Goal: Task Accomplishment & Management: Complete application form

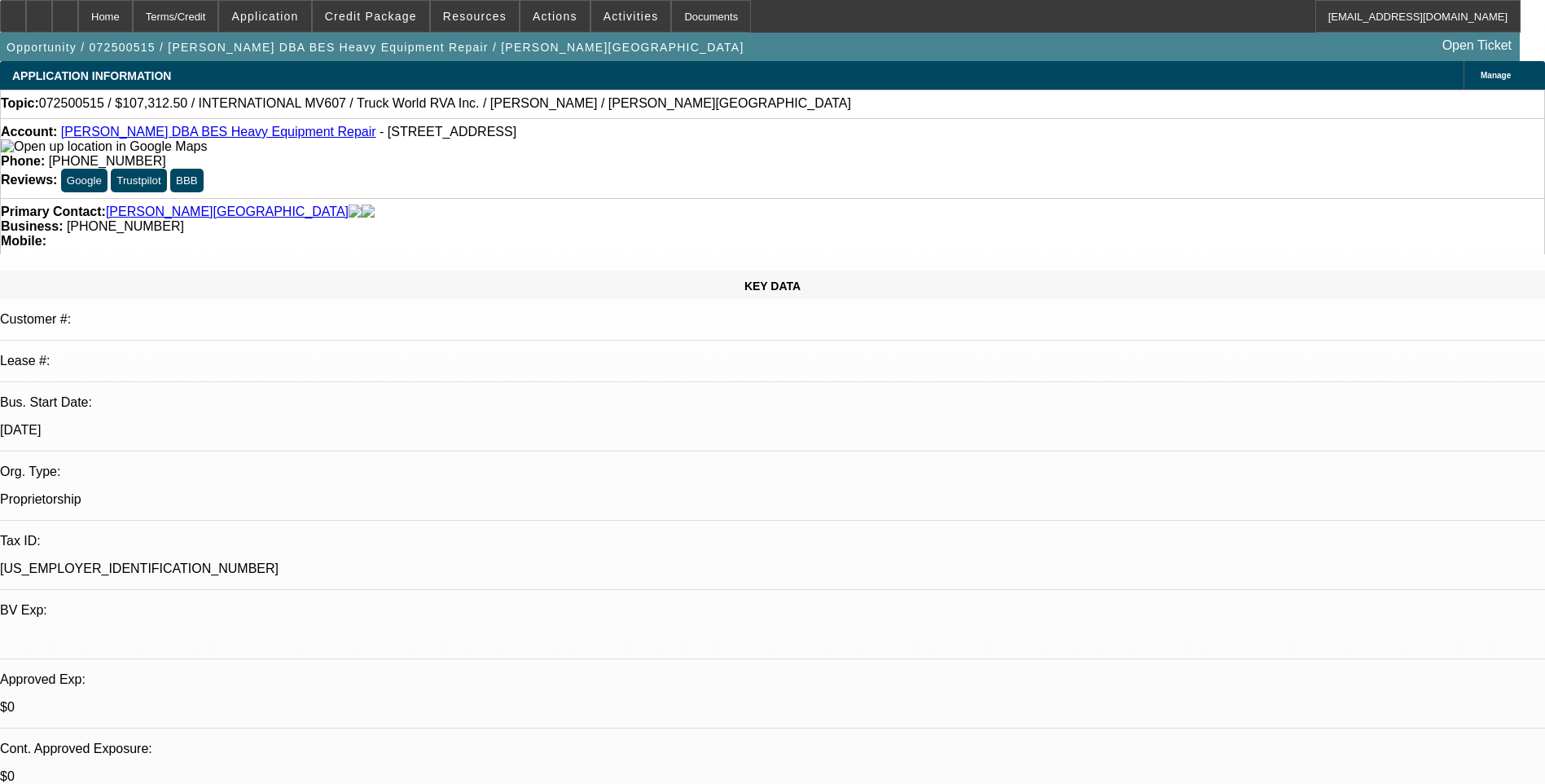
select select "0"
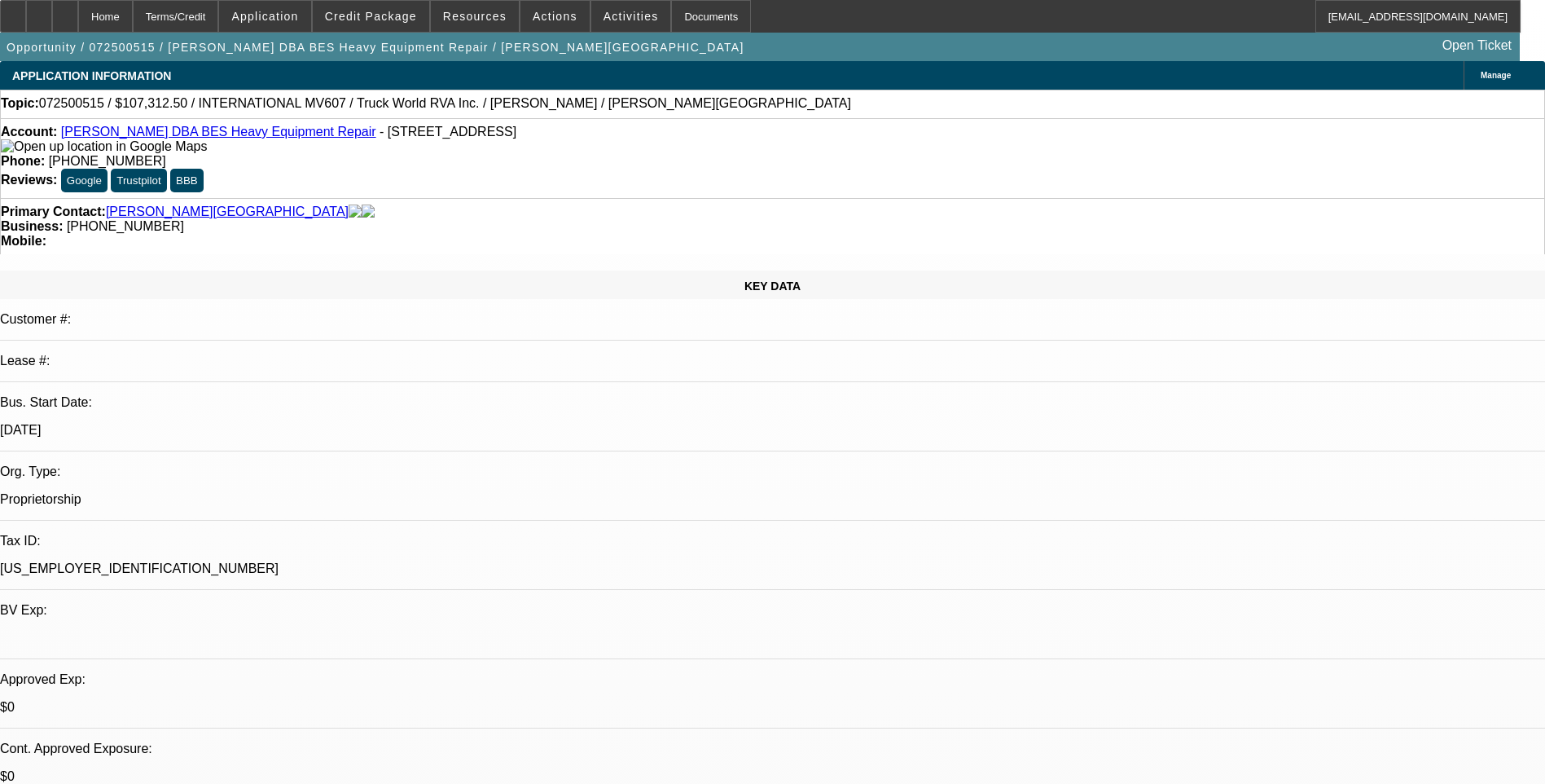
select select "0"
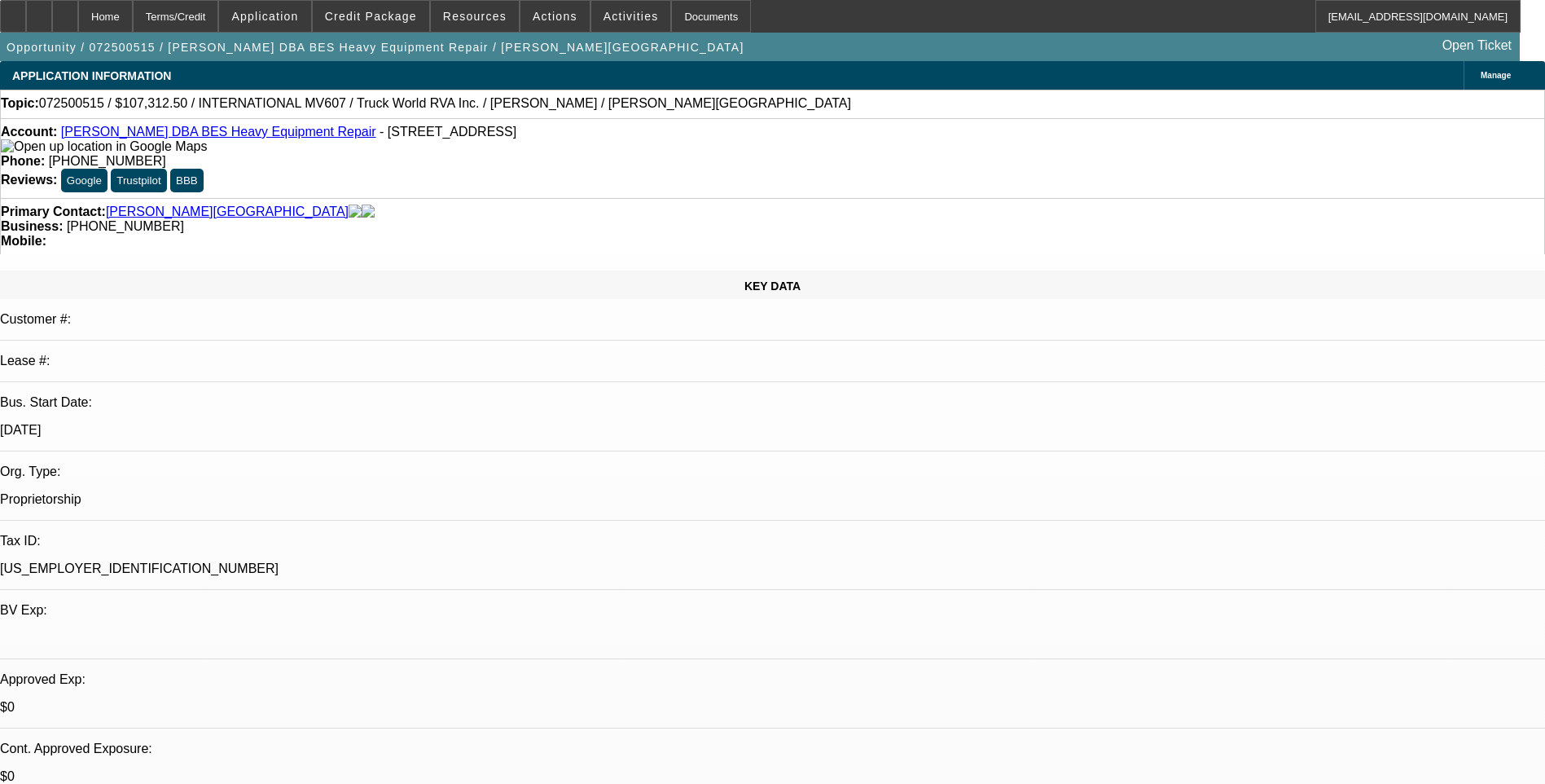
select select "0"
select select "1"
select select "6"
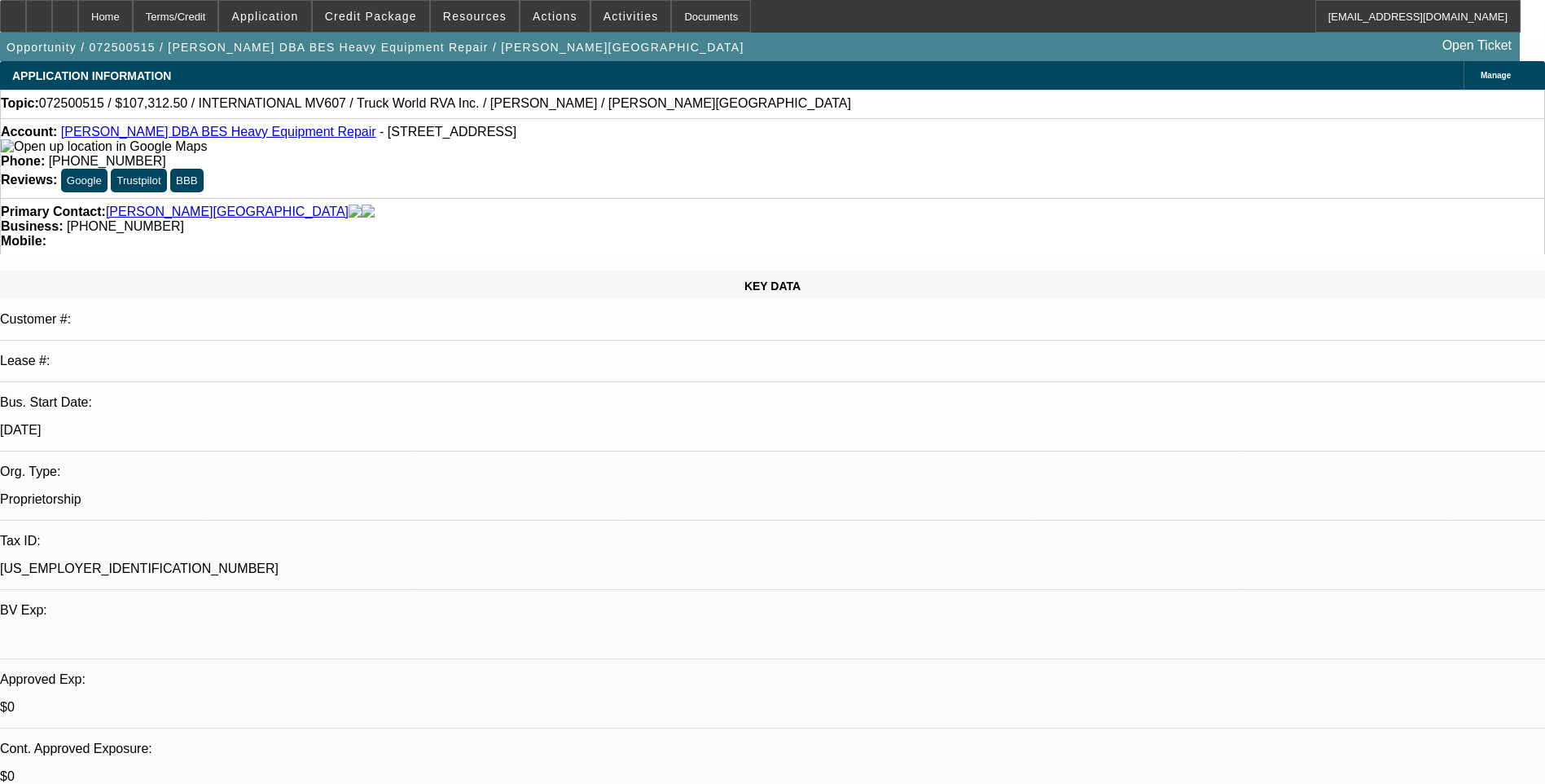
select select "1"
select select "6"
select select "1"
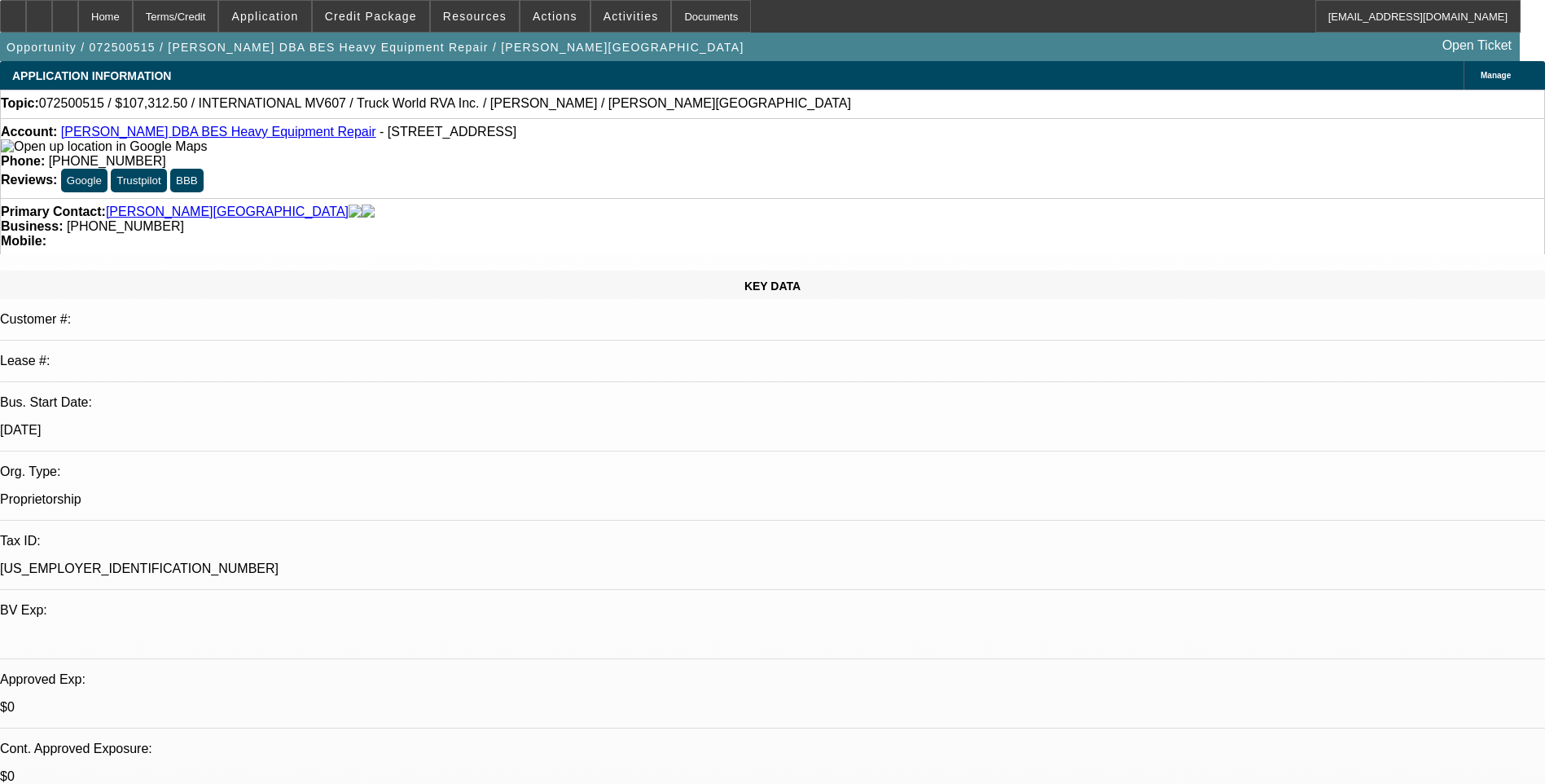
select select "6"
select select "1"
select select "6"
click at [216, 24] on div "Terms/Credit" at bounding box center [175, 16] width 86 height 32
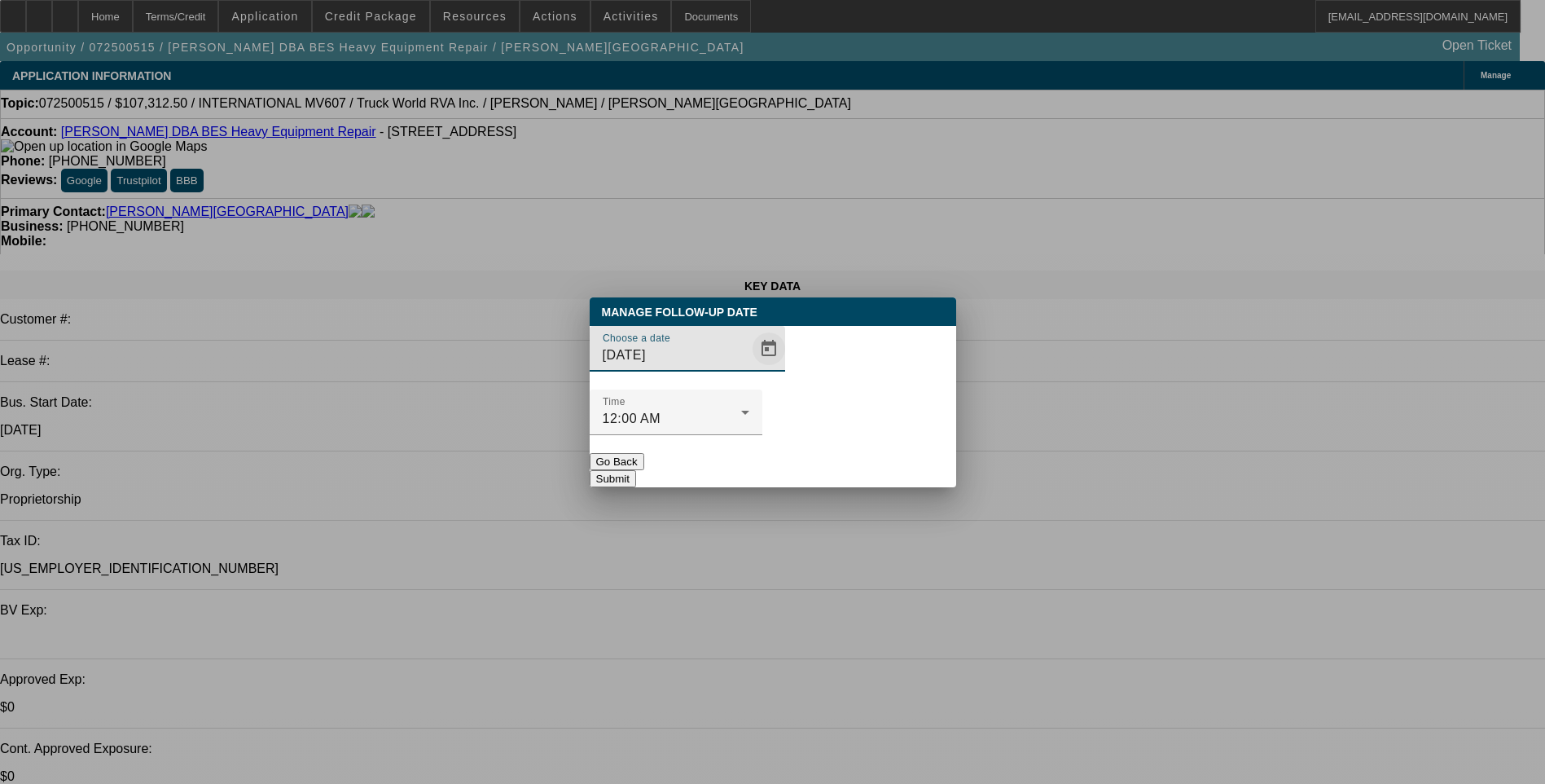
click at [749, 368] on span "Open calendar" at bounding box center [768, 348] width 39 height 39
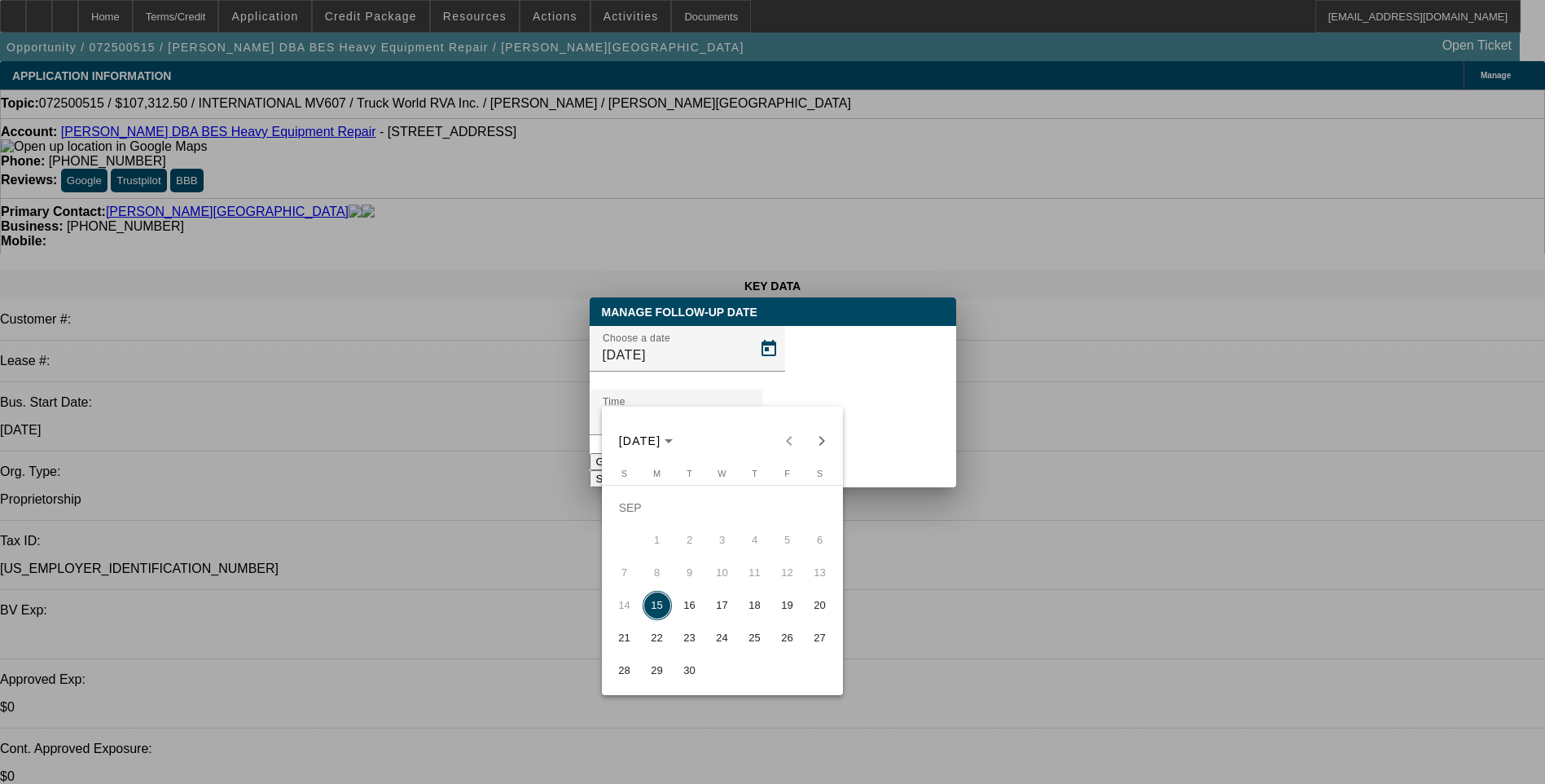
click at [691, 609] on span "16" at bounding box center [690, 605] width 30 height 30
type input "9/16/2025"
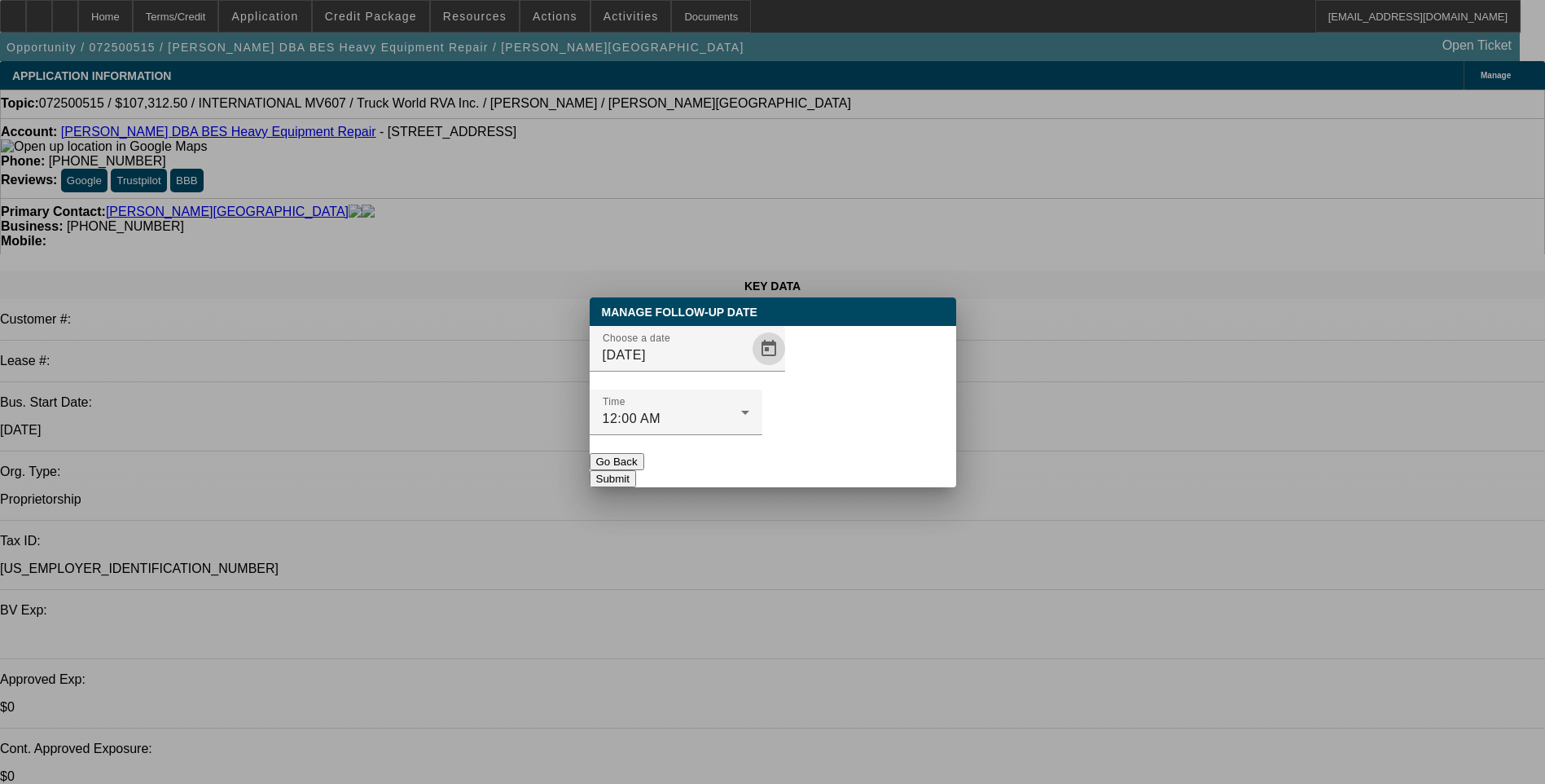
click at [636, 470] on button "Submit" at bounding box center [613, 478] width 46 height 18
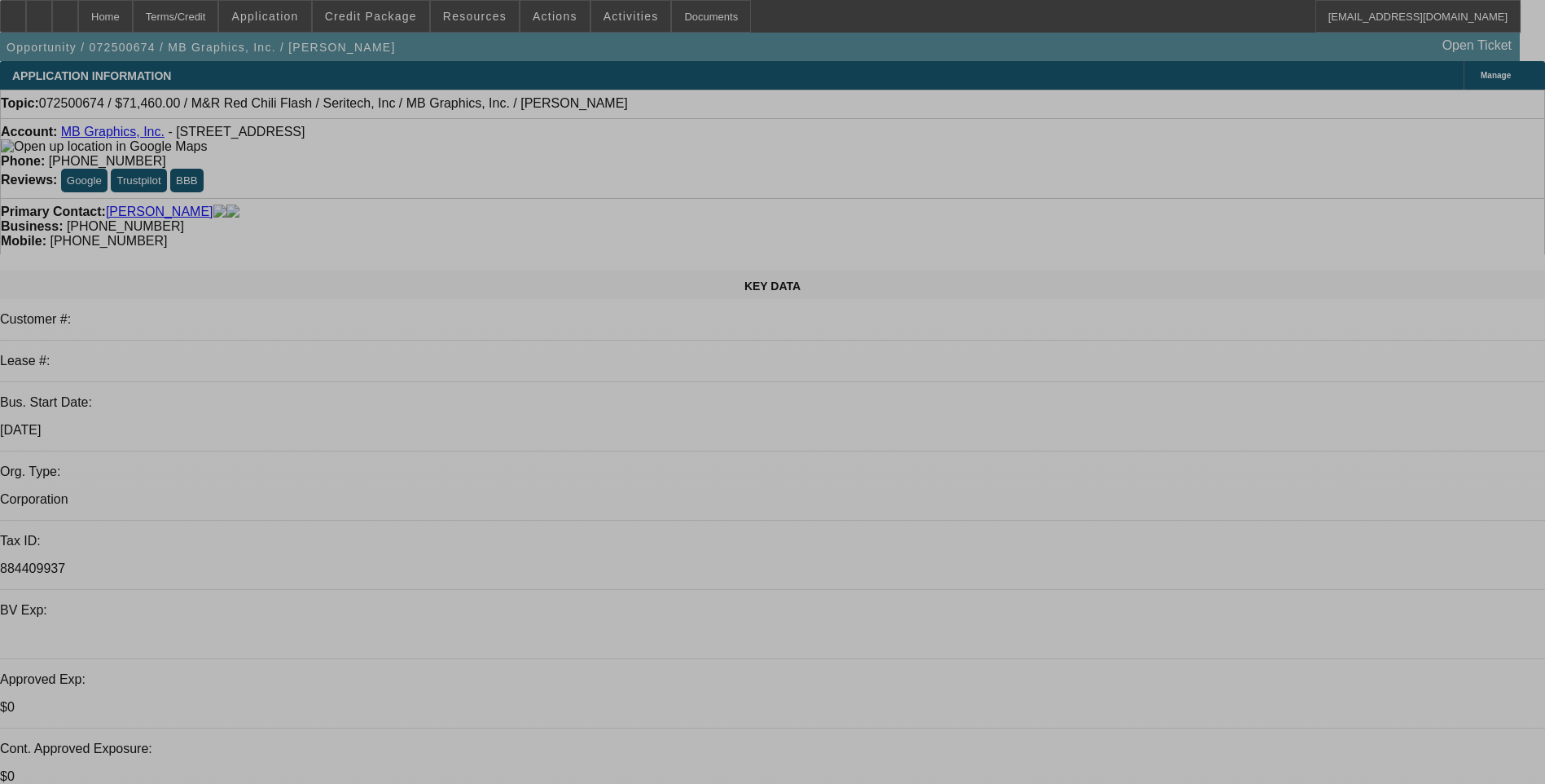
select select "0.1"
select select "0"
select select "0.1"
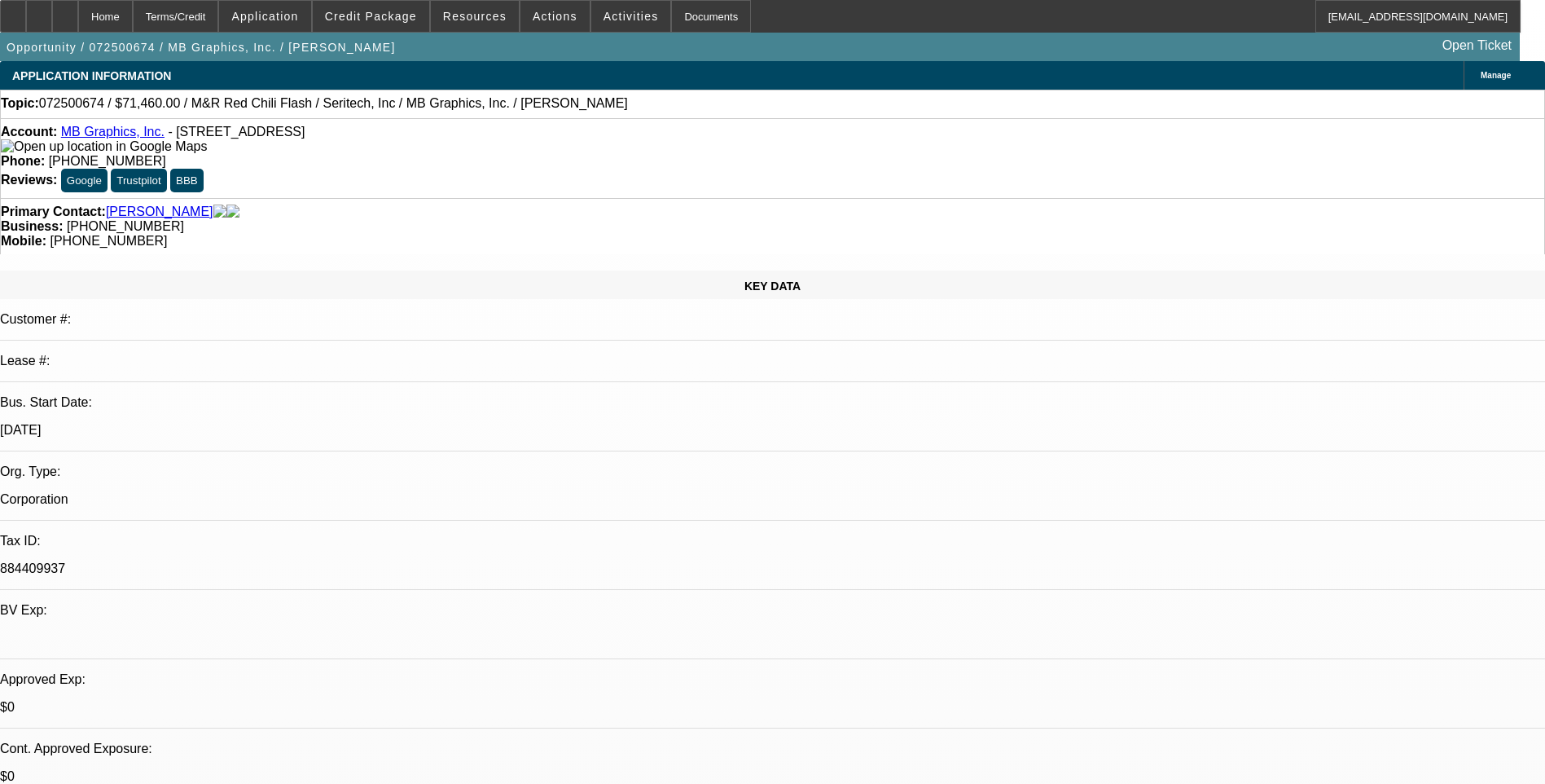
select select "0.1"
select select "0"
select select "0.1"
select select "0"
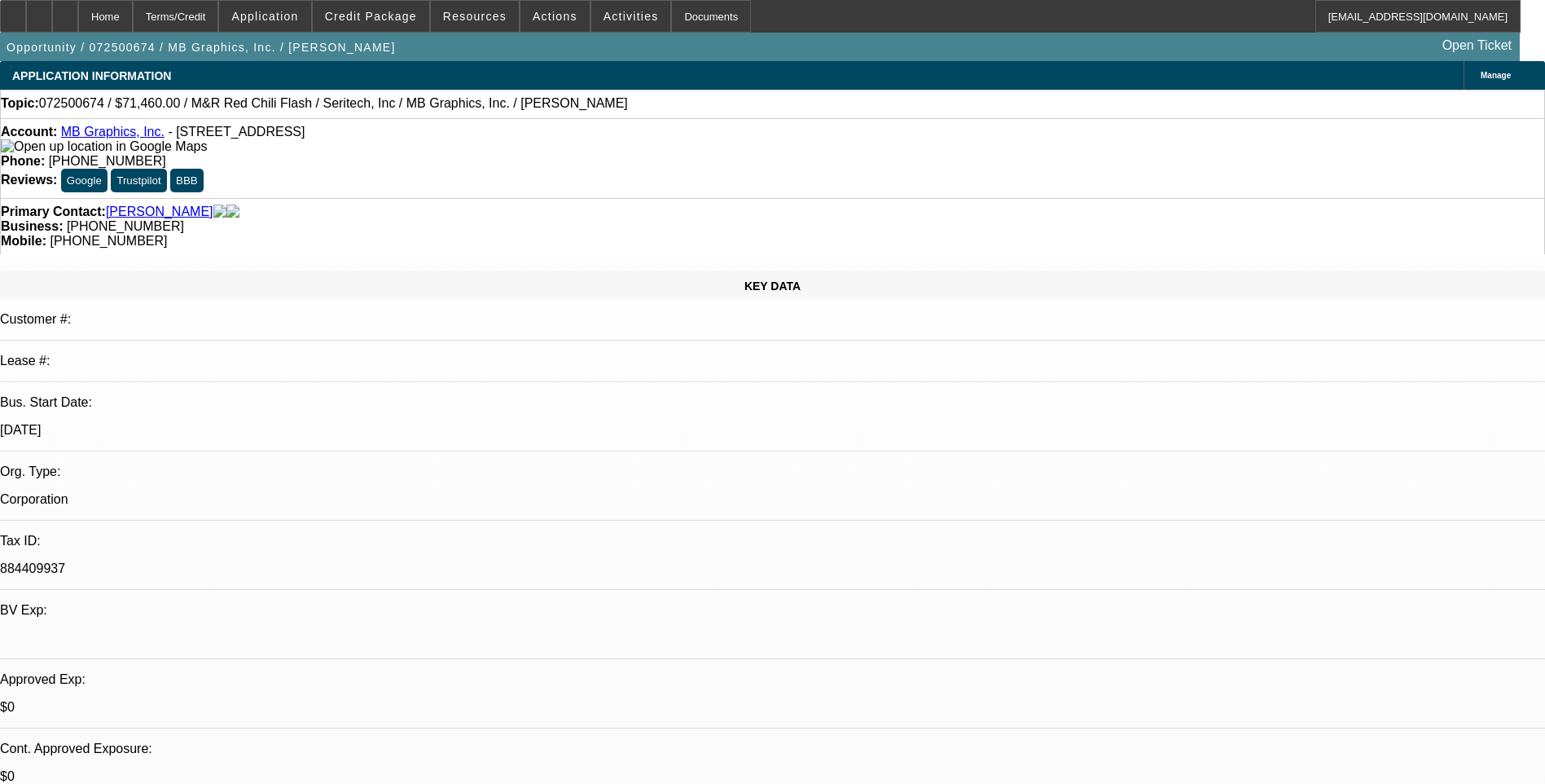
select select "0.1"
select select "0"
select select "0.1"
select select "1"
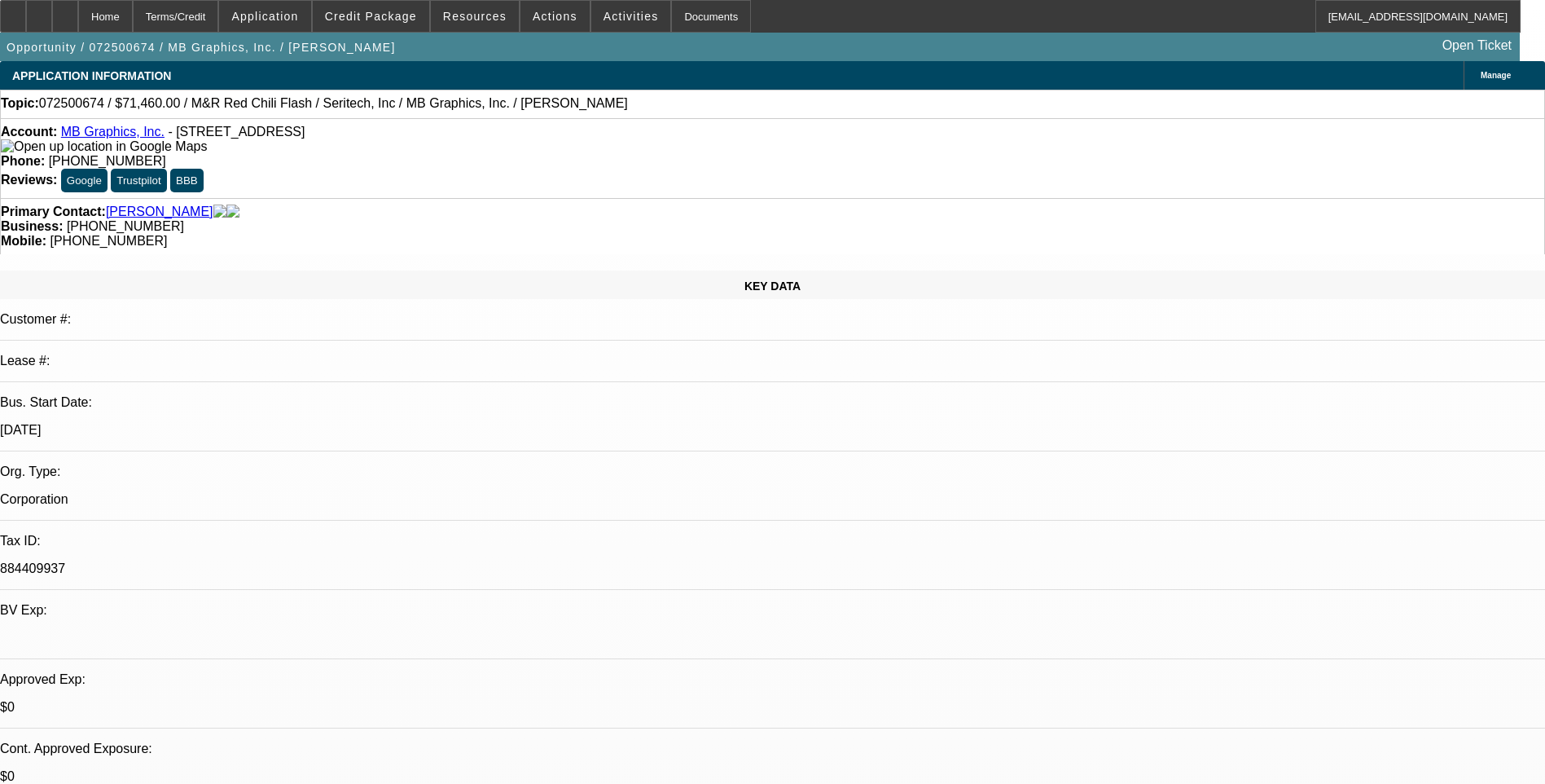
select select "1"
select select "5"
select select "1"
select select "5"
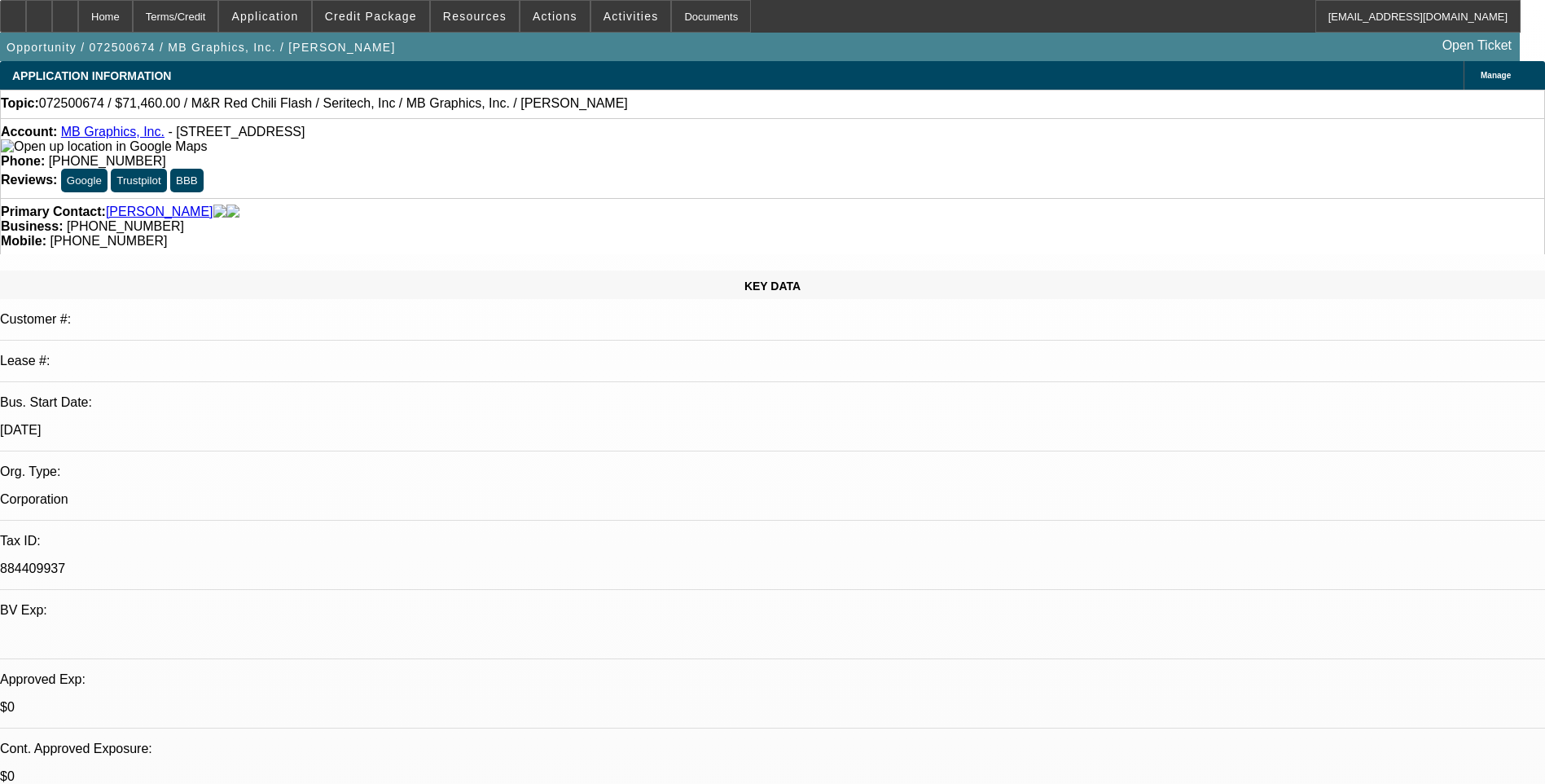
select select "1"
select select "5"
select select "1"
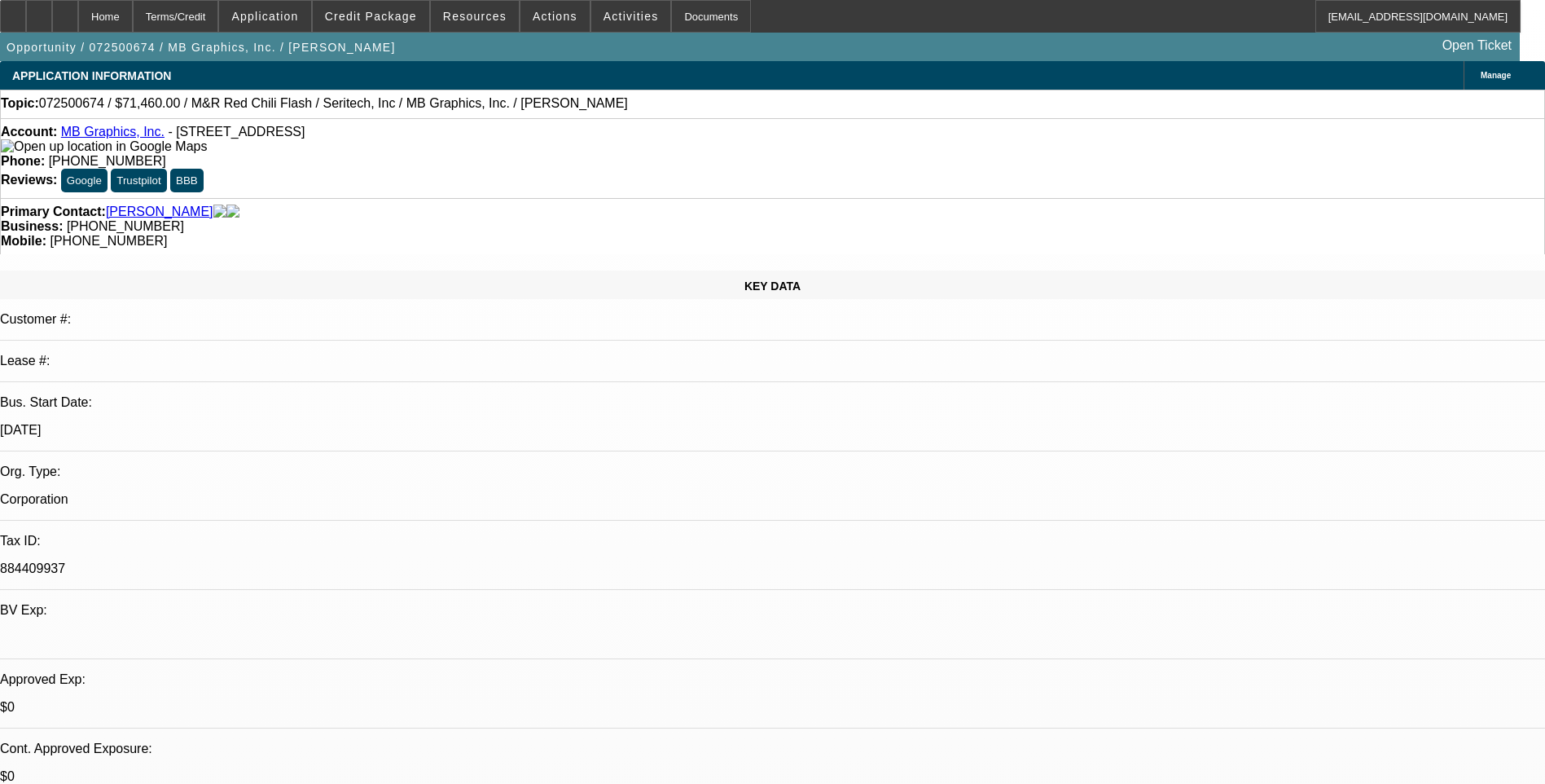
select select "5"
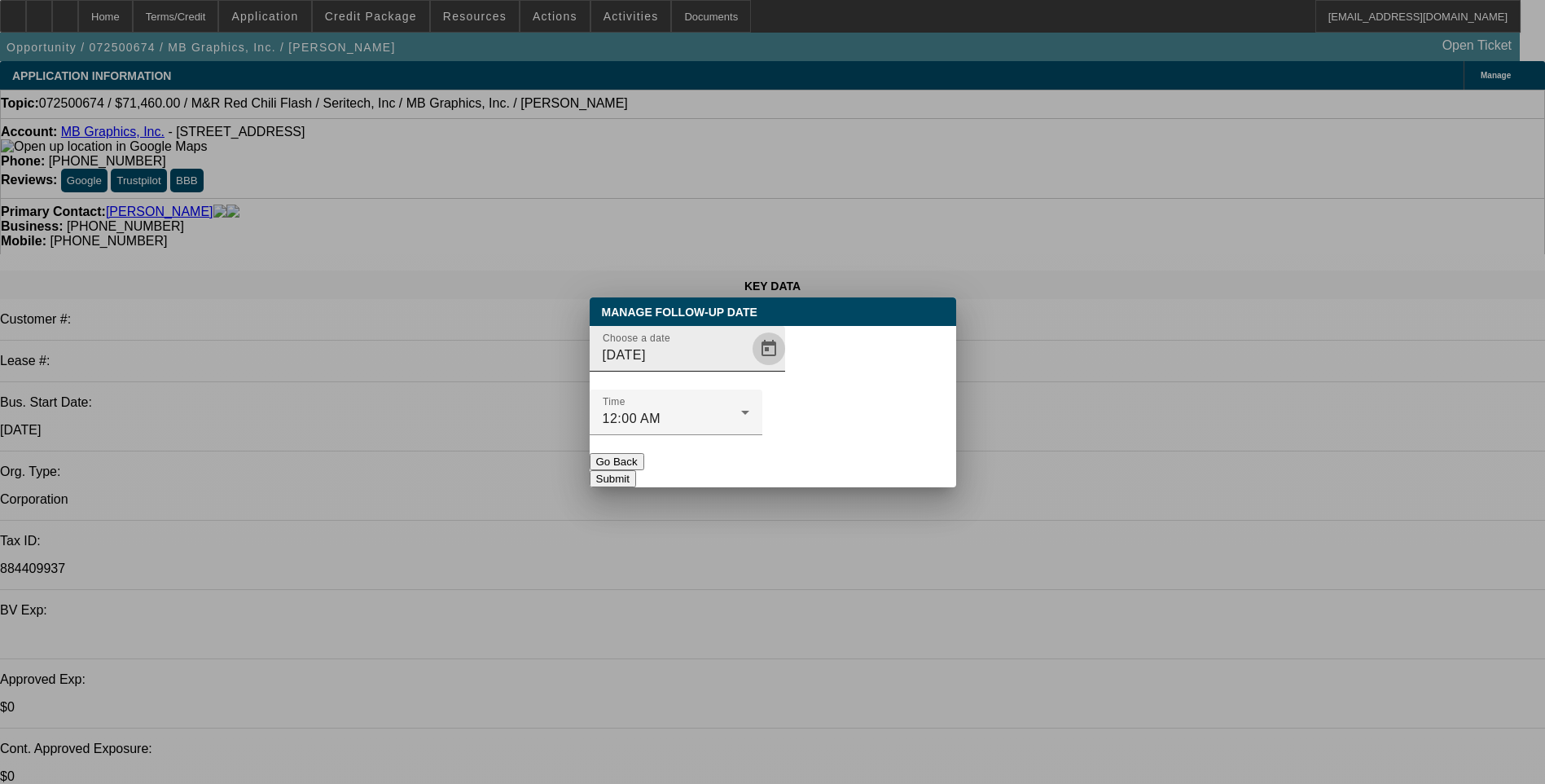
click at [749, 368] on span "Open calendar" at bounding box center [768, 348] width 39 height 39
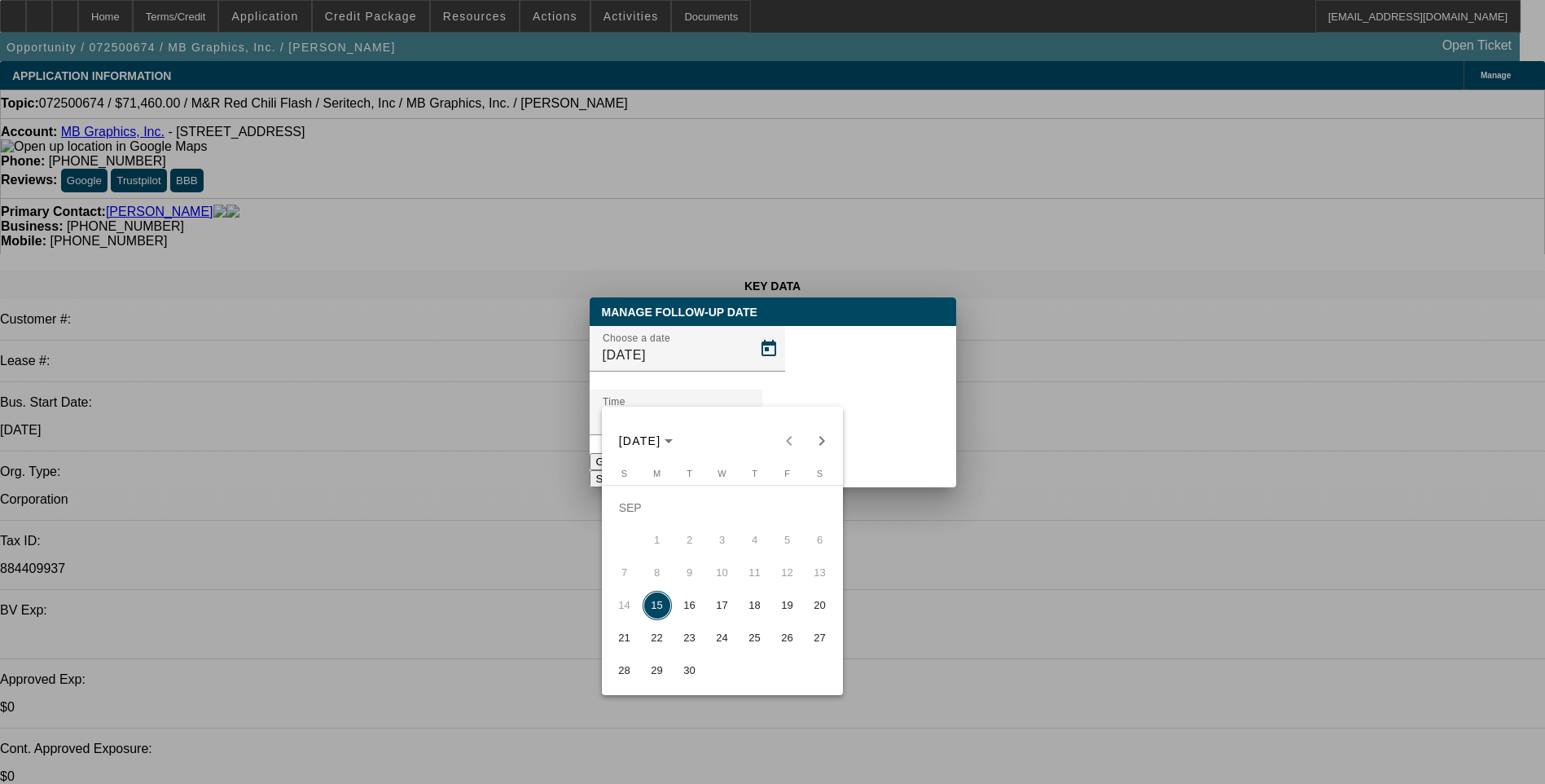
click at [687, 611] on span "16" at bounding box center [690, 605] width 30 height 30
type input "9/16/2025"
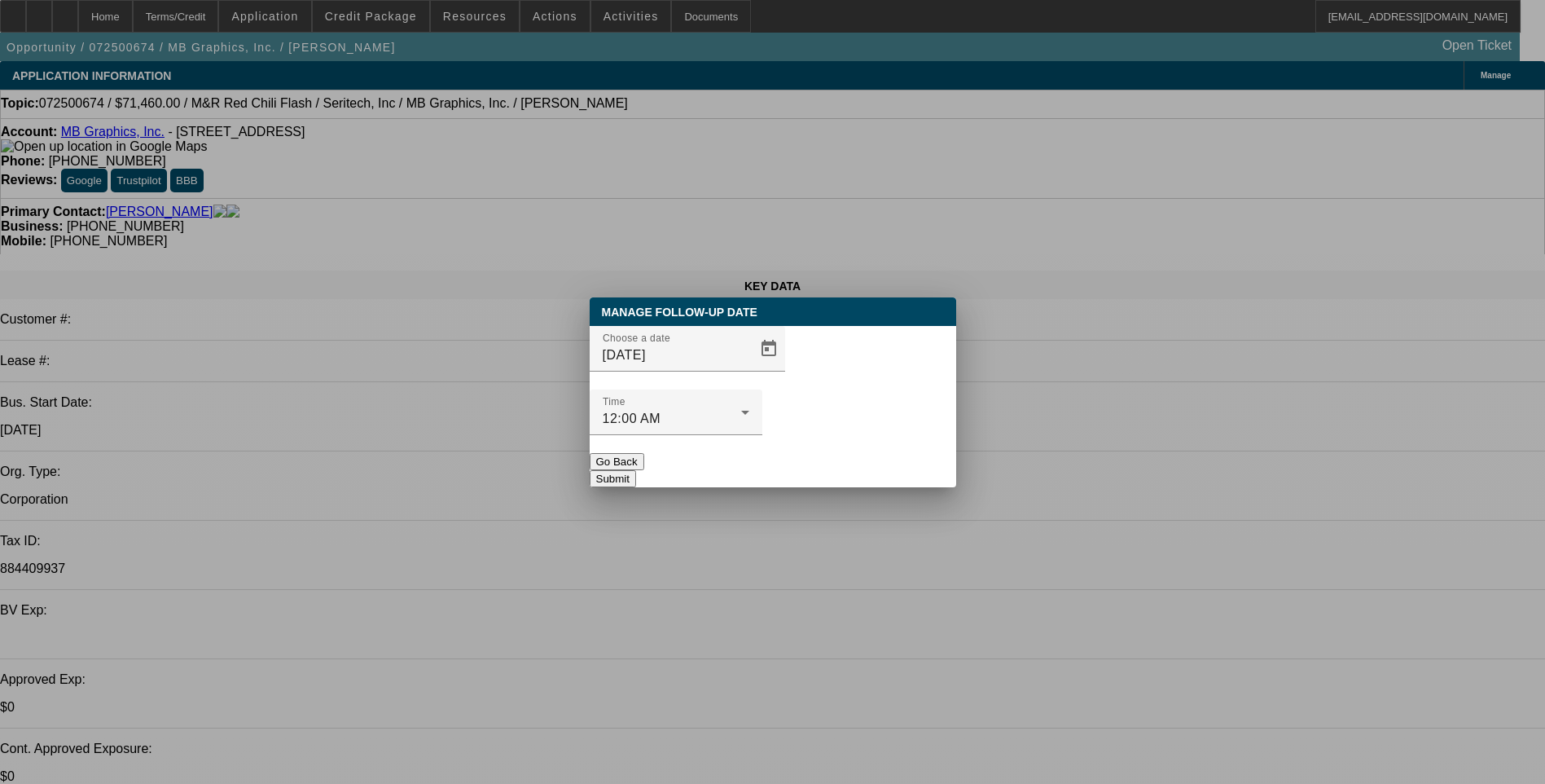
click at [636, 470] on button "Submit" at bounding box center [613, 478] width 46 height 18
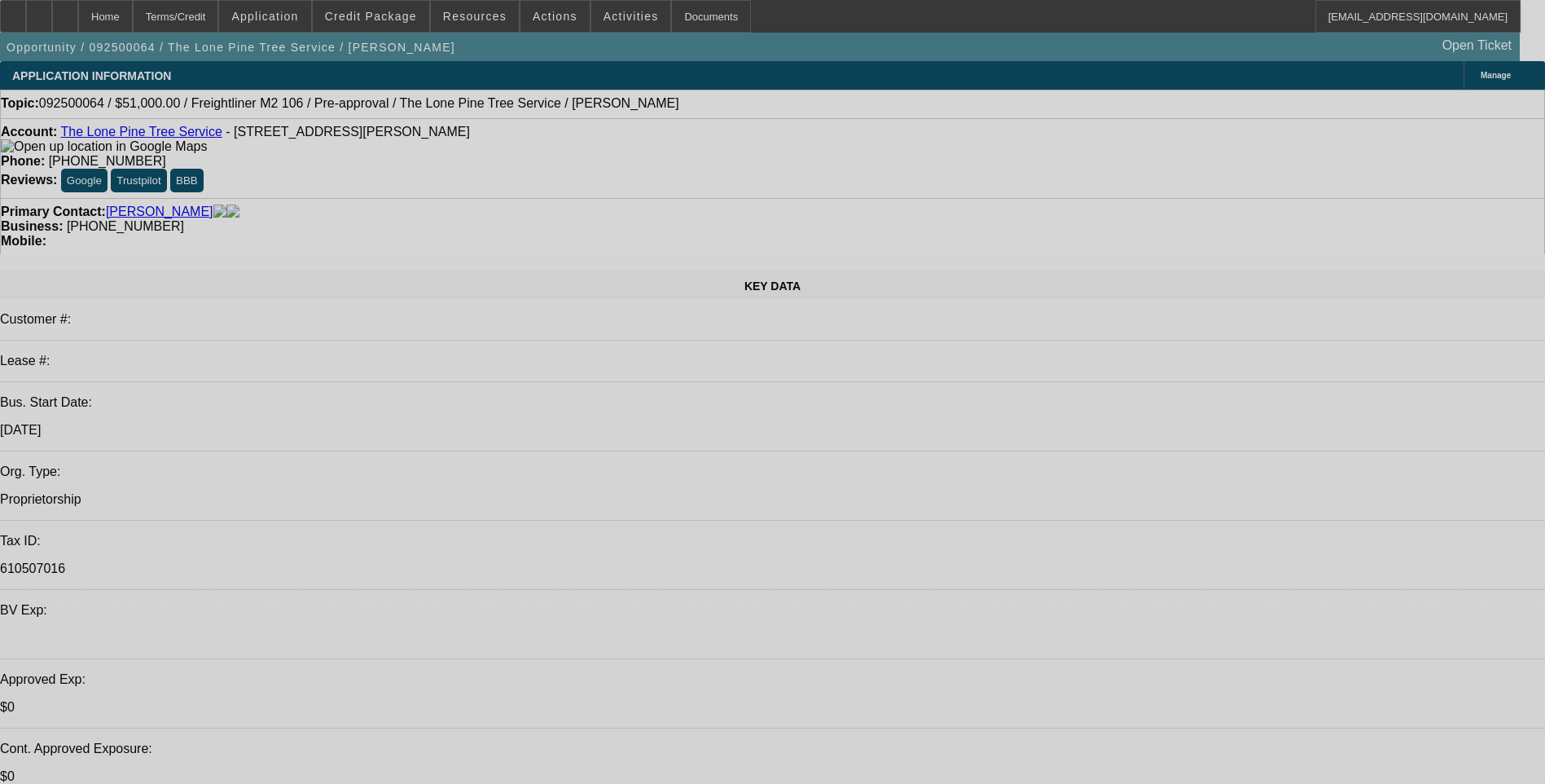
select select "0.15"
select select "2"
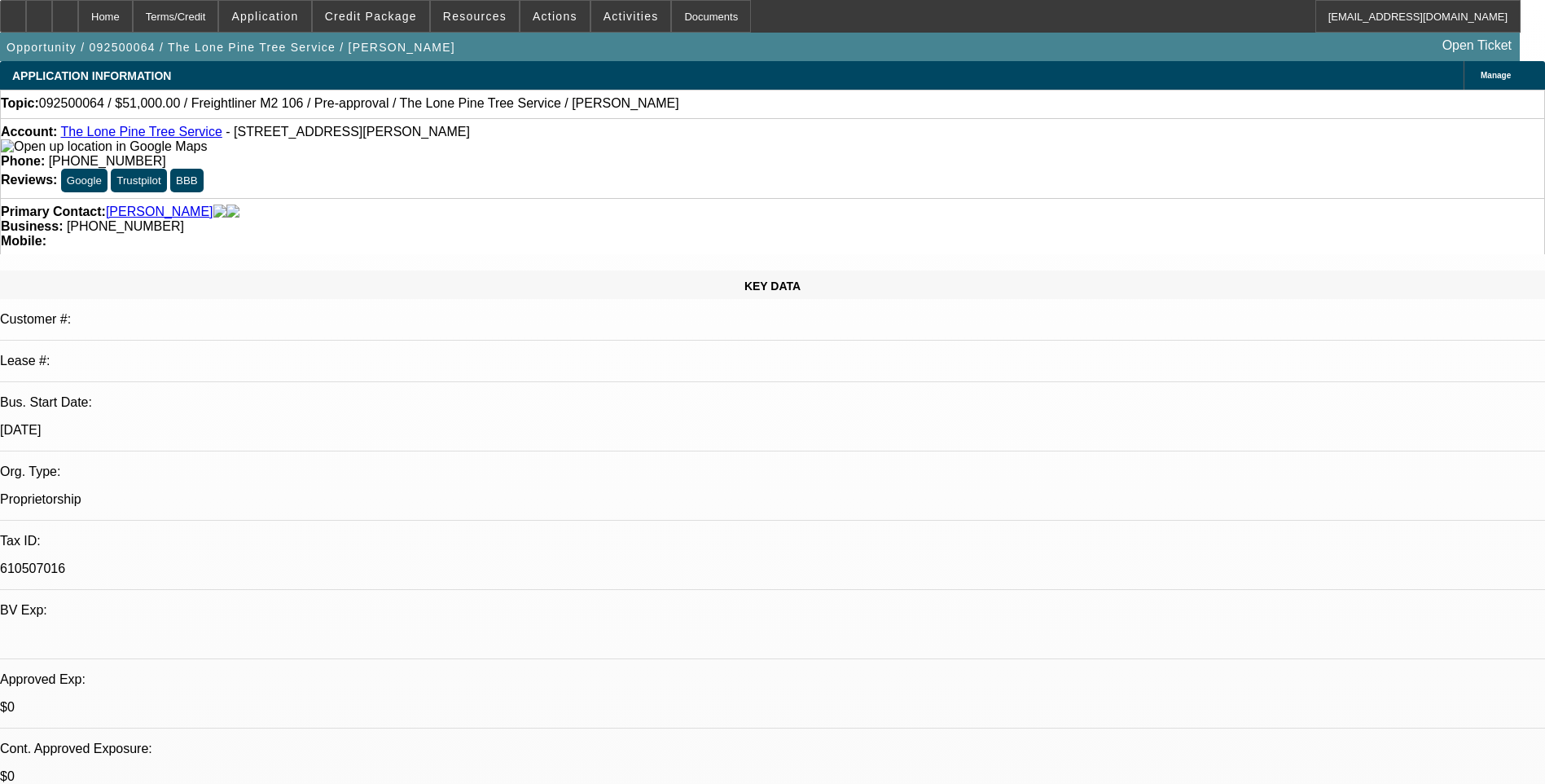
select select "0.1"
select select "0.15"
select select "2"
select select "0.1"
select select "1"
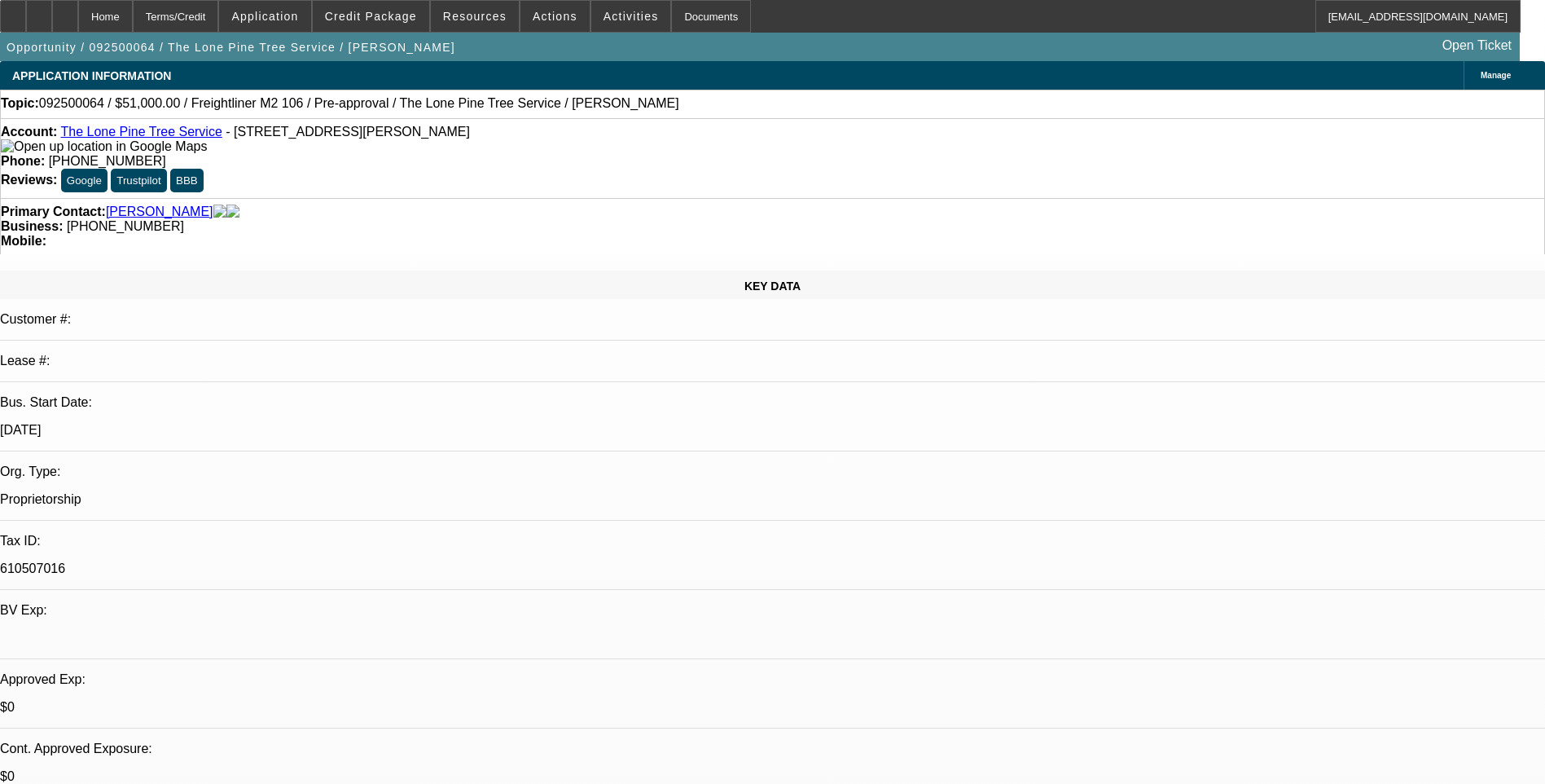
select select "2"
select select "4"
select select "1"
select select "2"
select select "4"
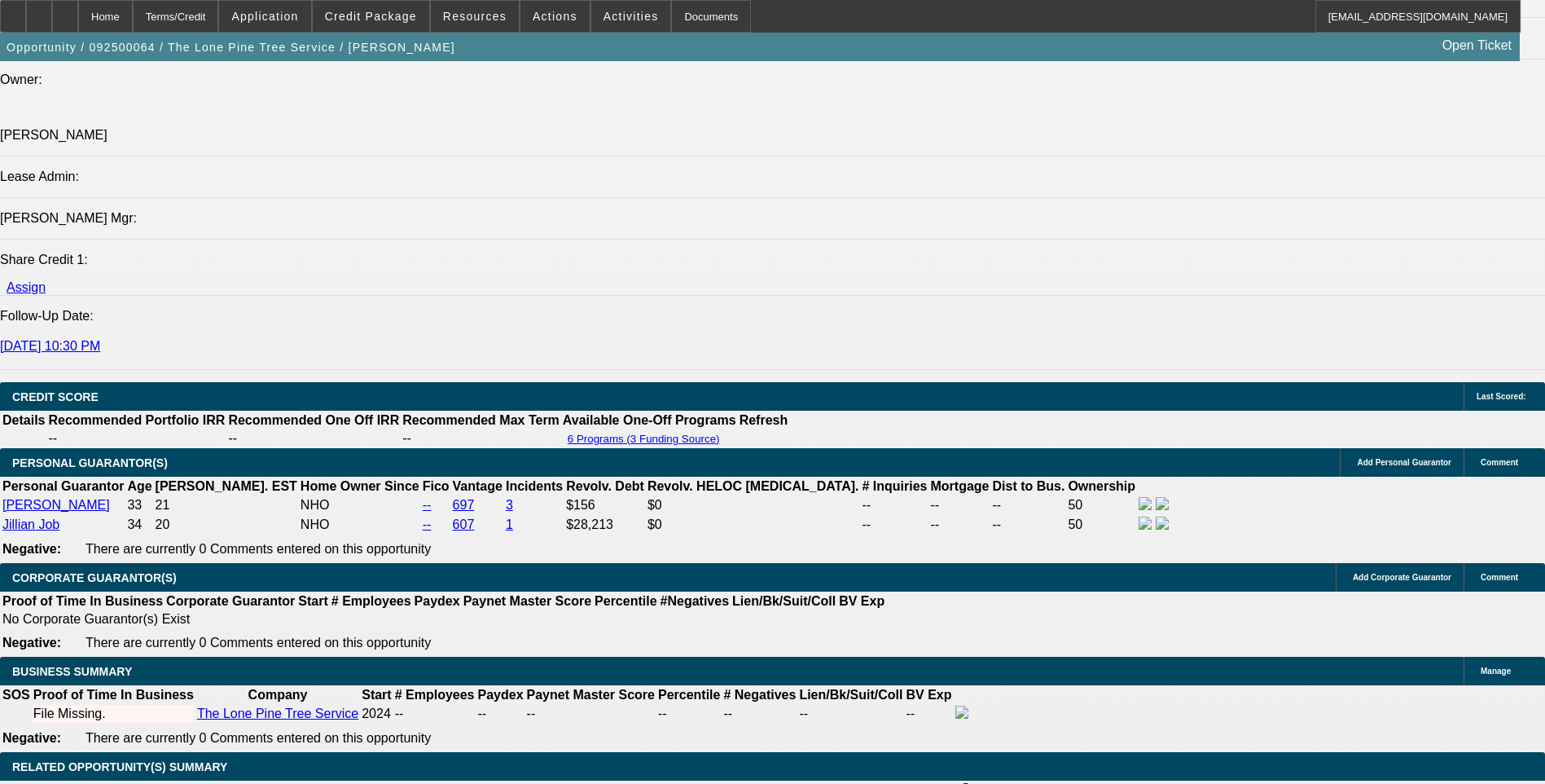
scroll to position [1955, 0]
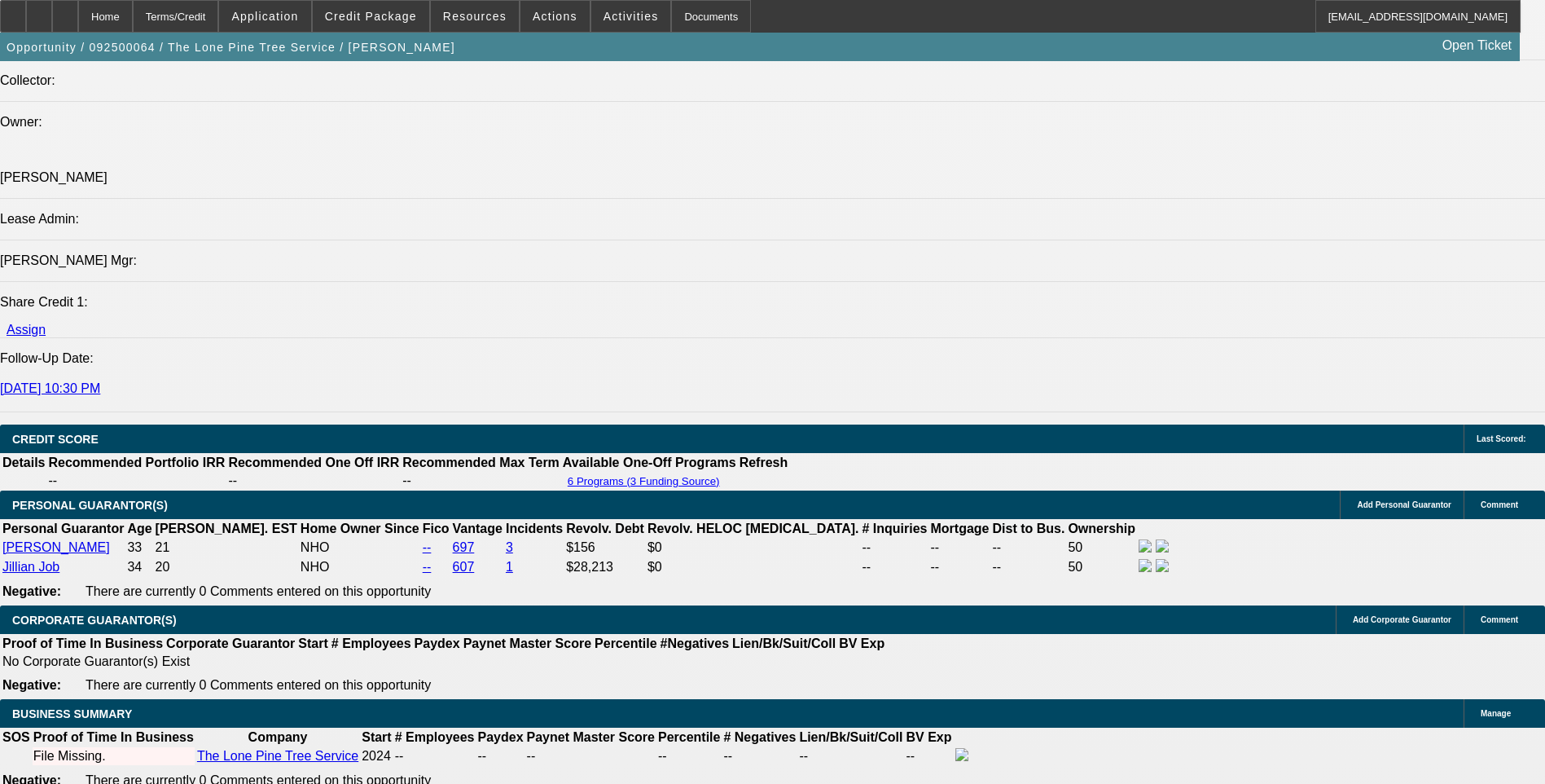
drag, startPoint x: 1195, startPoint y: 439, endPoint x: 1461, endPoint y: 453, distance: 266.4
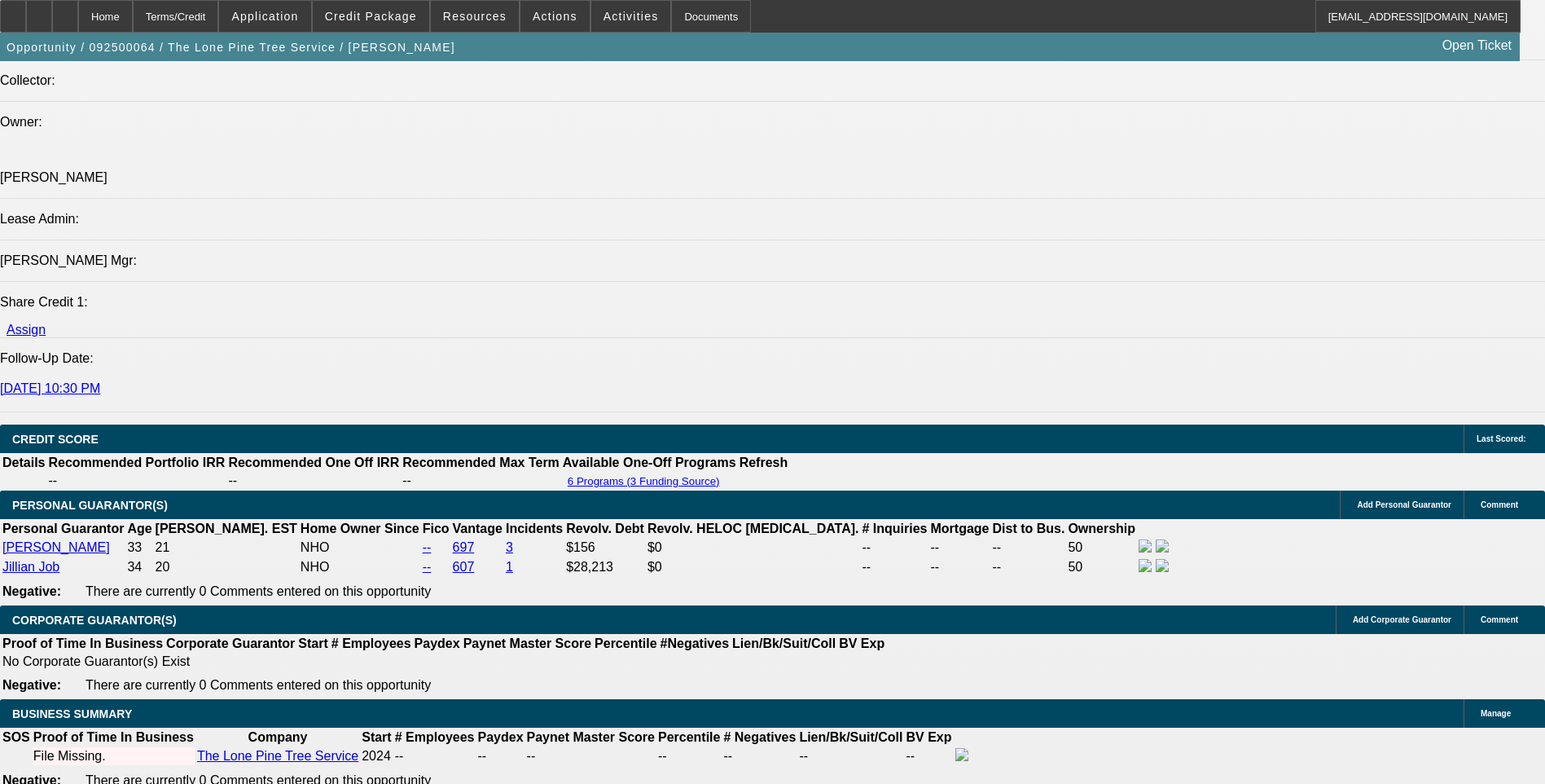
copy div "https://www.treetrader.com/listing/for-sale/247660585/2017-freightliner-busines…"
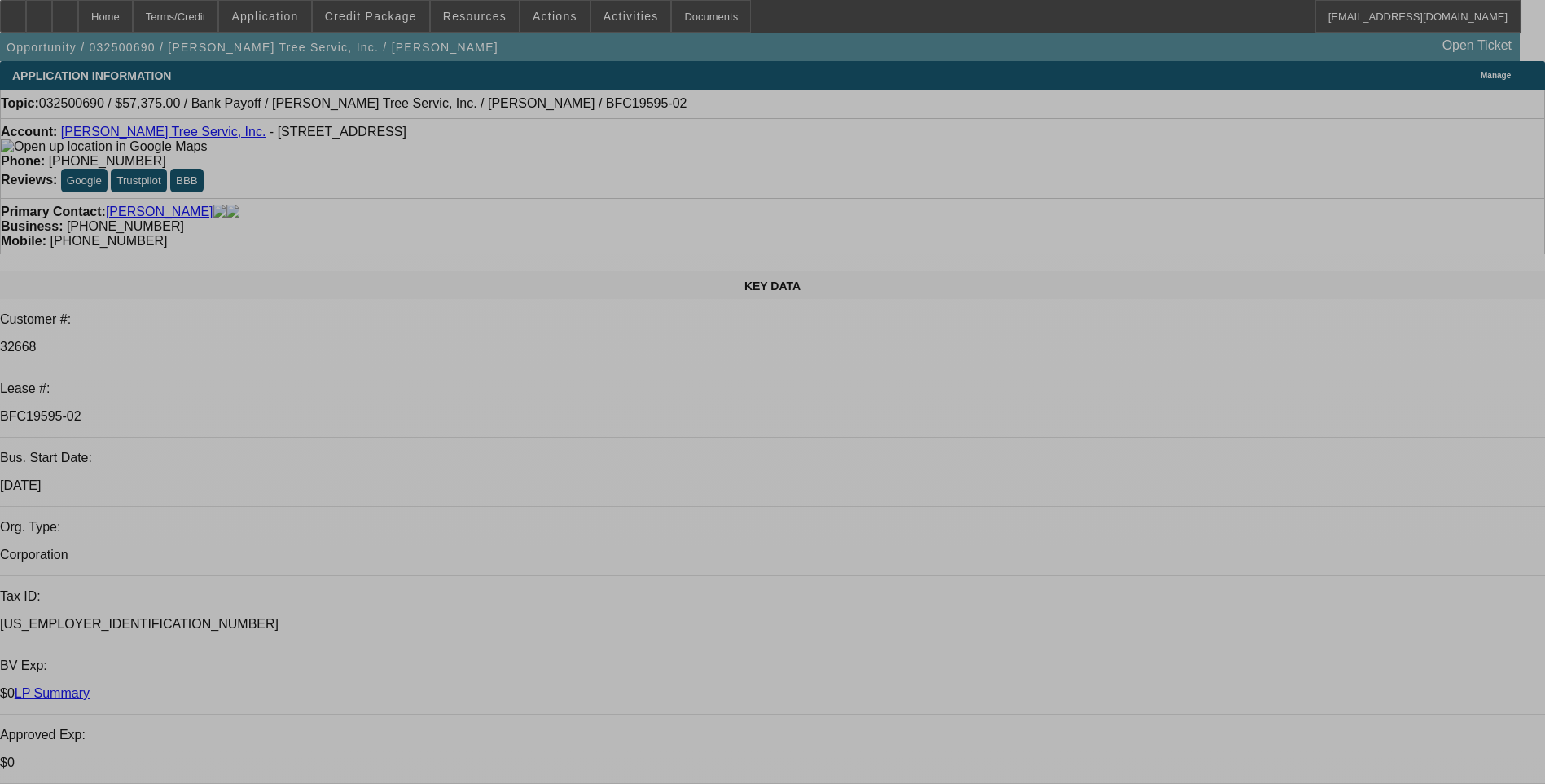
select select "0.1"
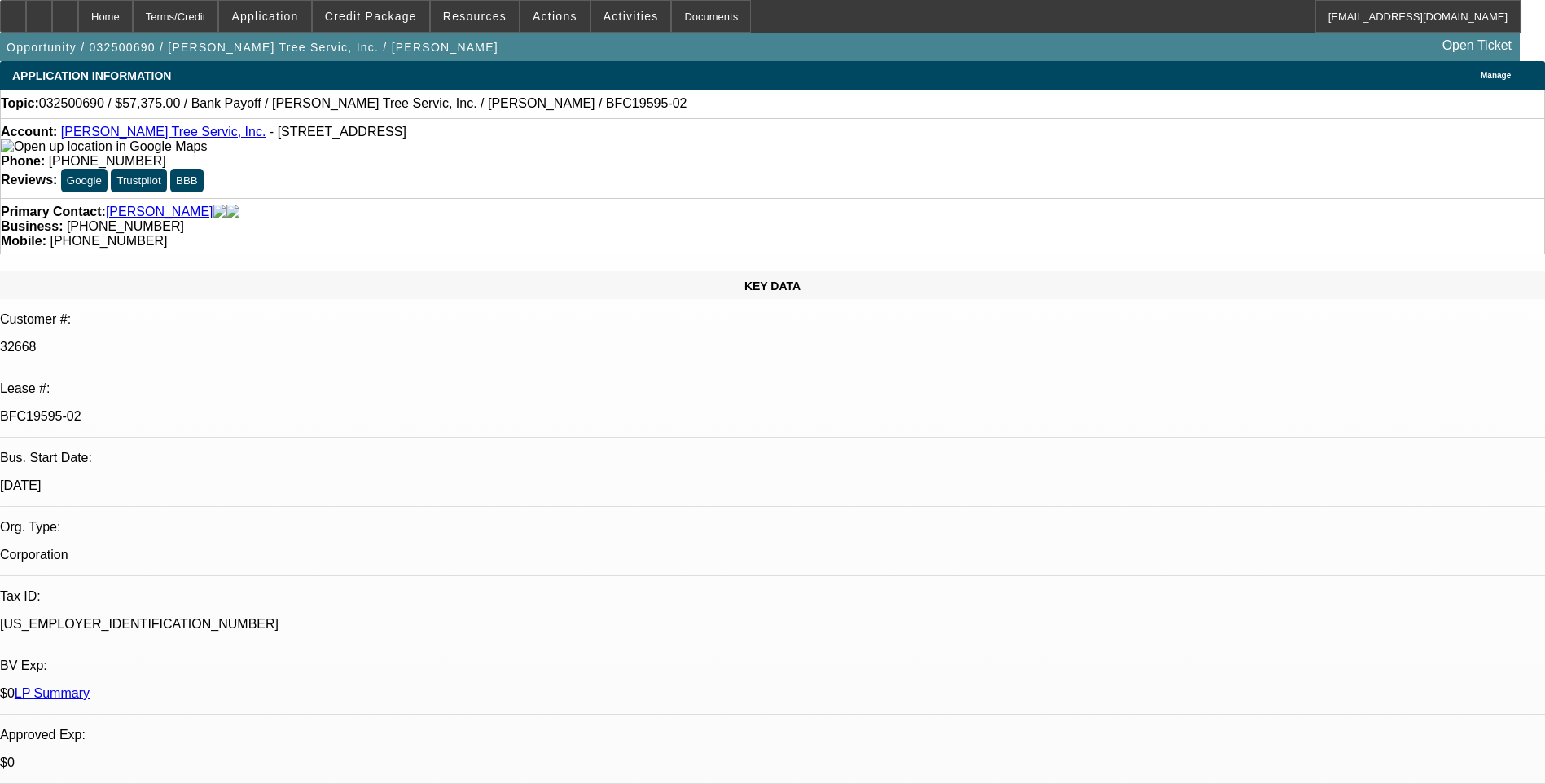
select select "0"
select select "0.1"
select select "0"
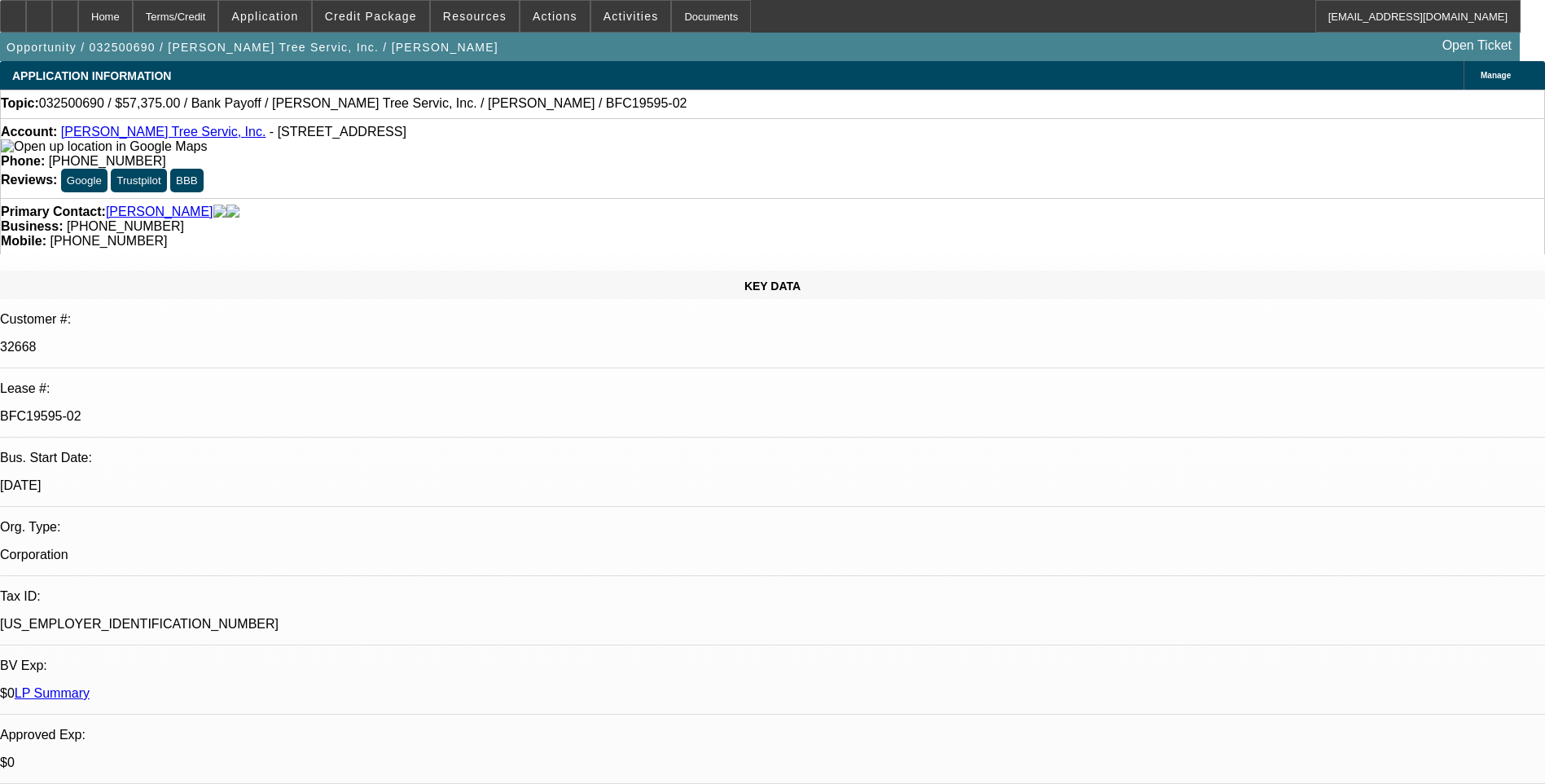
select select "0.1"
select select "0"
select select "0.1"
select select "0"
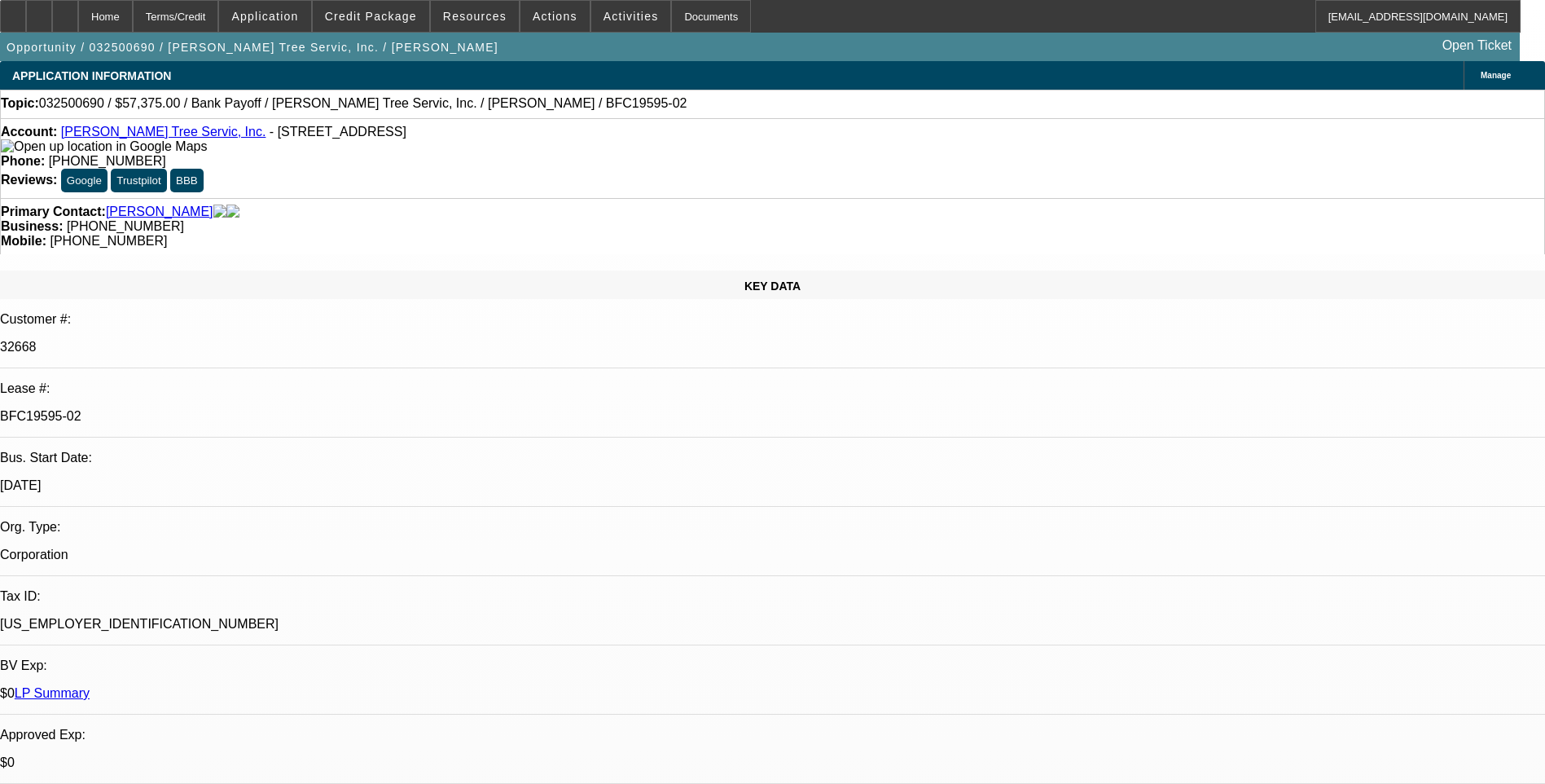
select select "0"
select select "1"
select select "3"
select select "6"
select select "1"
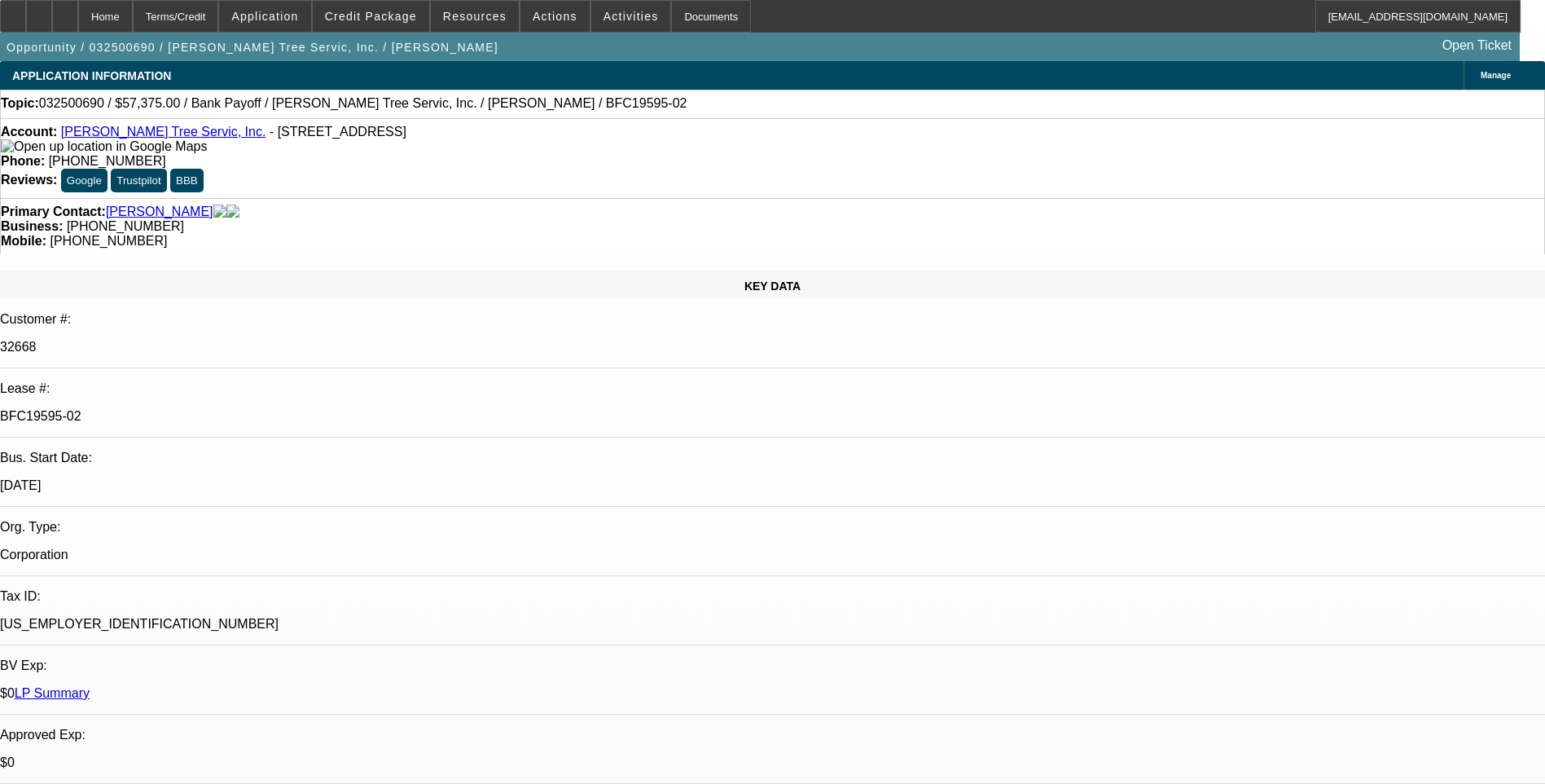
select select "3"
select select "6"
select select "1"
select select "3"
select select "6"
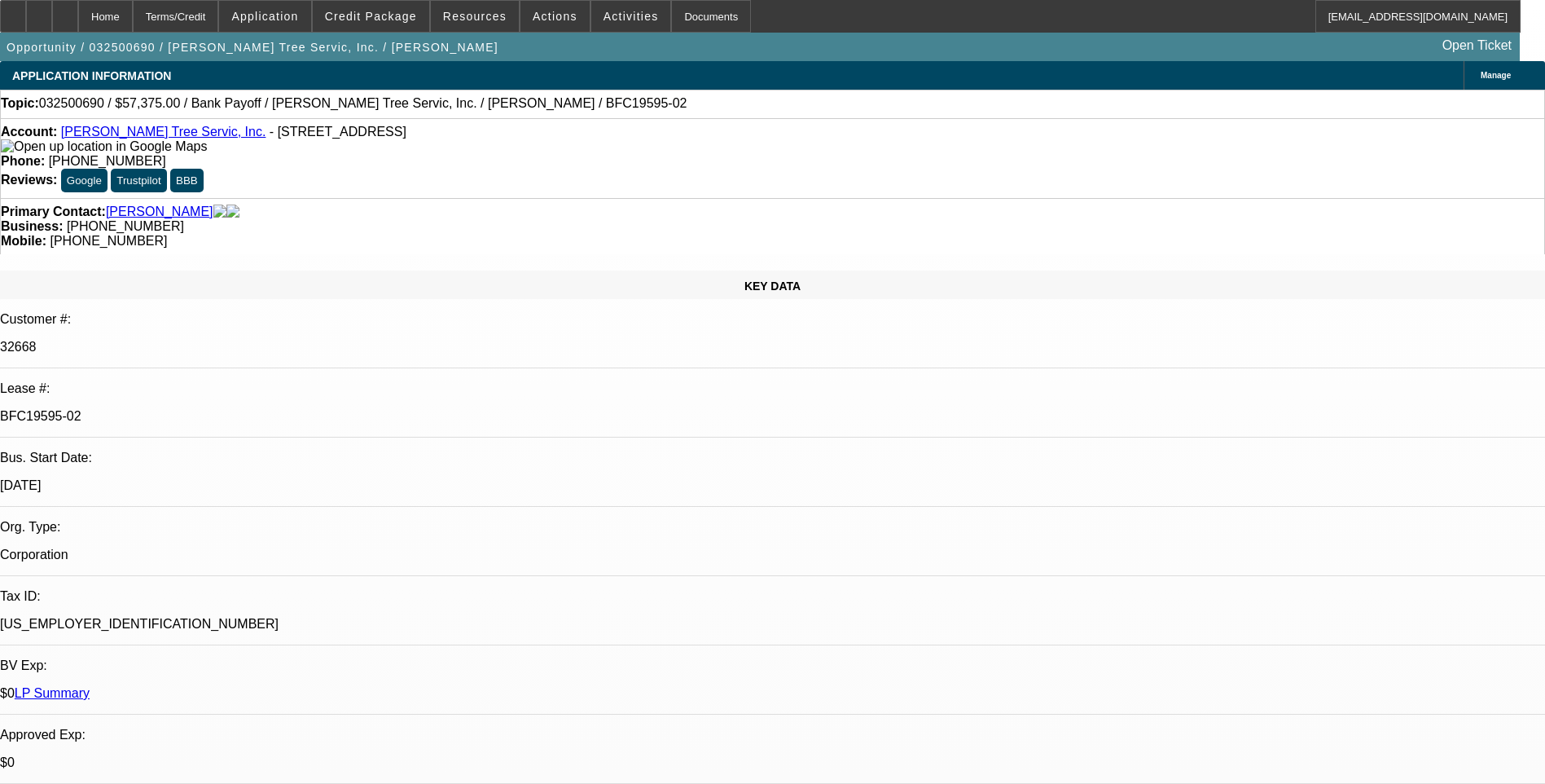
select select "1"
select select "3"
select select "6"
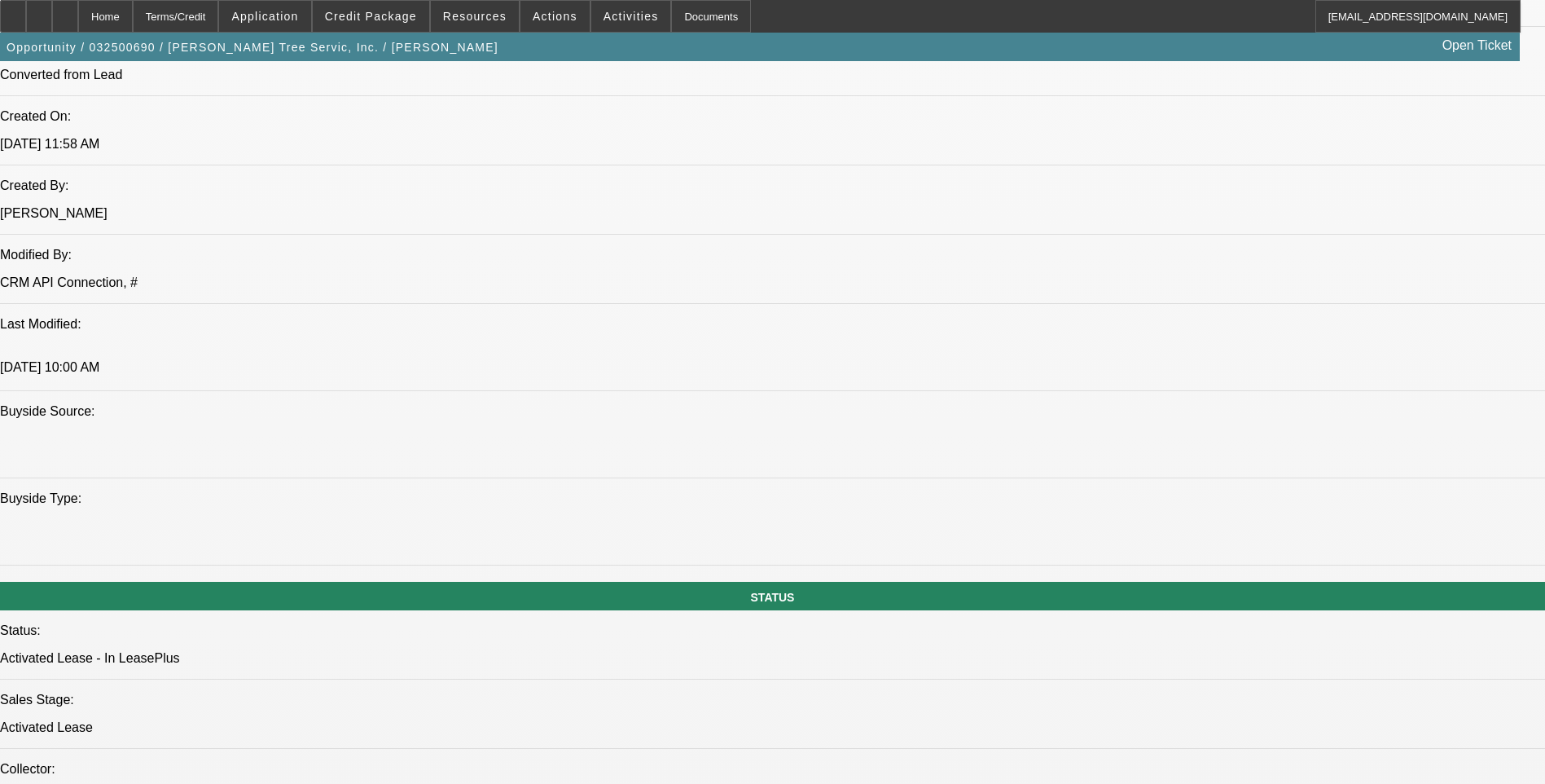
scroll to position [1384, 0]
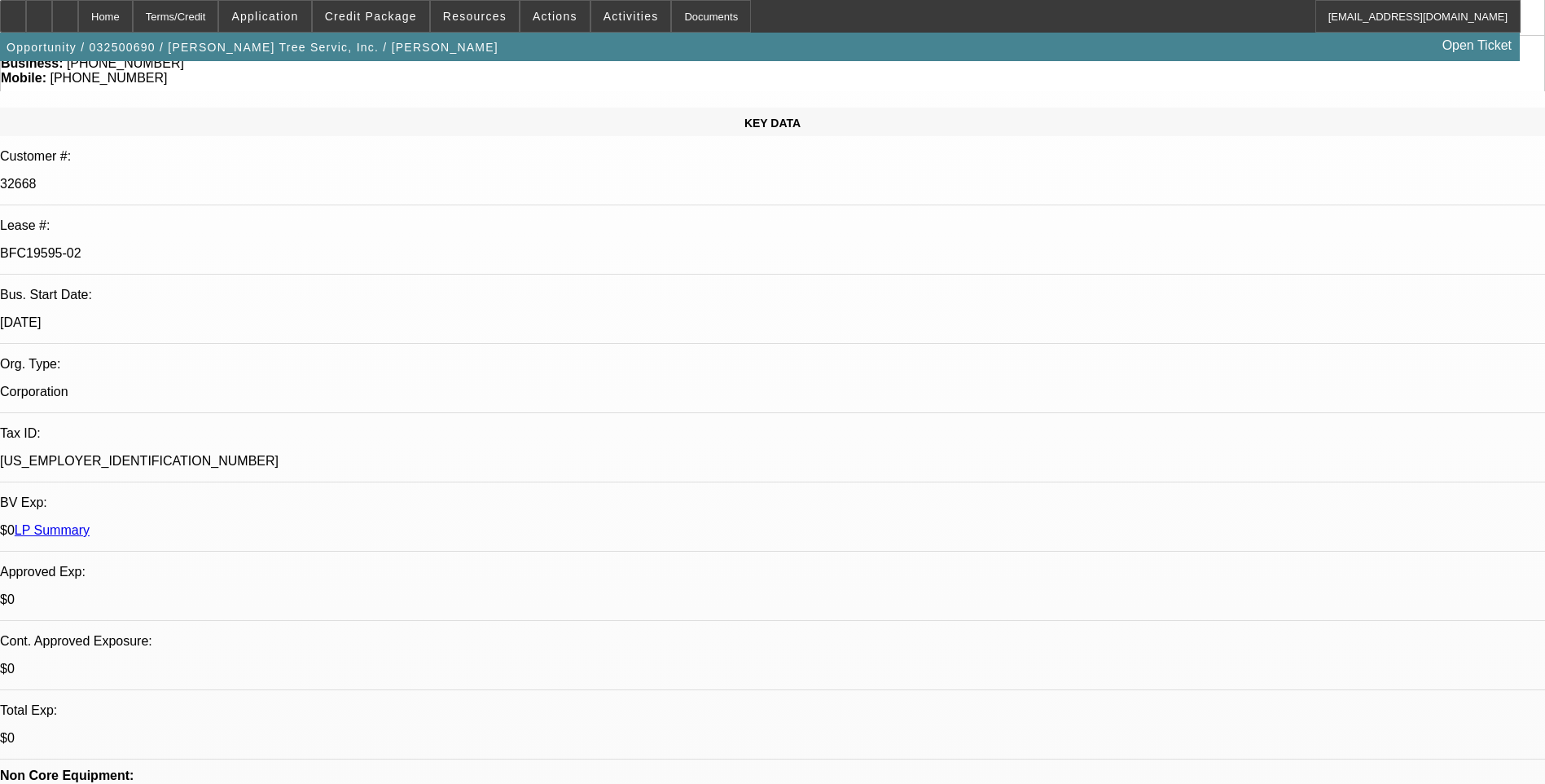
scroll to position [0, 0]
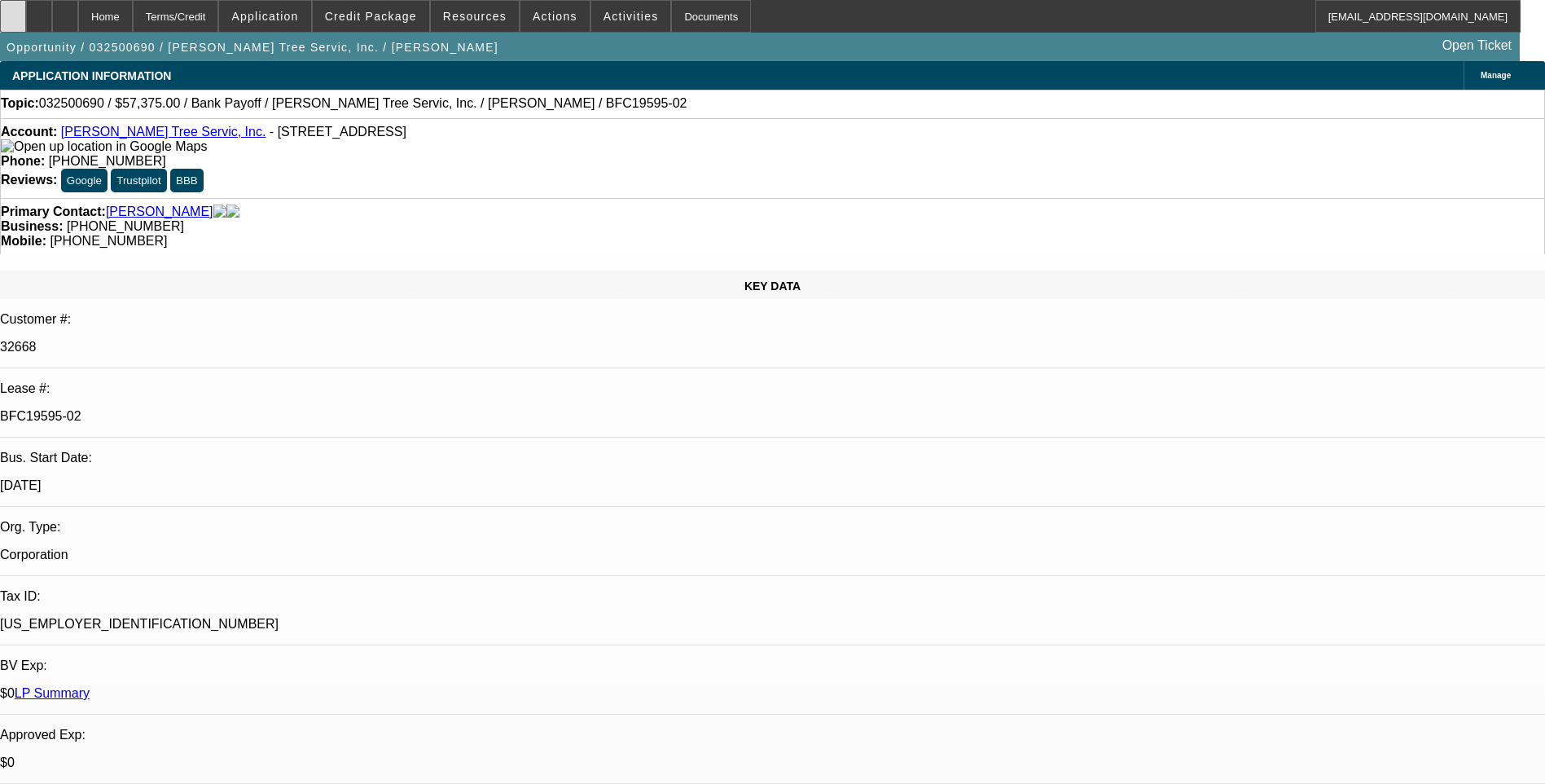
click at [23, 13] on div at bounding box center [13, 16] width 26 height 32
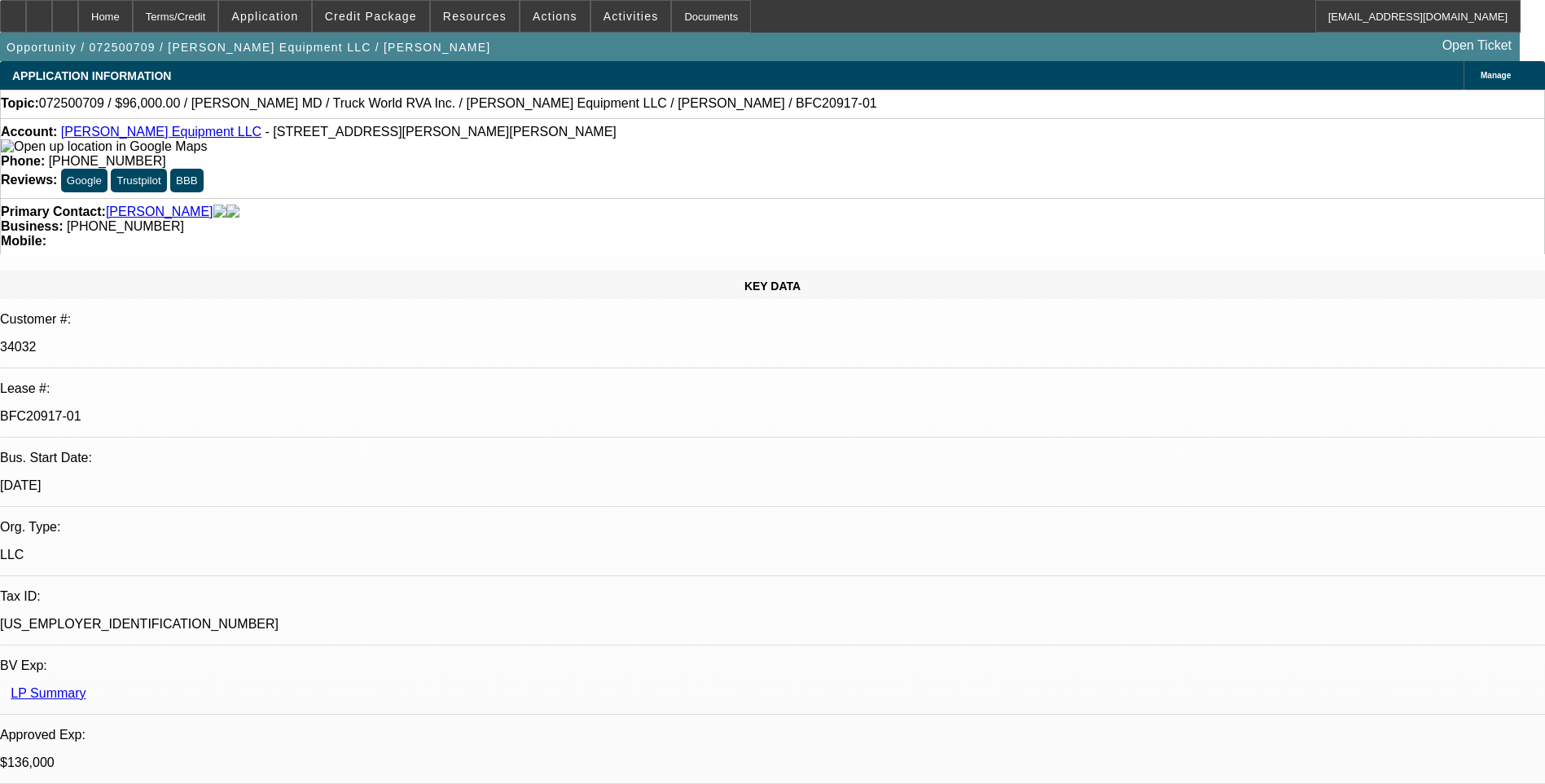
select select "0.15"
select select "2"
select select "0"
select select "0.15"
select select "2"
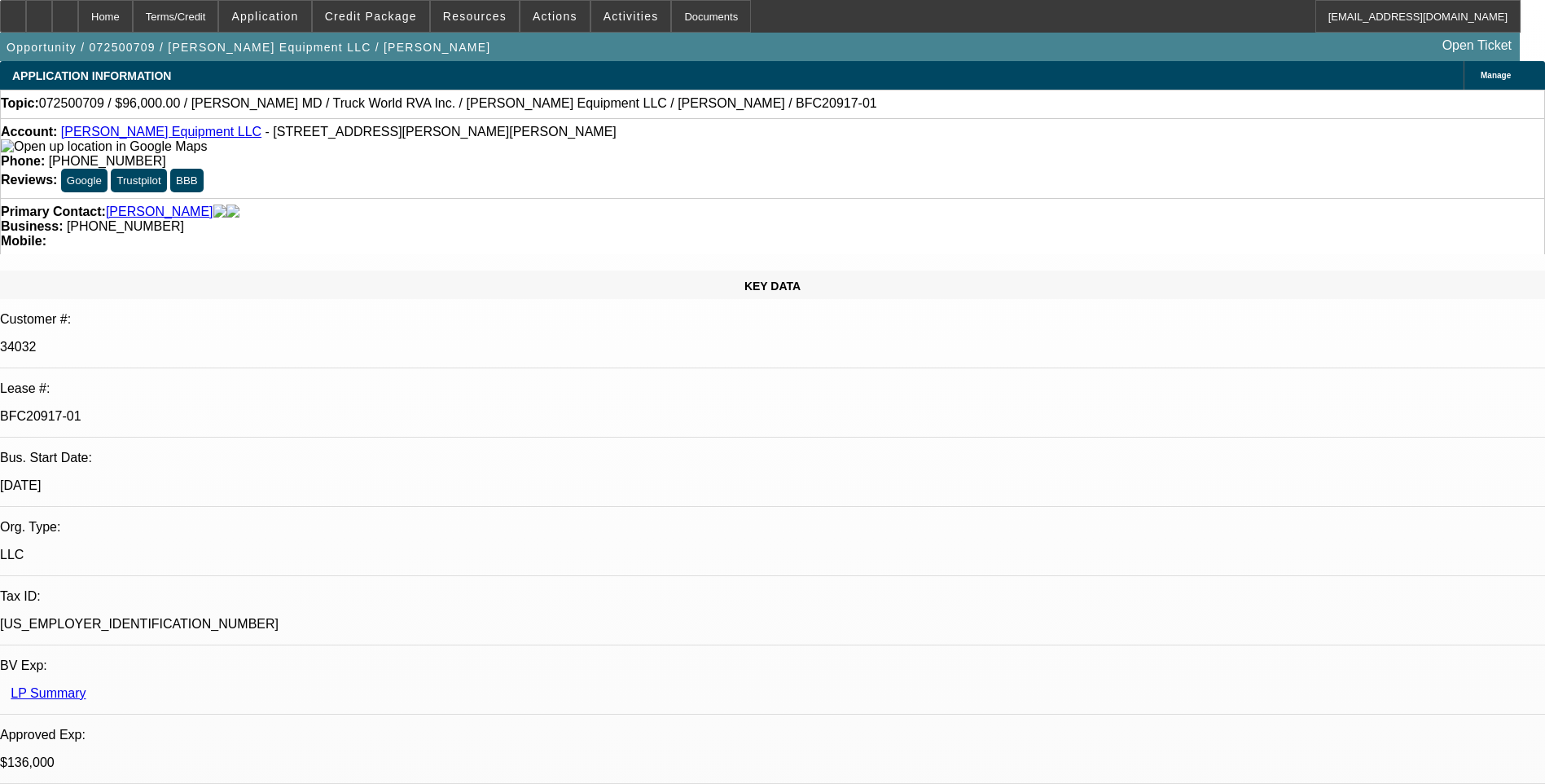
select select "0"
select select "0.15"
select select "2"
select select "0"
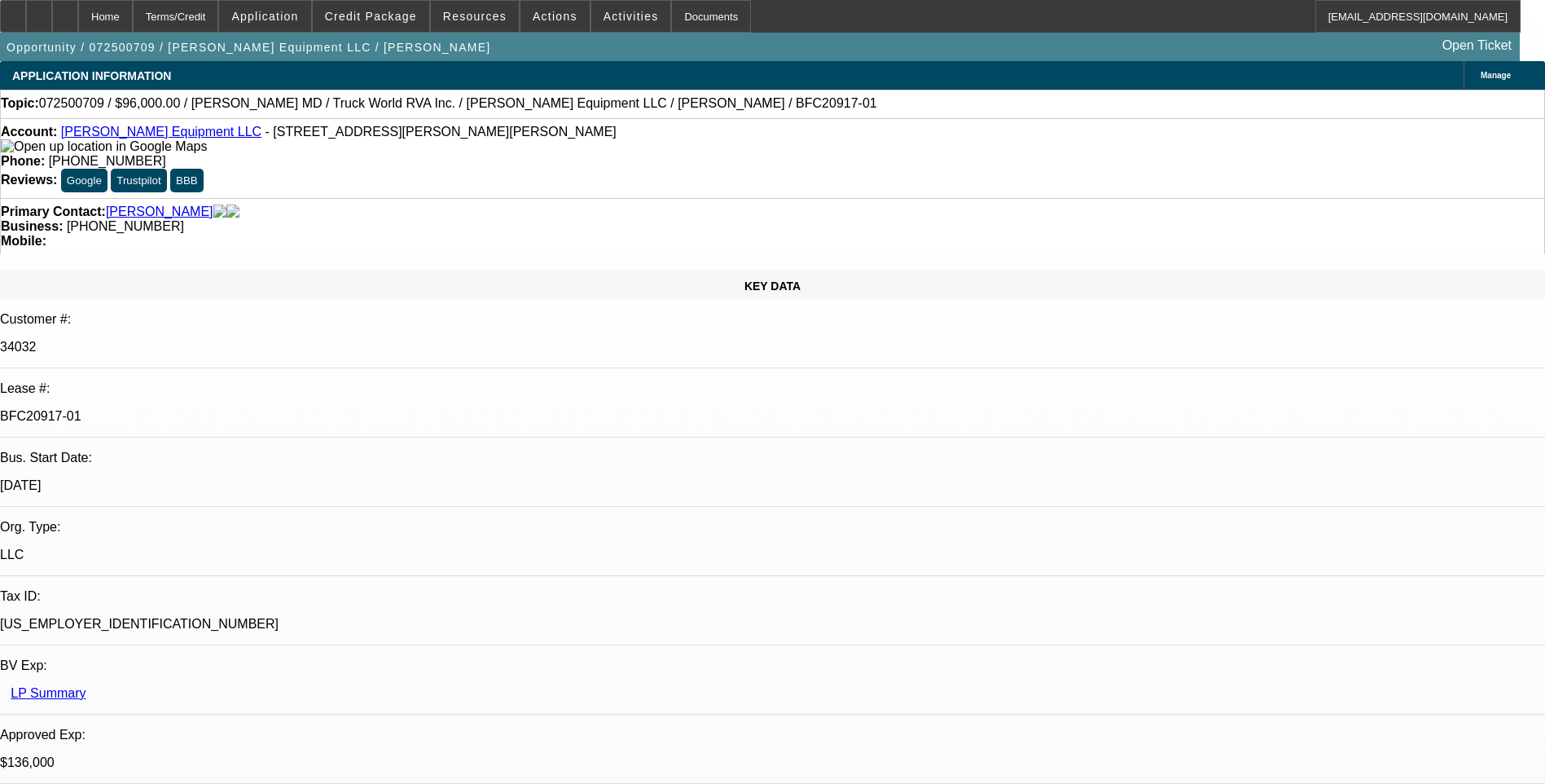
select select "2"
select select "0"
select select "1"
select select "2"
select select "6"
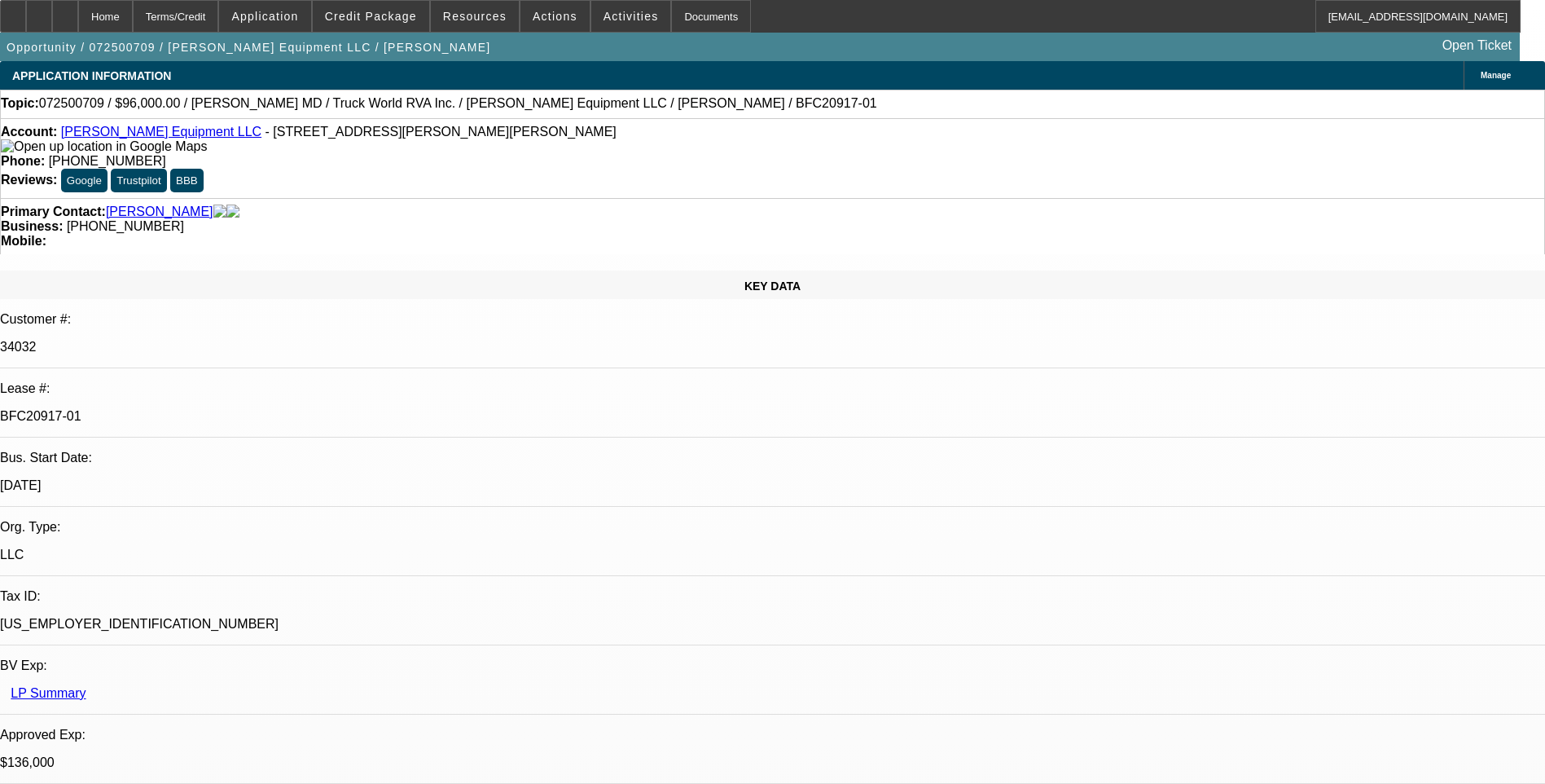
select select "1"
select select "2"
select select "6"
select select "1"
select select "2"
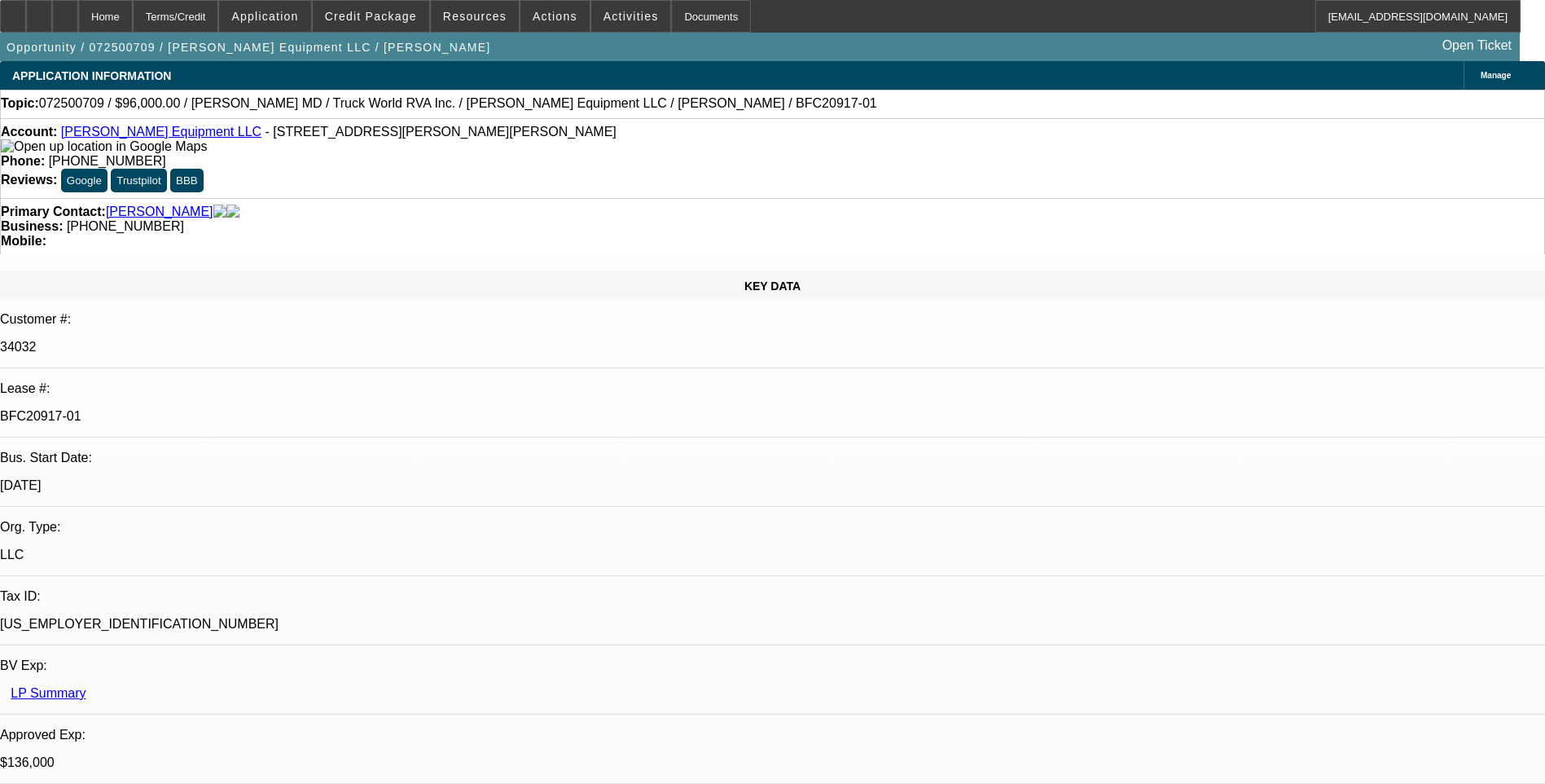
select select "6"
select select "1"
select select "2"
select select "6"
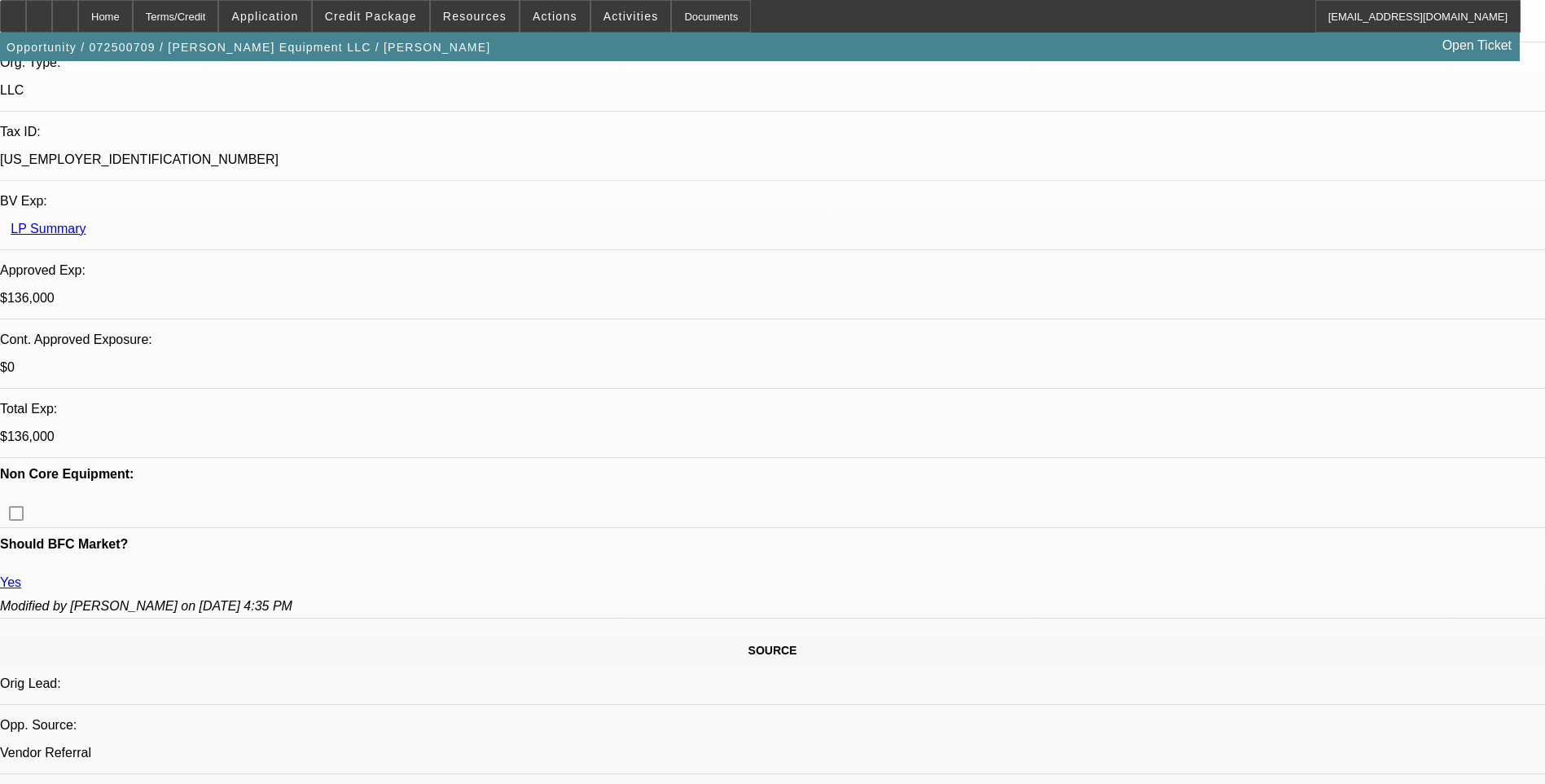
scroll to position [407, 0]
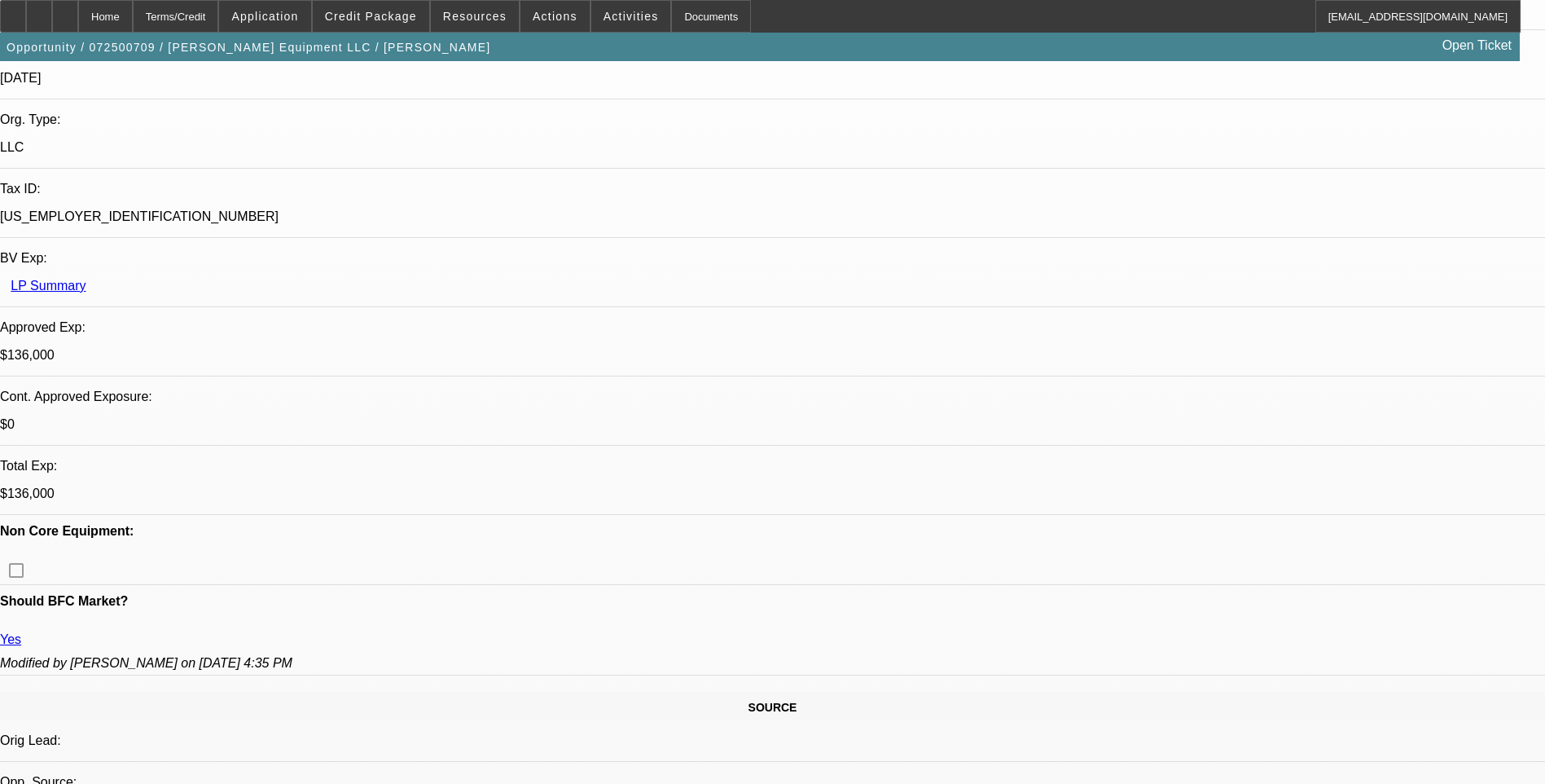
click at [216, 18] on div "Terms/Credit" at bounding box center [175, 16] width 86 height 32
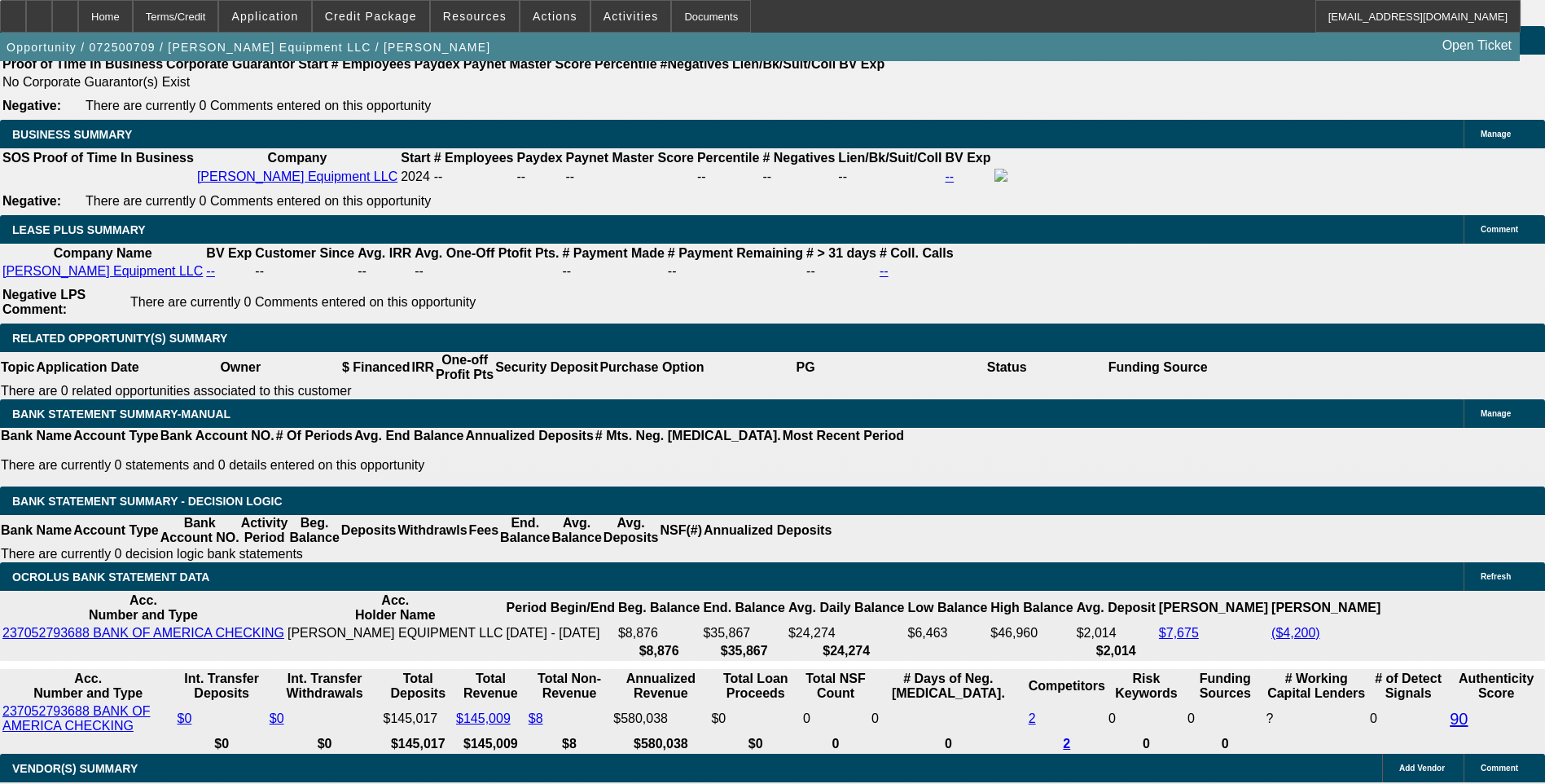
scroll to position [733, 0]
drag, startPoint x: 1263, startPoint y: 620, endPoint x: 1425, endPoint y: 662, distance: 167.4
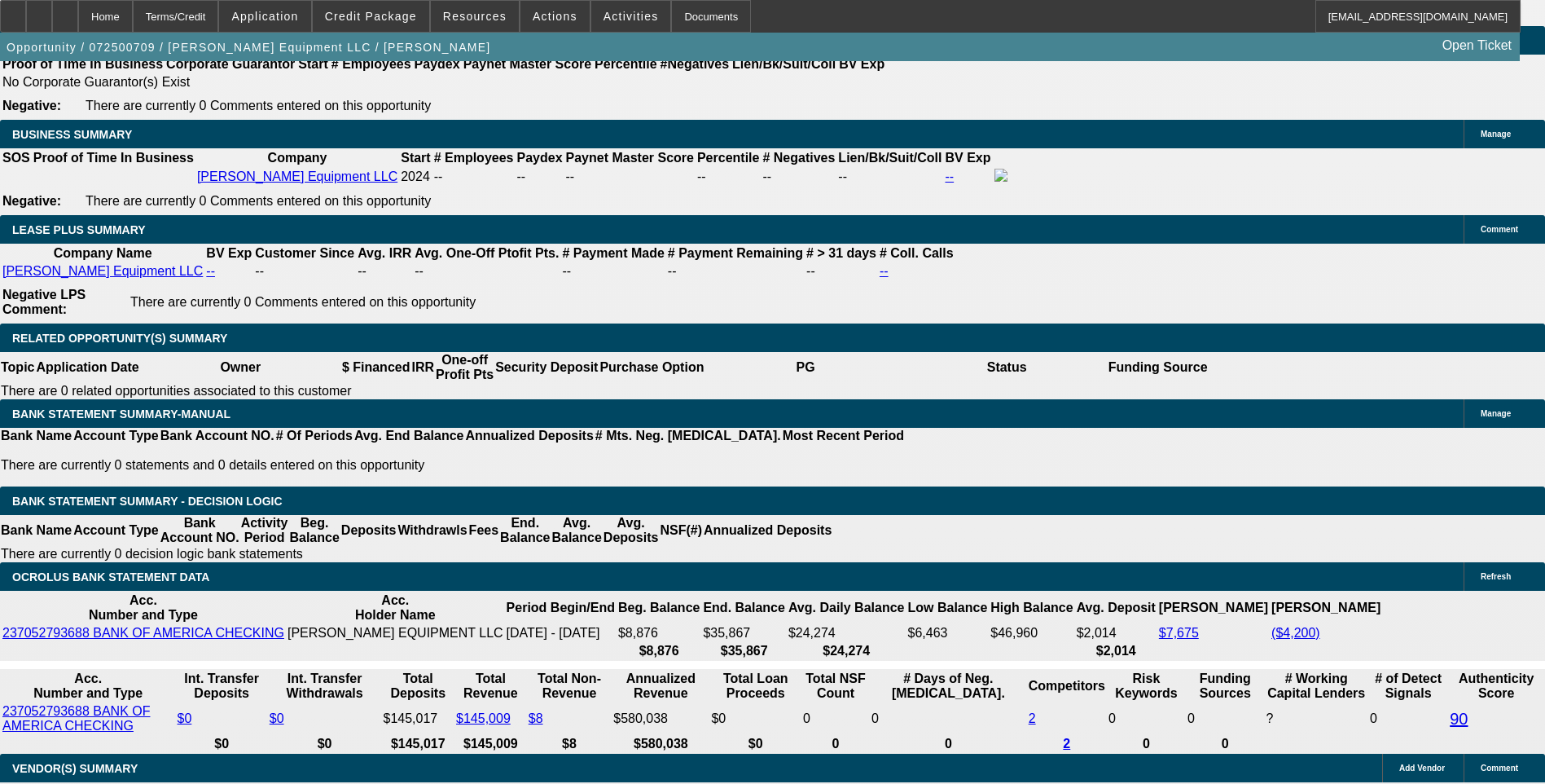
drag, startPoint x: 1424, startPoint y: 662, endPoint x: 1326, endPoint y: 634, distance: 101.9
copy td "Please schedule GPS for first available appointment. Please send EPOA. Customer…"
click at [377, 14] on span "Credit Package" at bounding box center [371, 17] width 92 height 13
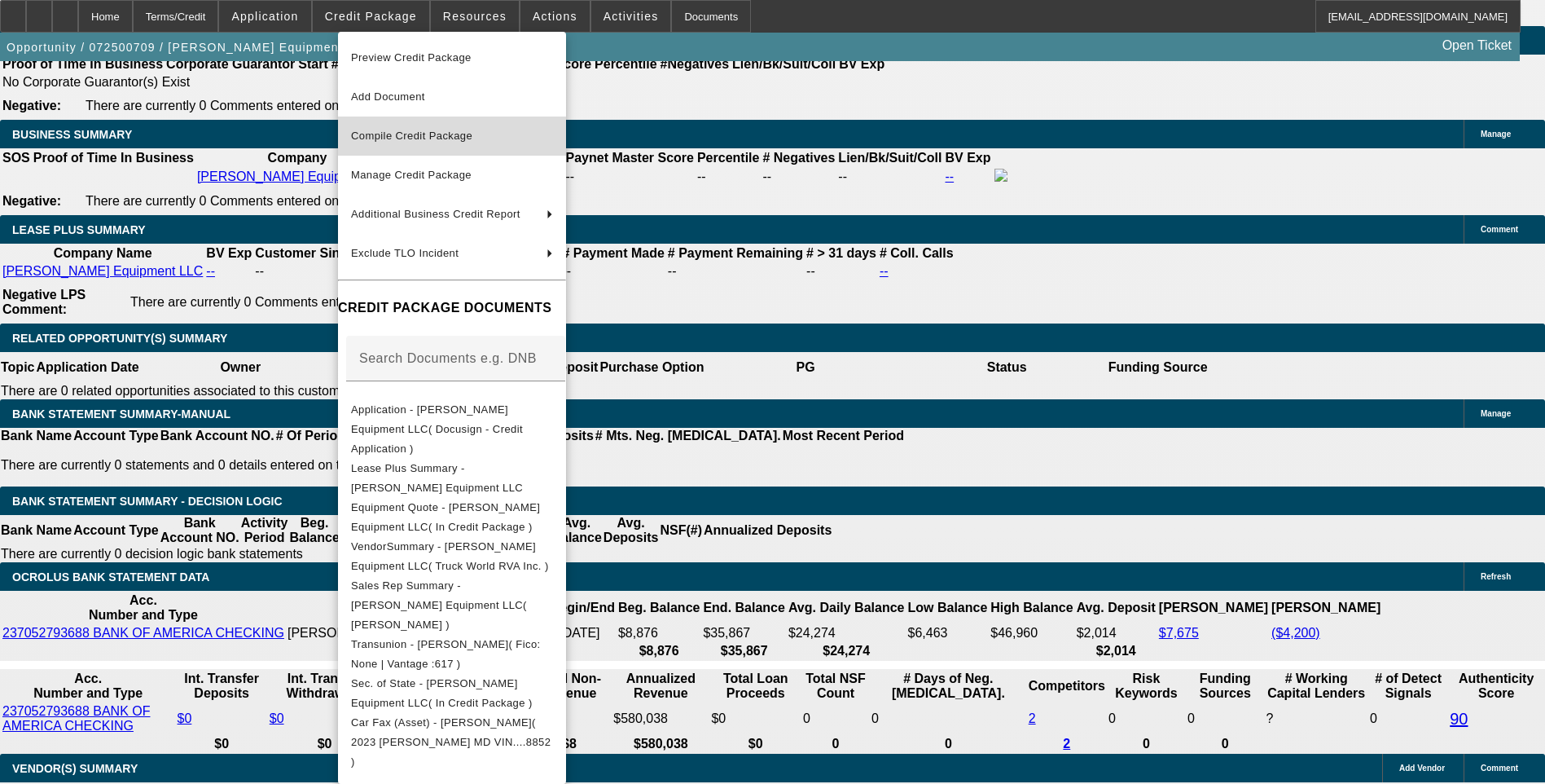
click at [451, 141] on span "Compile Credit Package" at bounding box center [452, 136] width 202 height 19
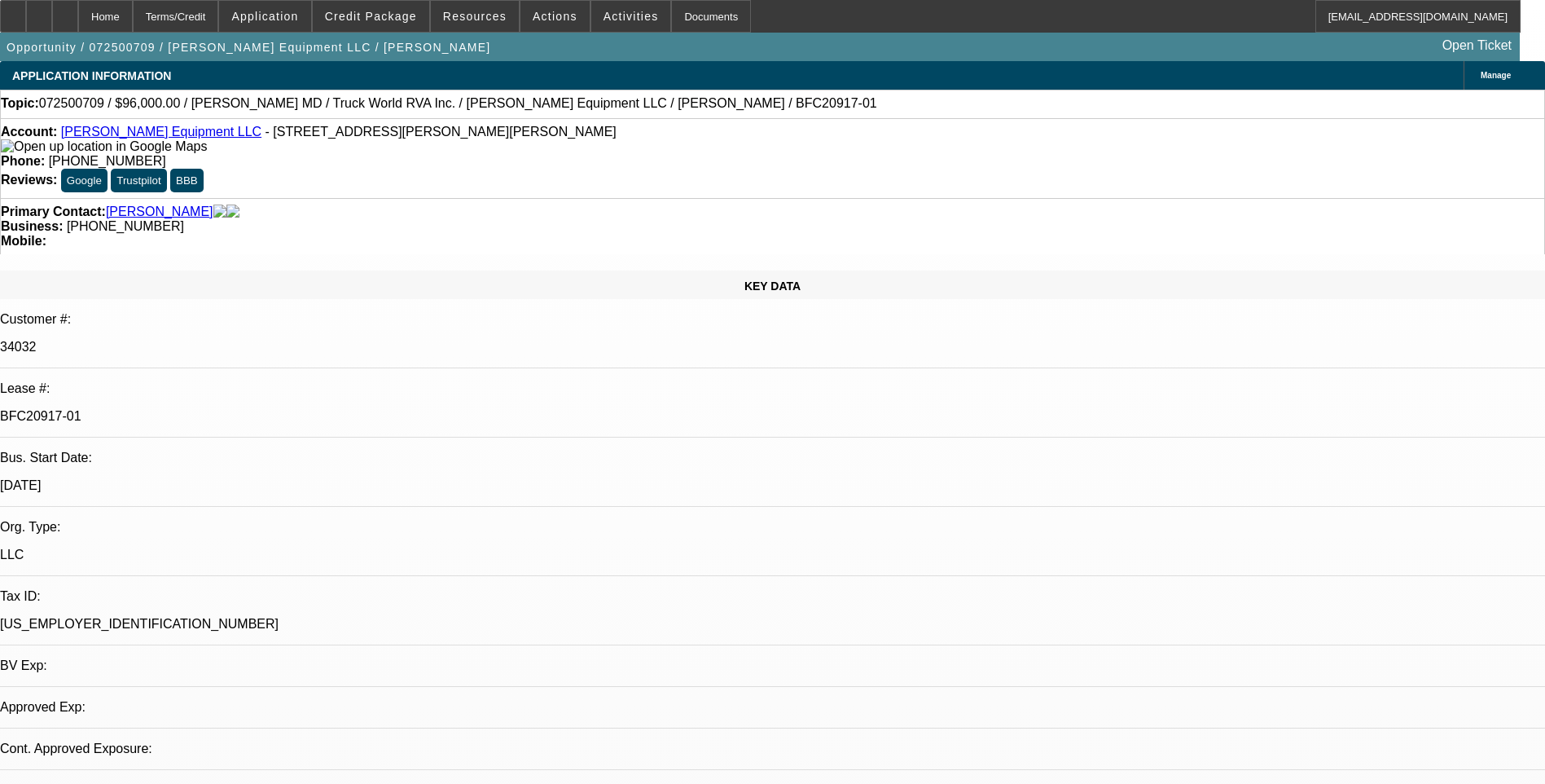
select select "0.15"
select select "2"
select select "0"
select select "6"
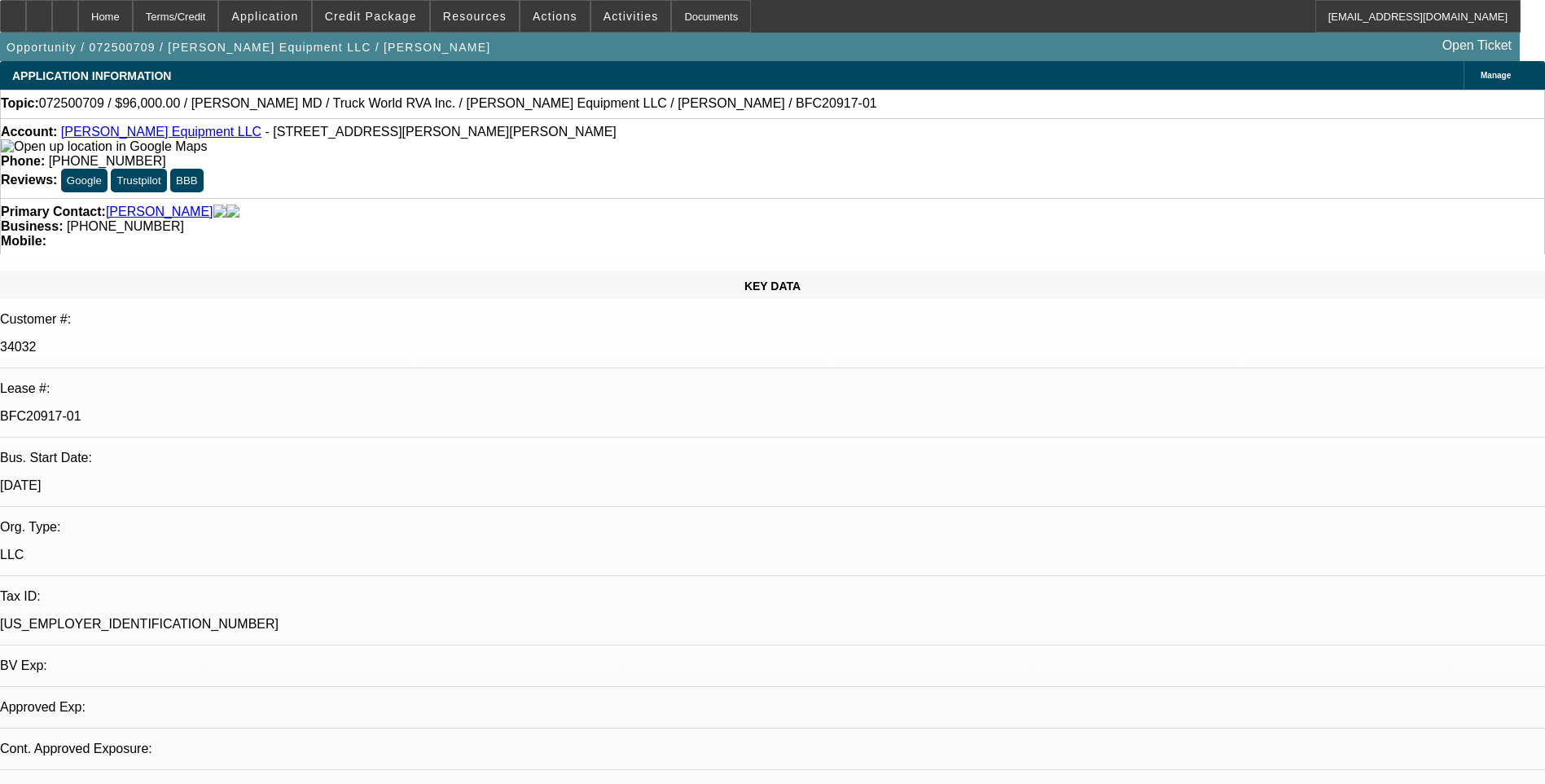
select select "0.15"
select select "2"
select select "0"
select select "6"
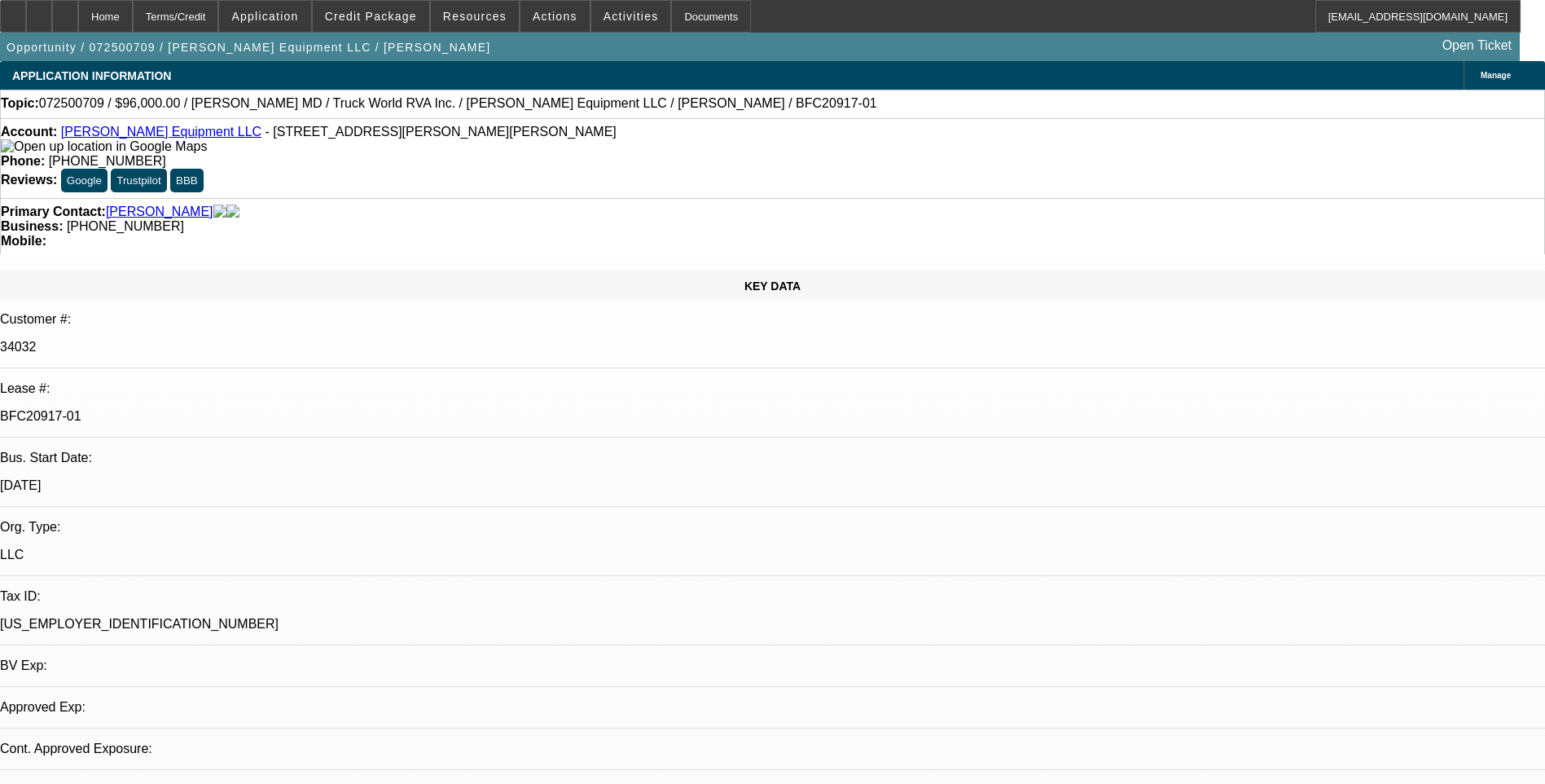
select select "0.15"
select select "2"
select select "0"
select select "6"
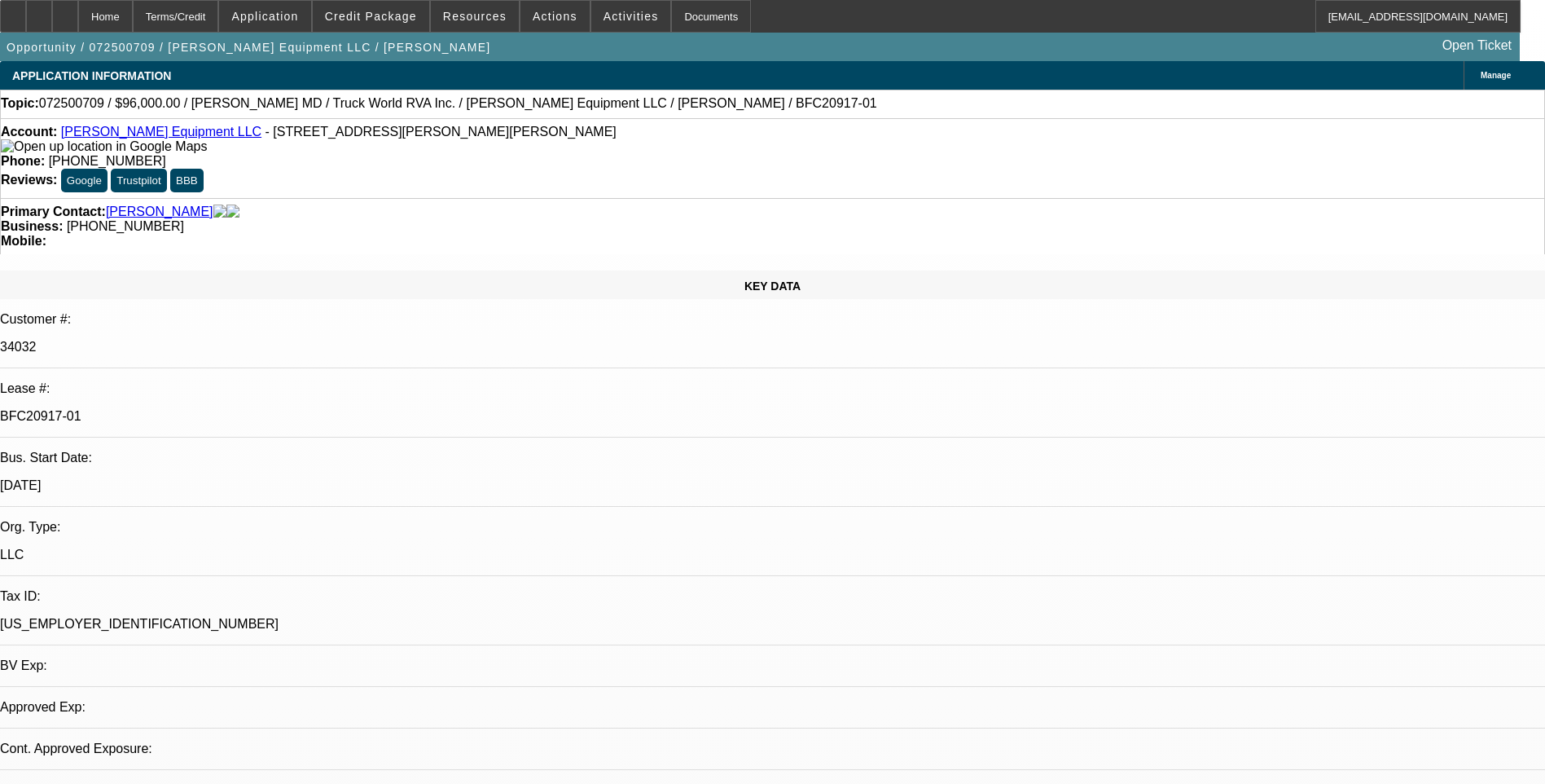
select select "0"
select select "2"
select select "0"
select select "6"
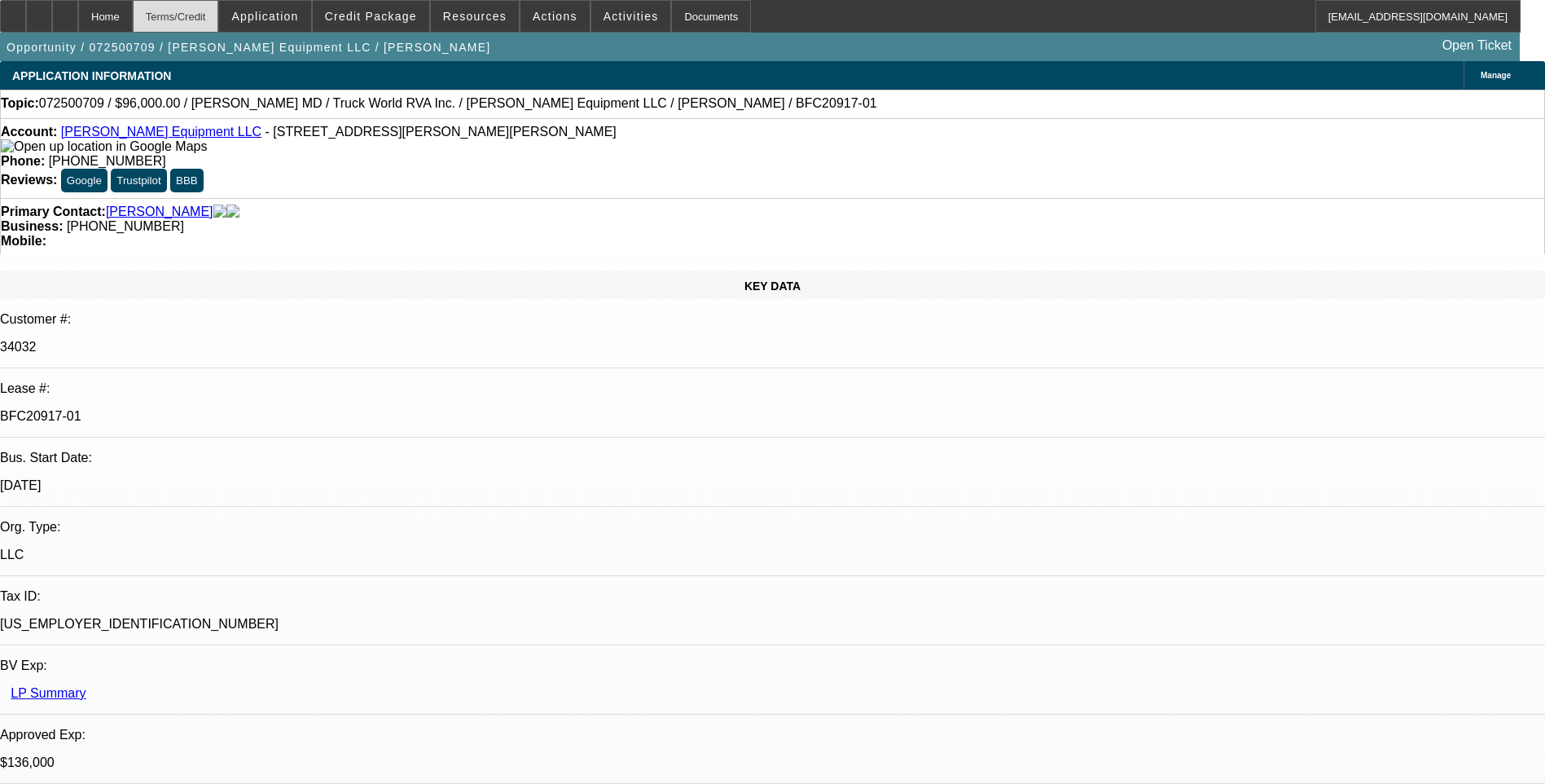
click at [203, 14] on div "Terms/Credit" at bounding box center [175, 16] width 86 height 32
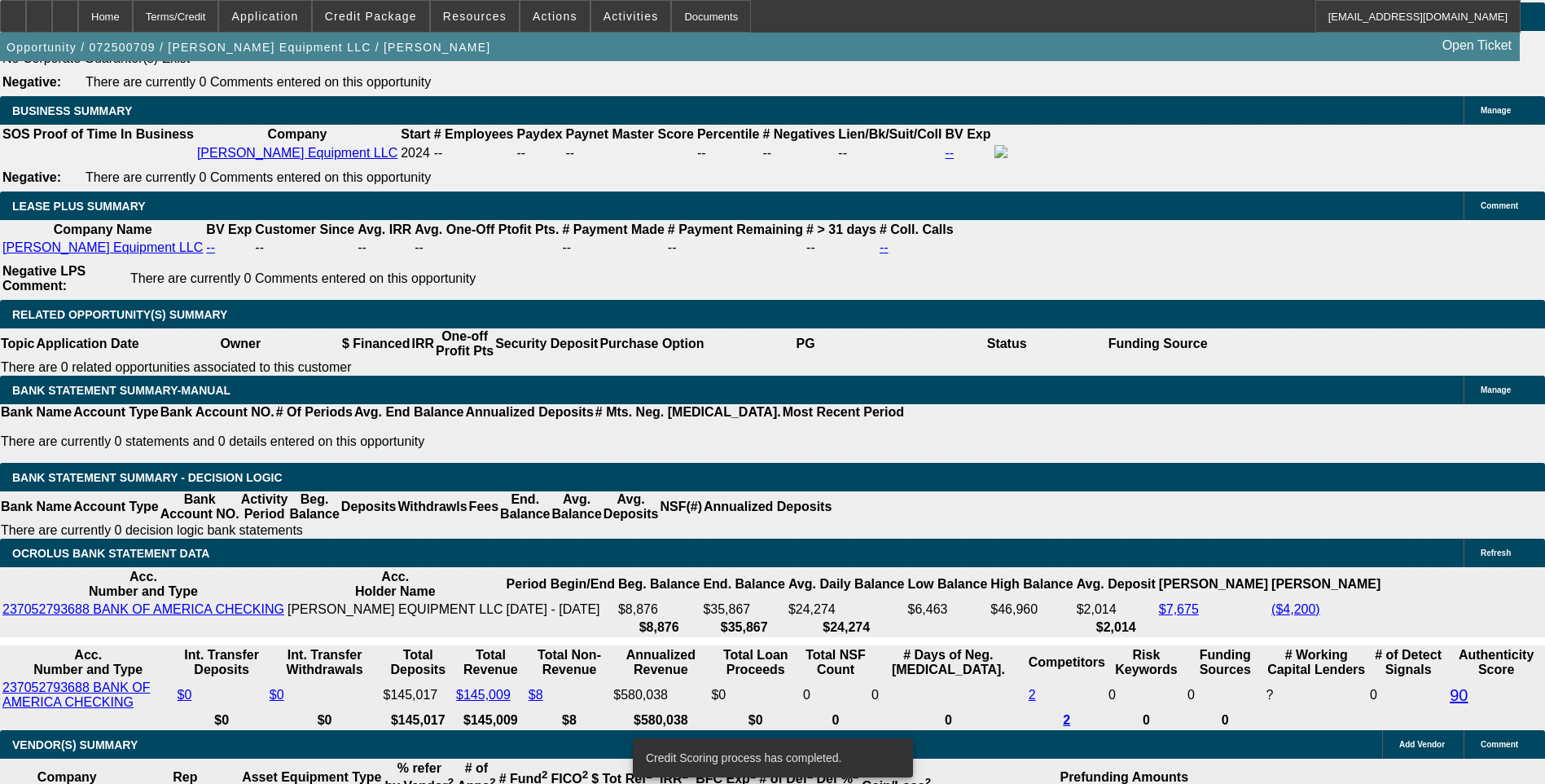
scroll to position [2611, 0]
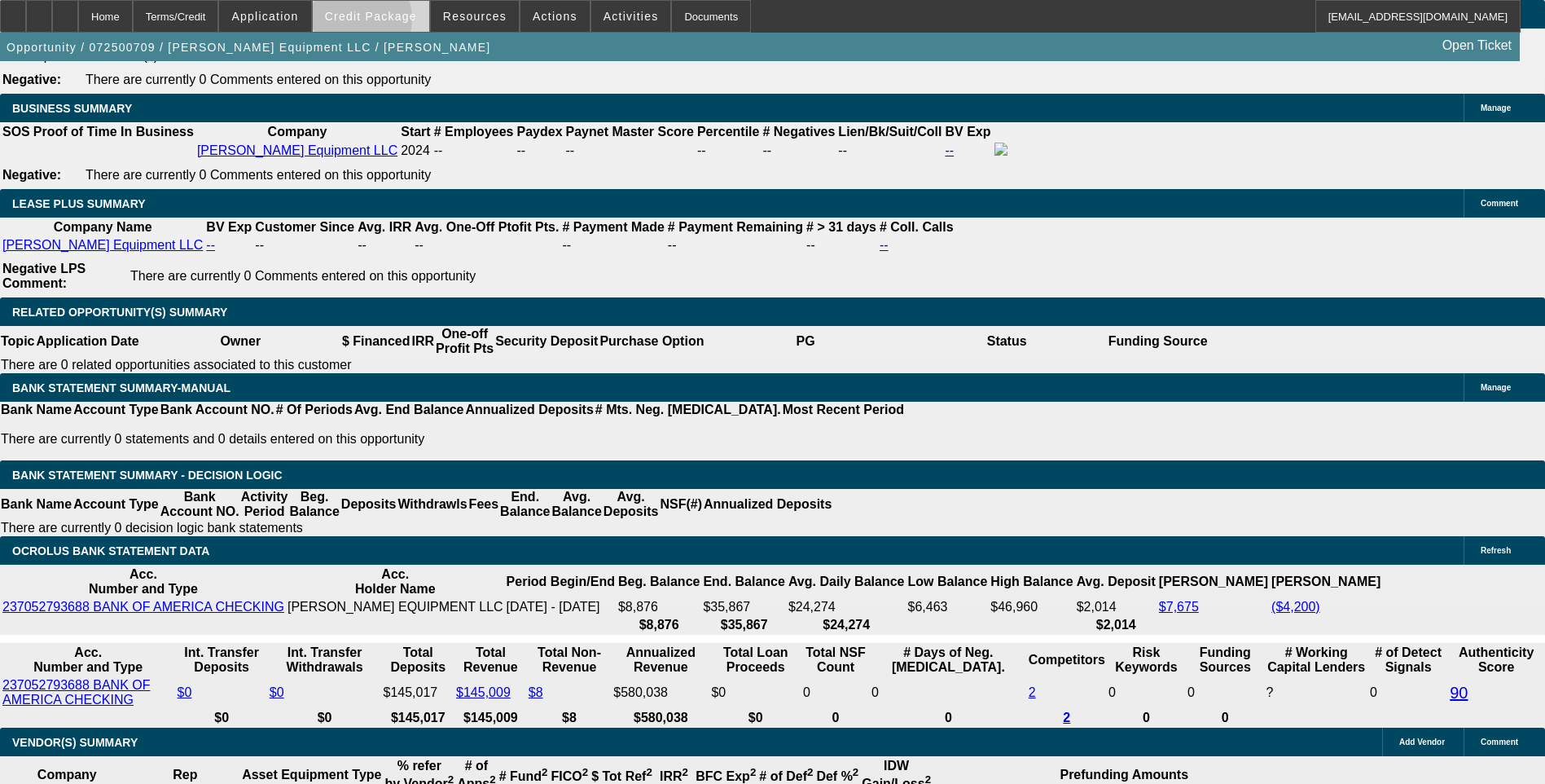
click at [382, 23] on span at bounding box center [371, 16] width 116 height 39
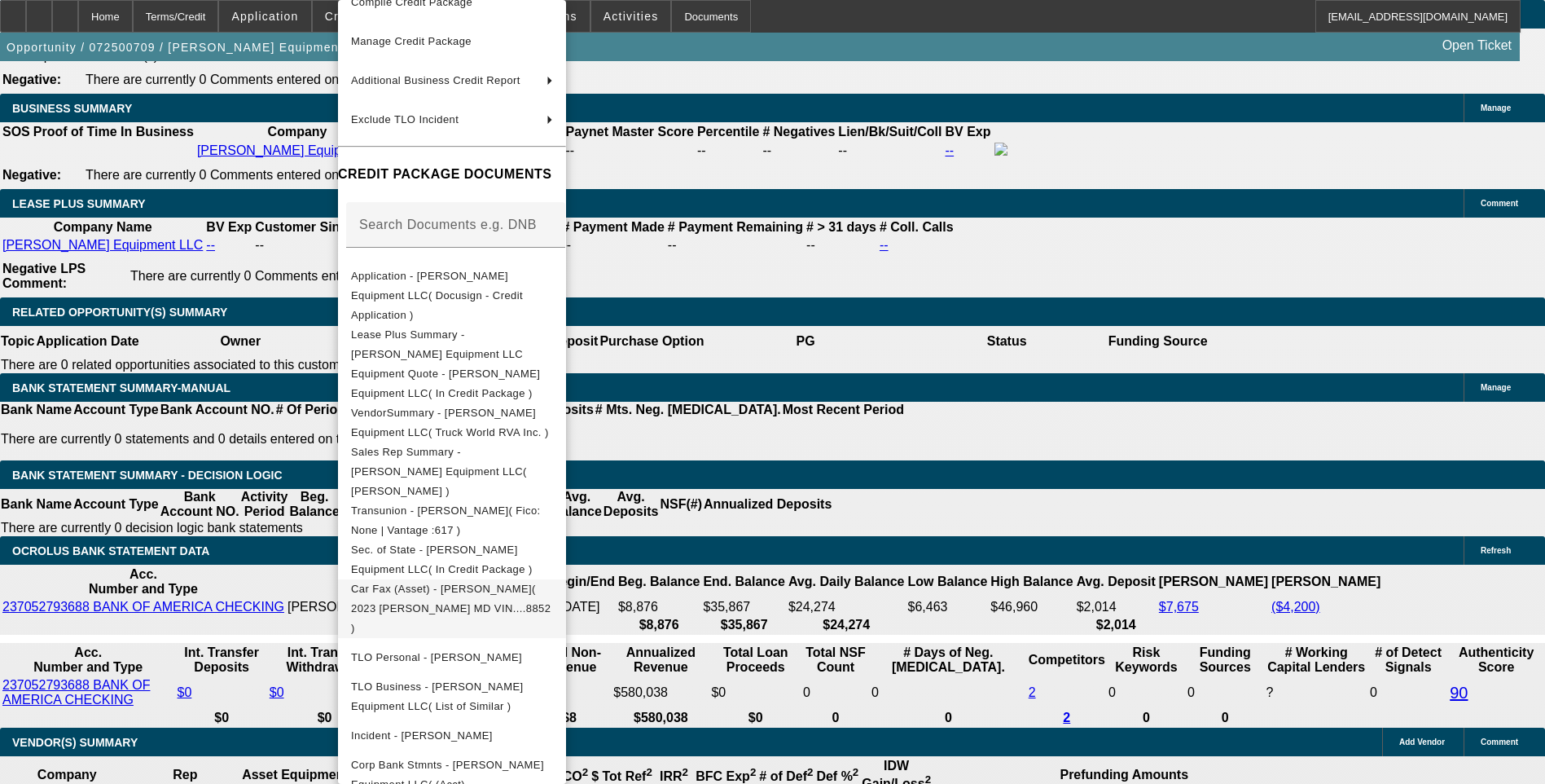
scroll to position [133, 0]
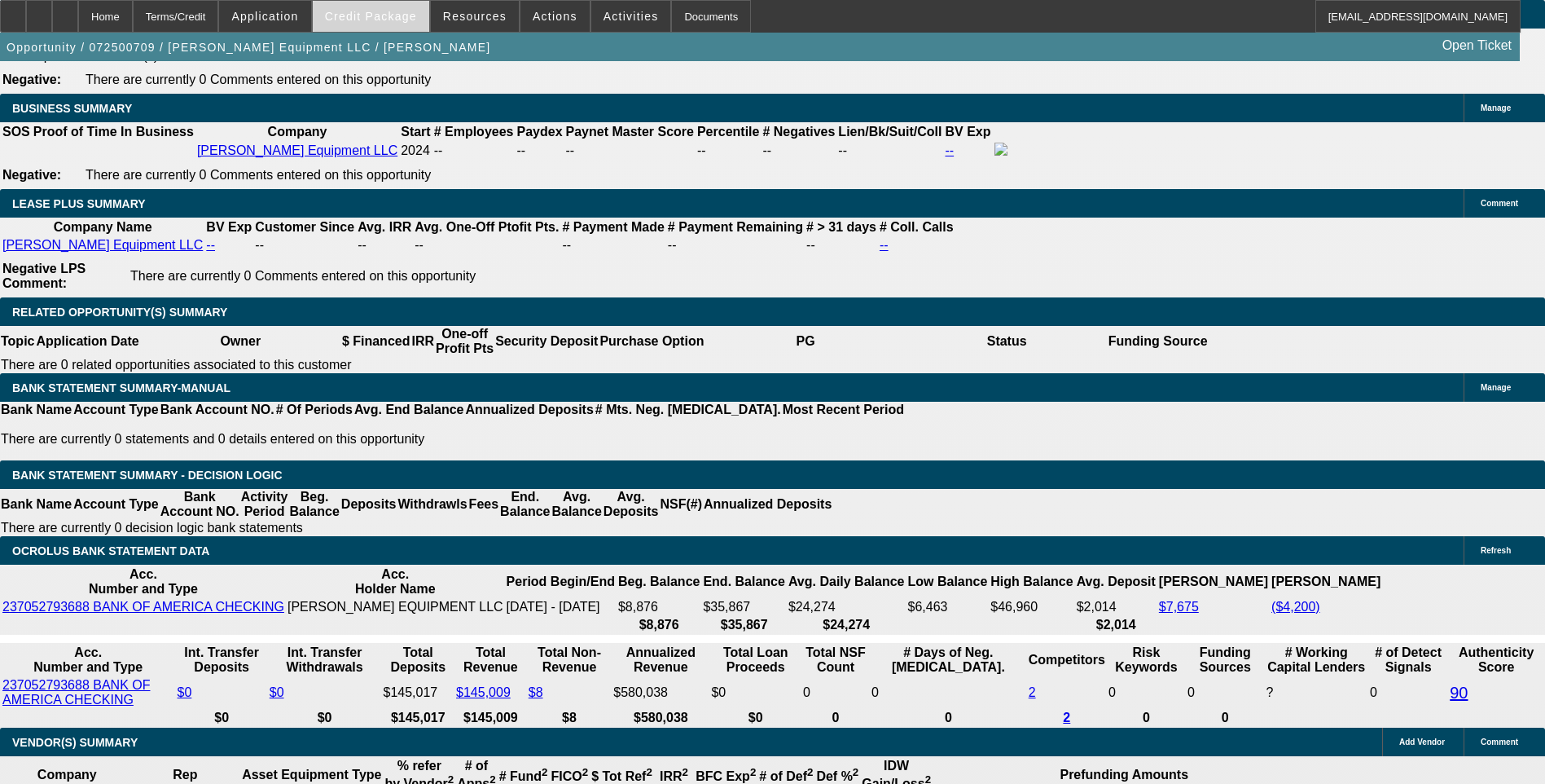
click at [396, 17] on span "Credit Package" at bounding box center [371, 17] width 92 height 13
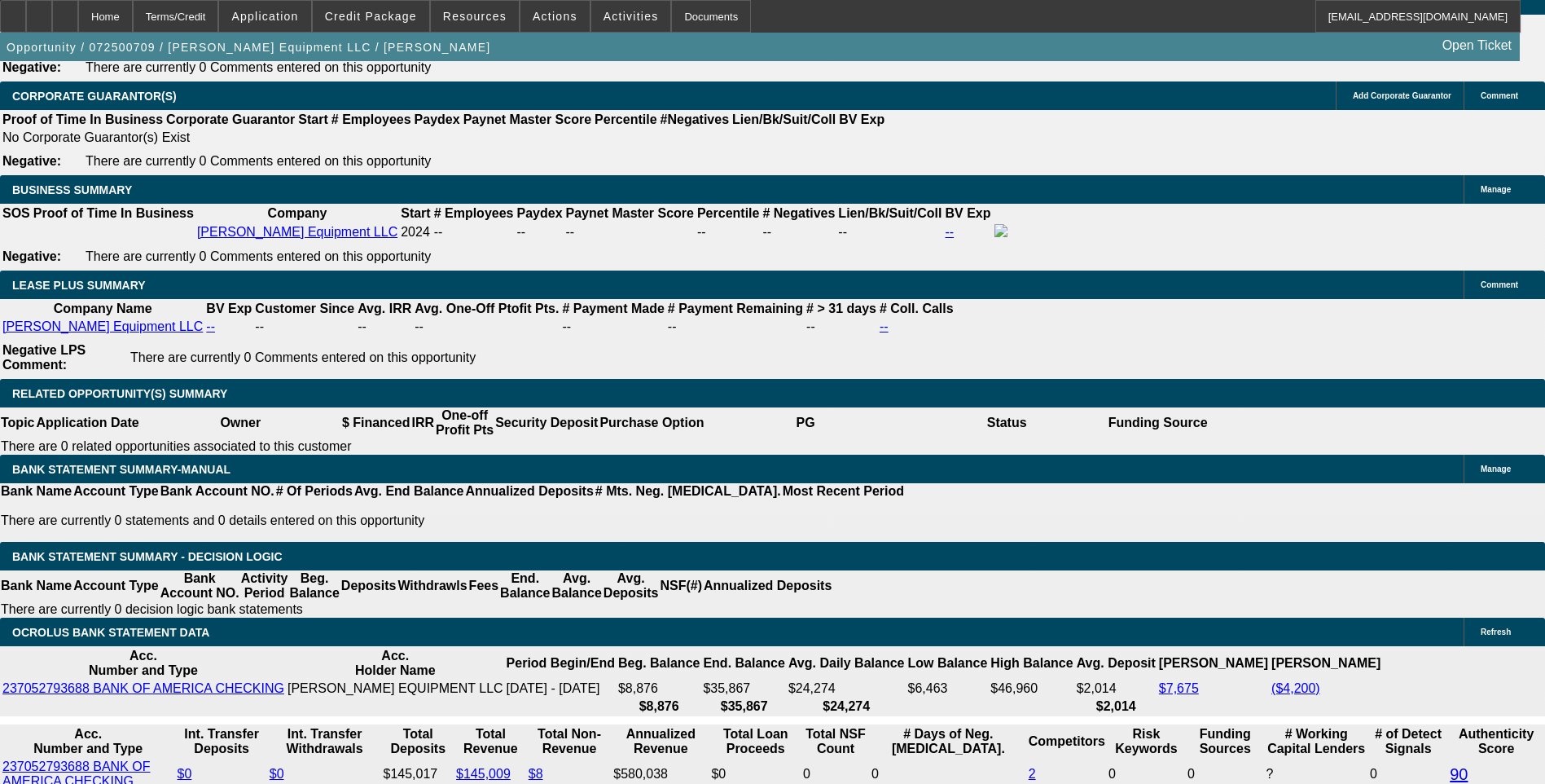
scroll to position [2611, 0]
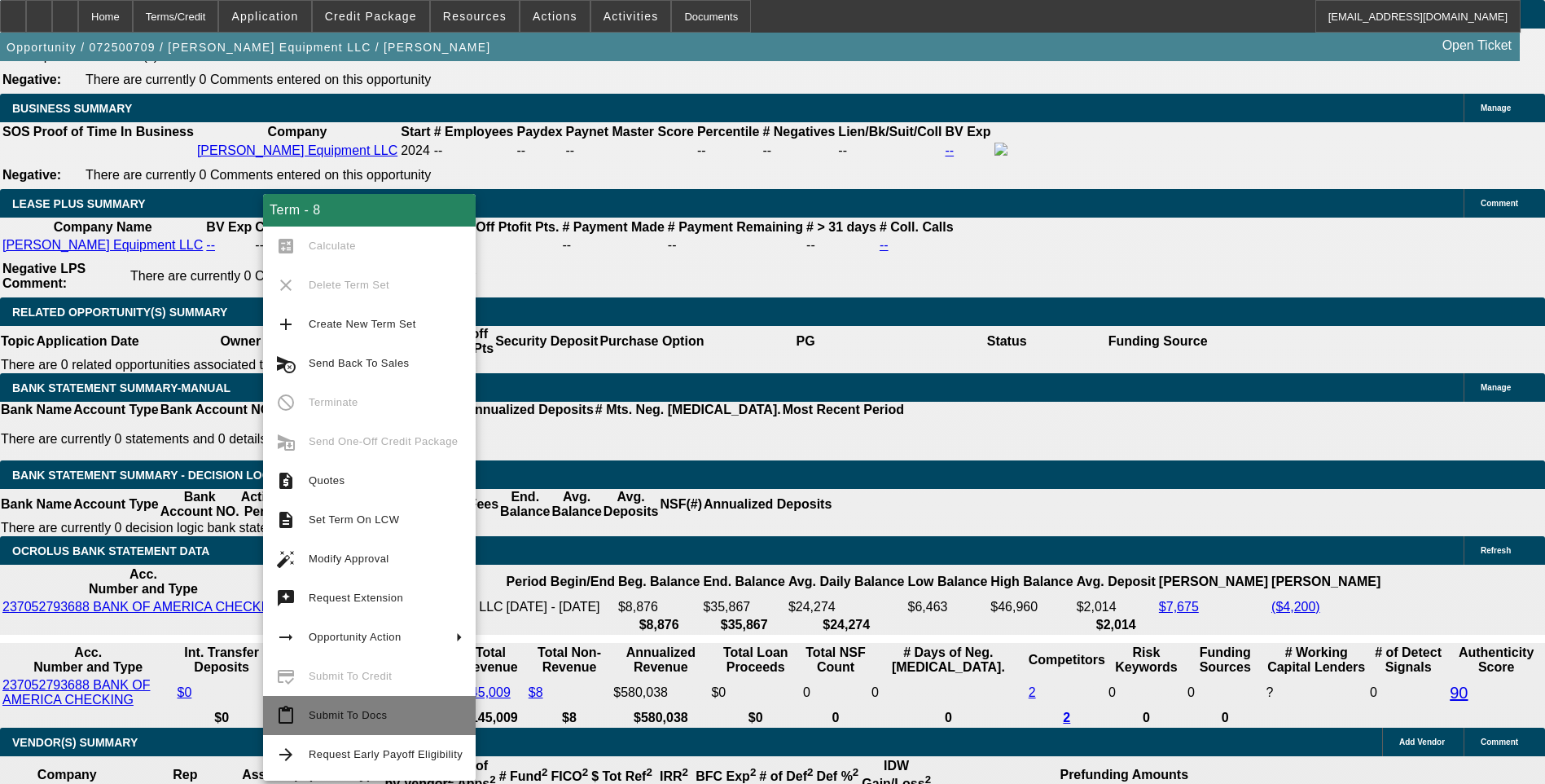
click at [345, 718] on span "Submit To Docs" at bounding box center [347, 714] width 78 height 12
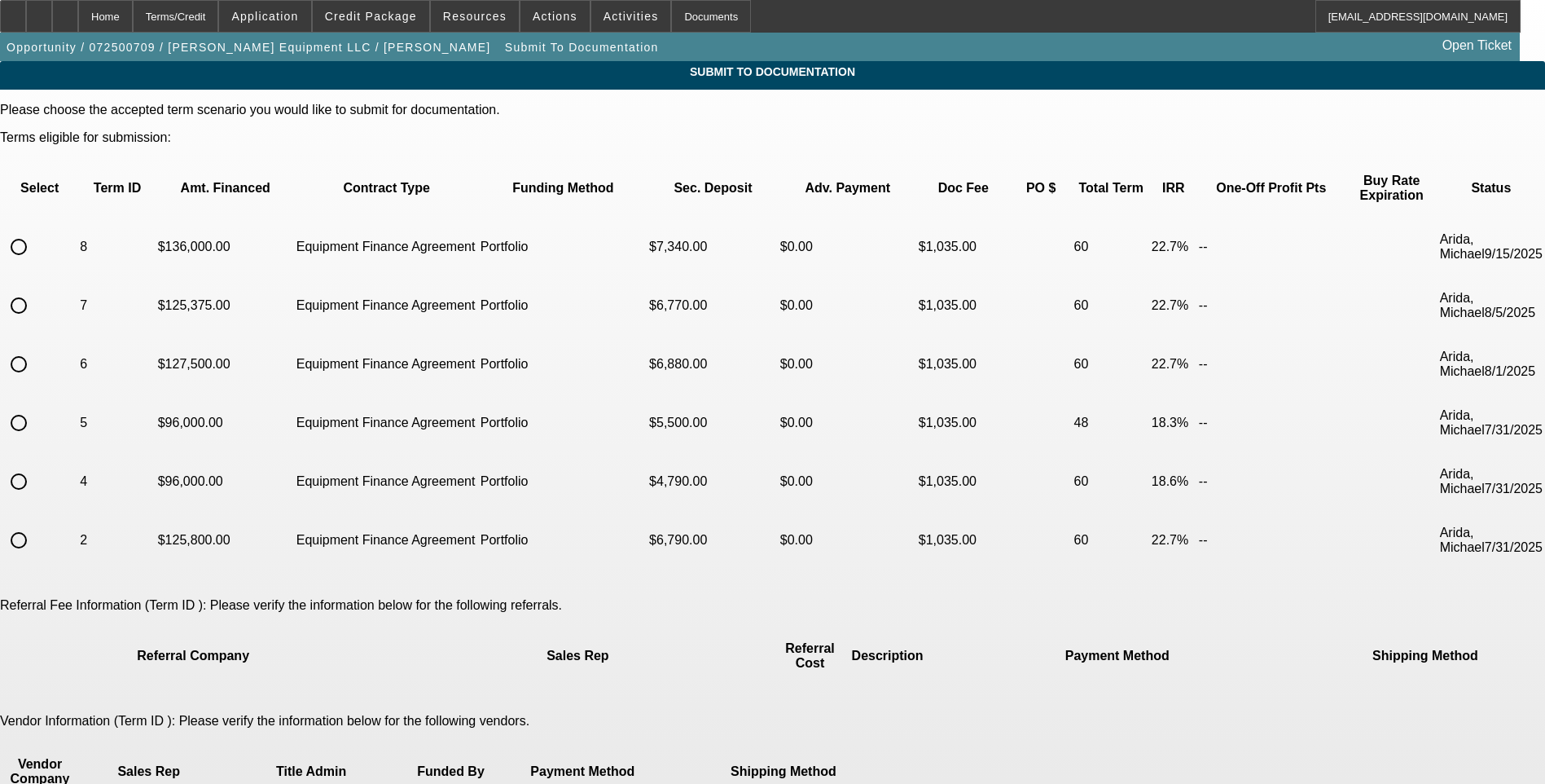
click at [35, 231] on input "radio" at bounding box center [18, 247] width 32 height 32
radio input "true"
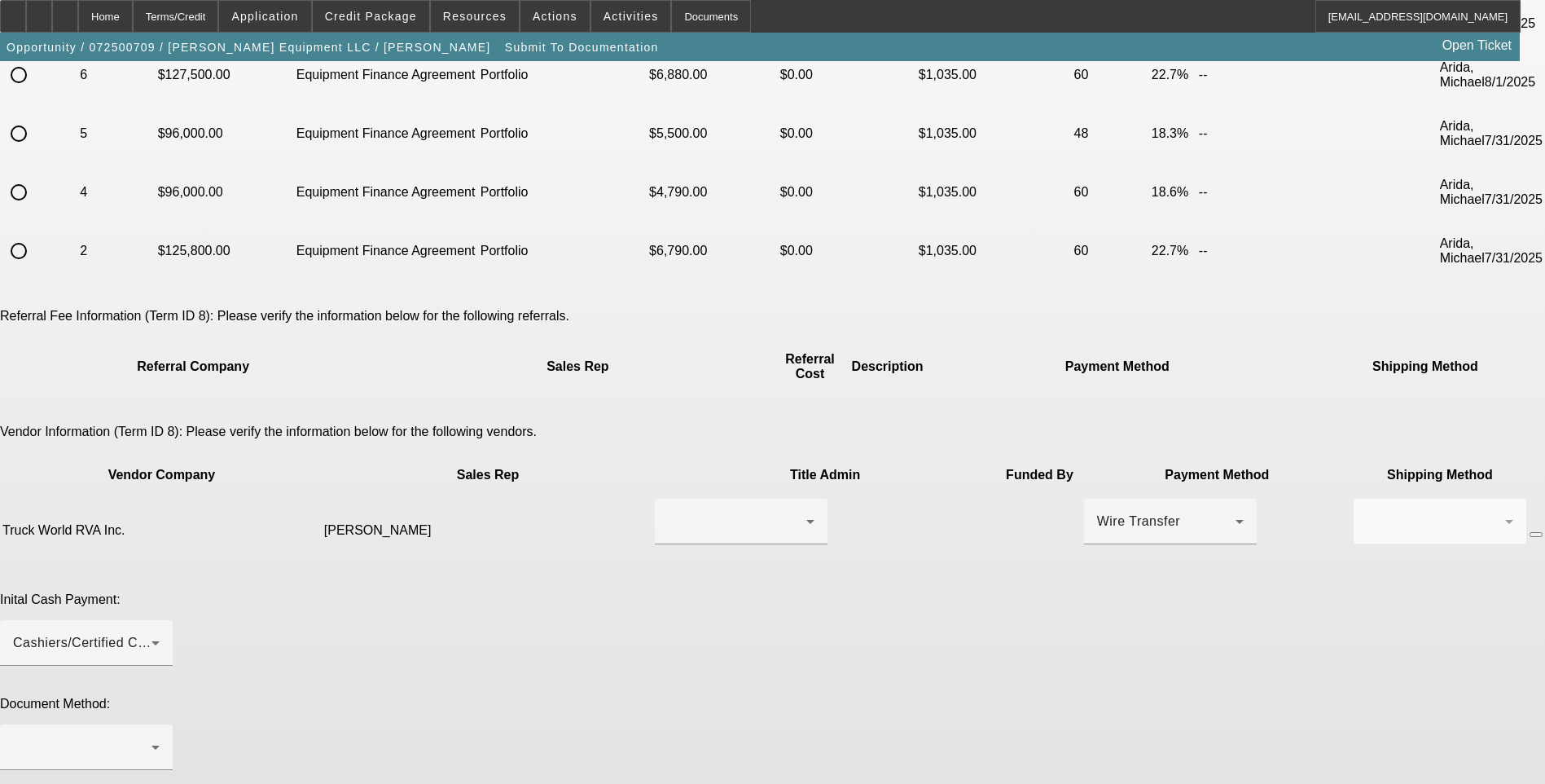
scroll to position [315, 0]
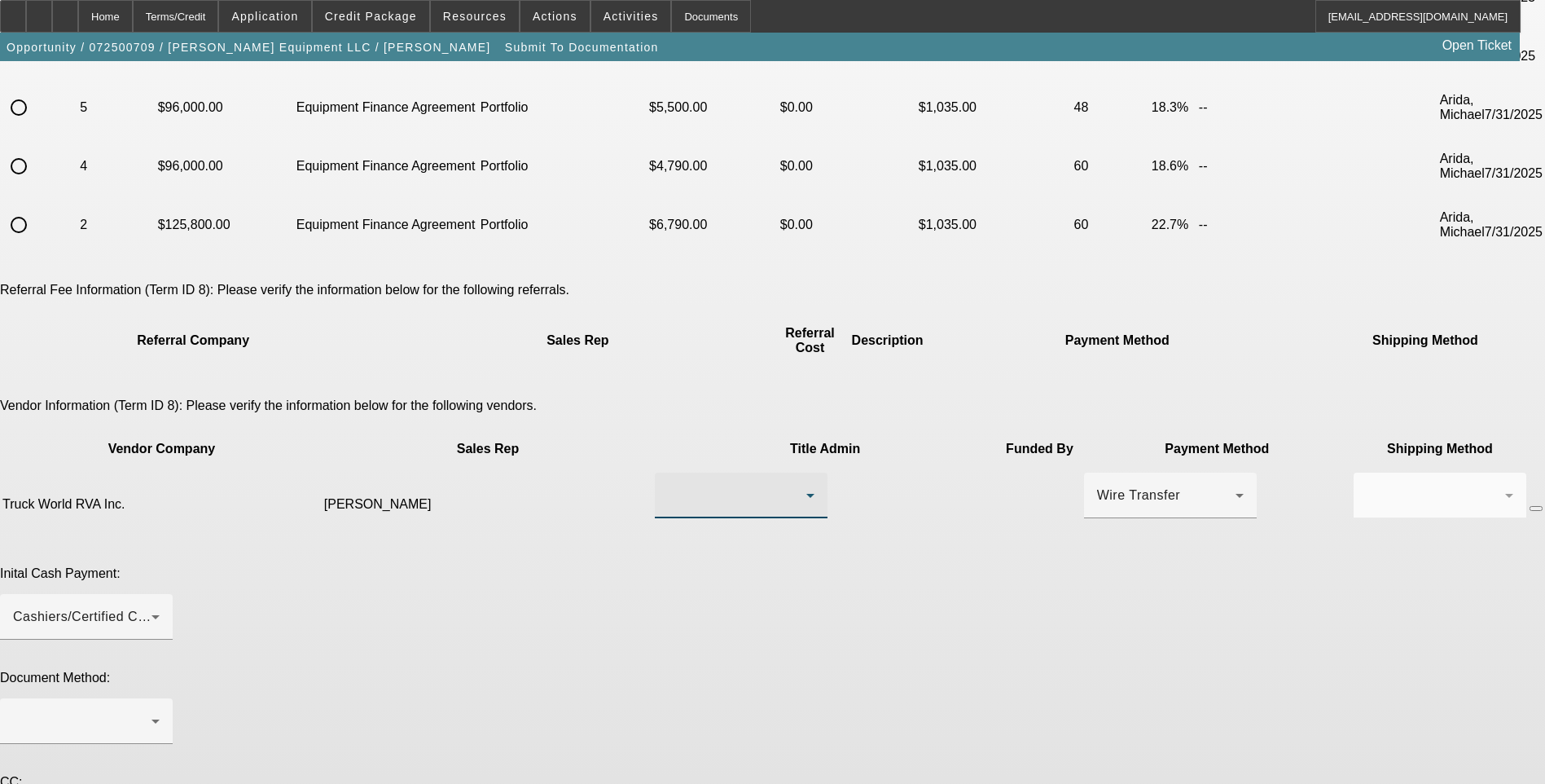
click at [715, 486] on div at bounding box center [737, 495] width 139 height 19
click at [703, 457] on mat-option "[PERSON_NAME]" at bounding box center [679, 458] width 191 height 39
click at [151, 607] on div "Cashiers/Certified Check" at bounding box center [82, 616] width 139 height 19
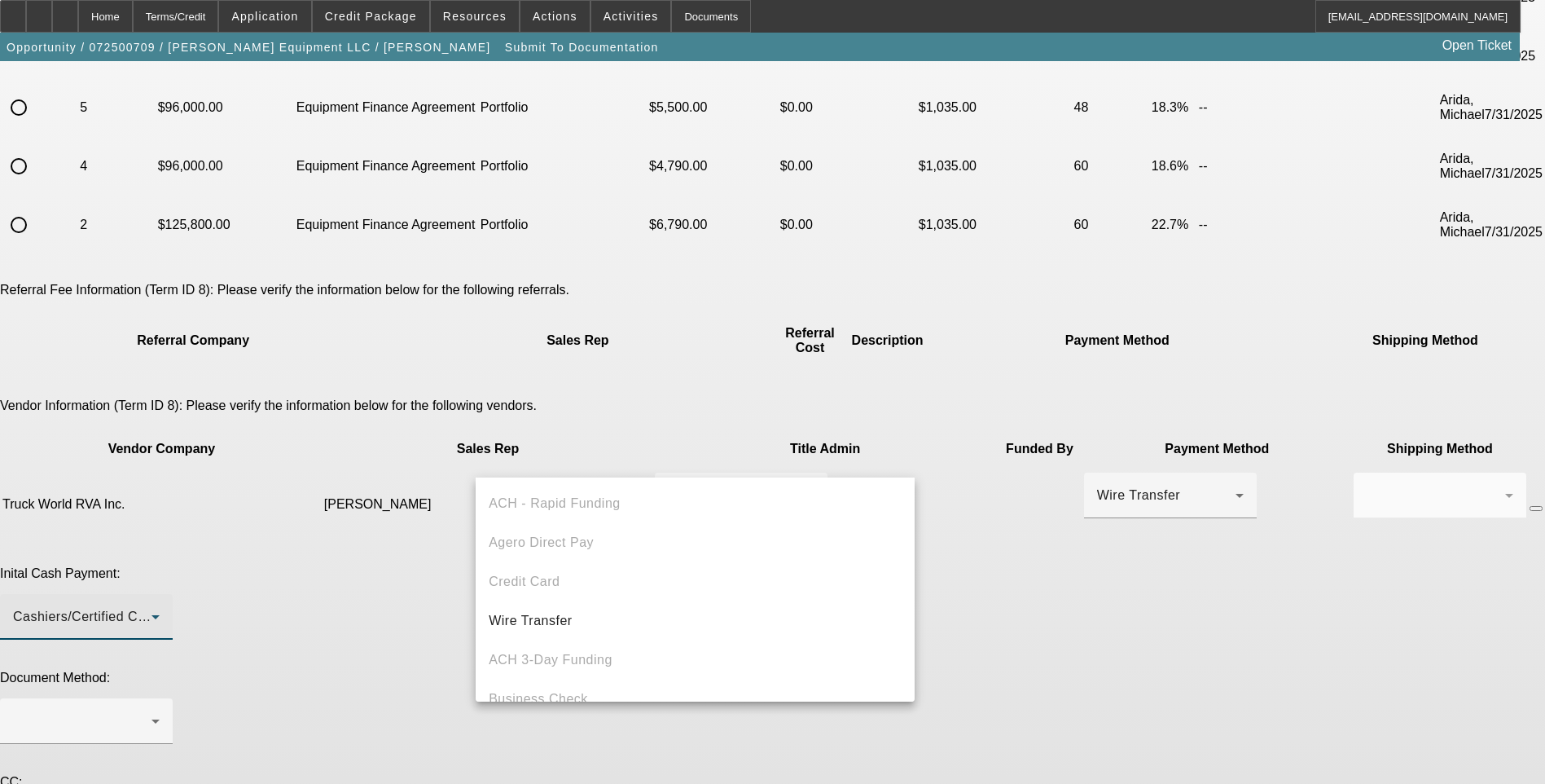
scroll to position [56, 0]
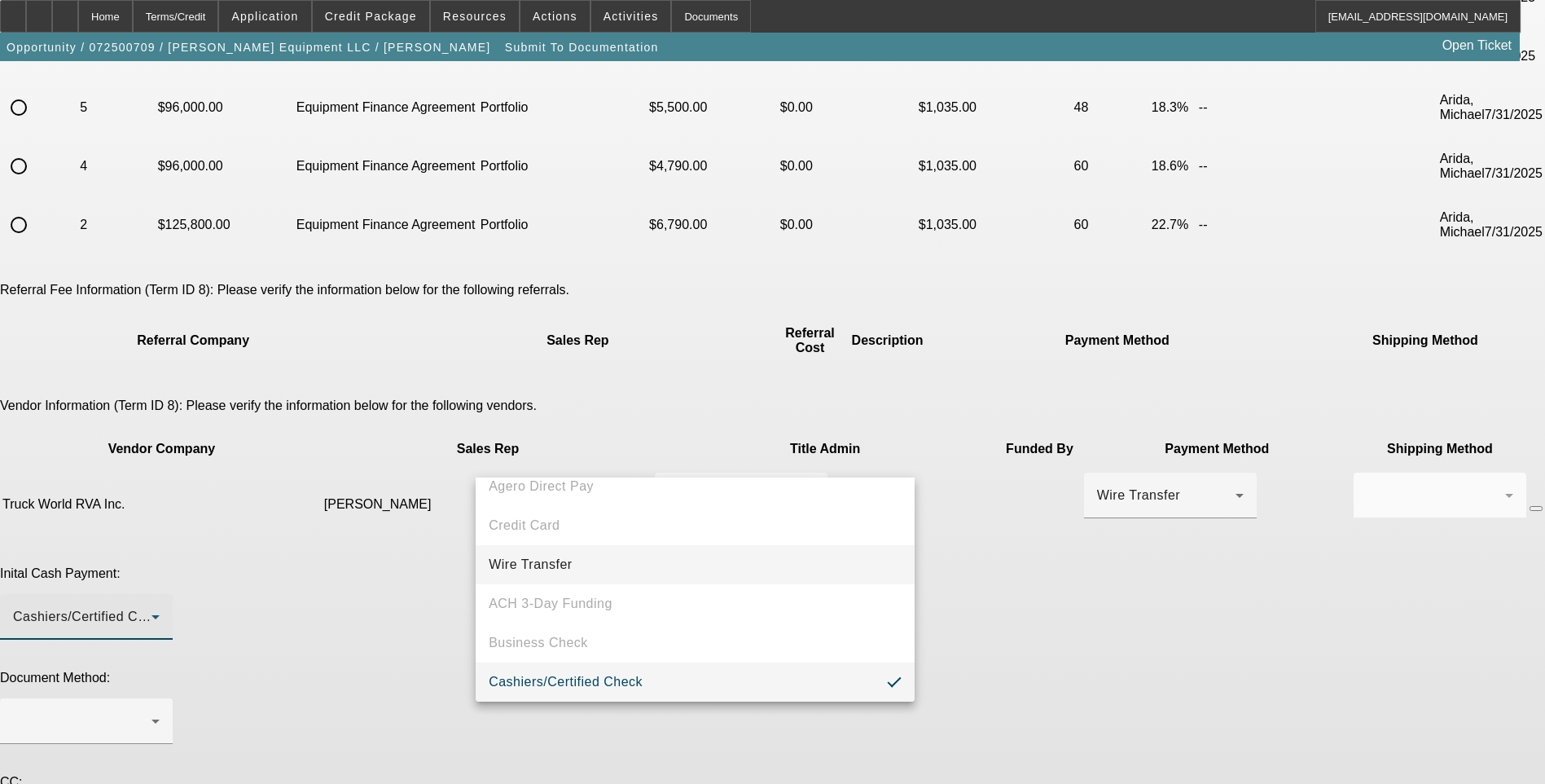
click at [677, 567] on mat-option "Wire Transfer" at bounding box center [694, 564] width 439 height 39
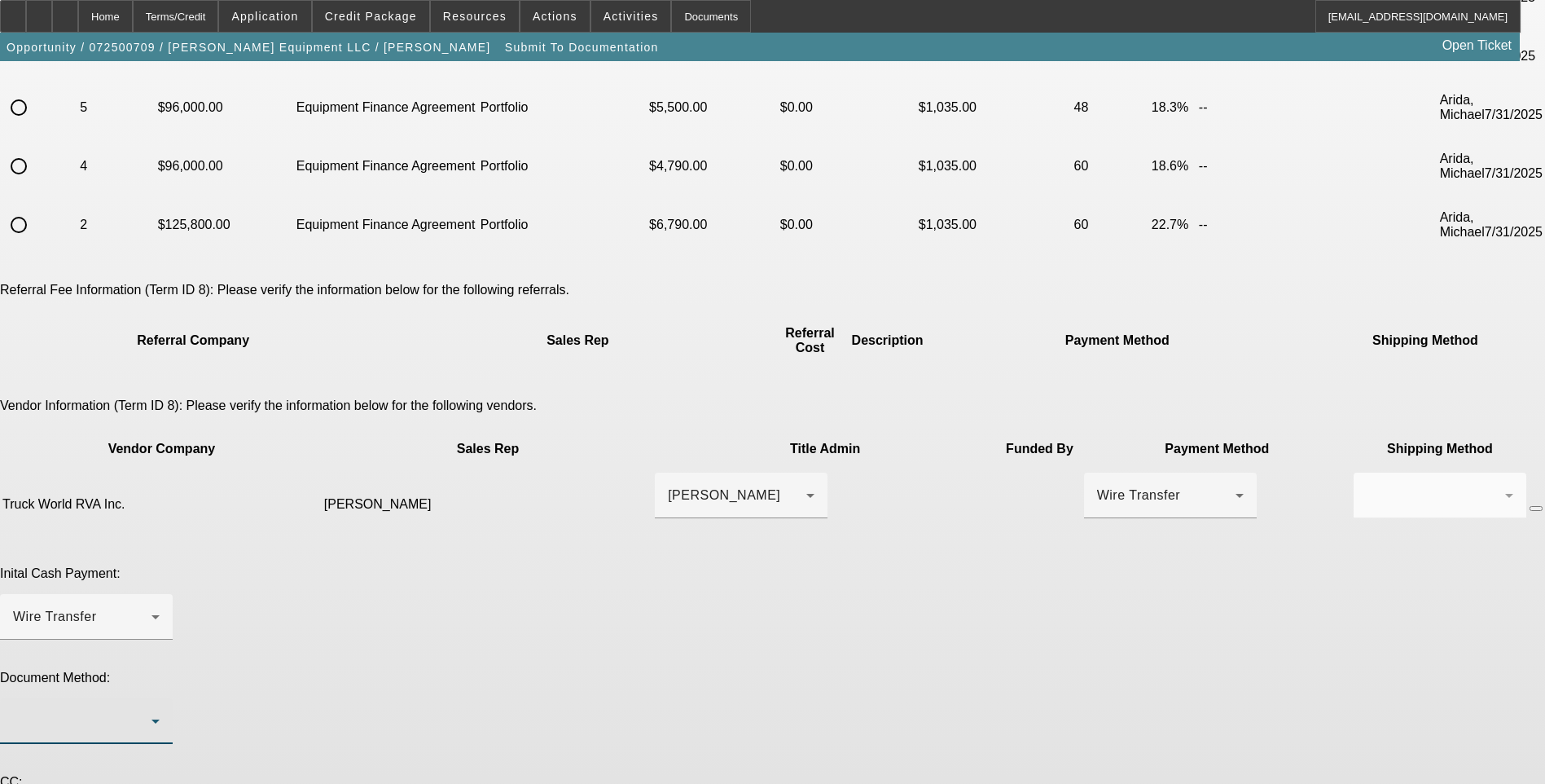
click at [151, 711] on div at bounding box center [82, 720] width 139 height 19
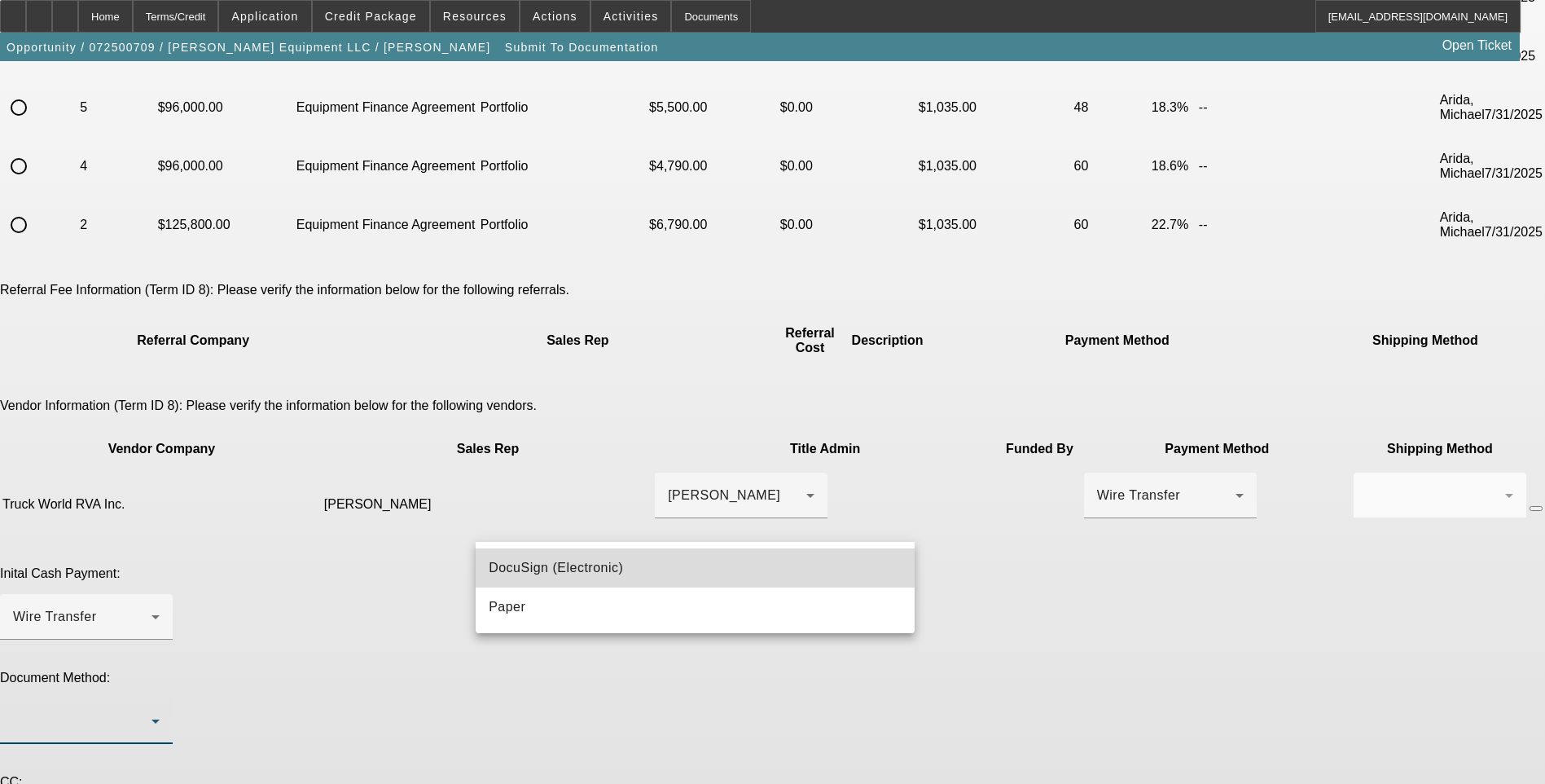
click at [626, 564] on mat-option "DocuSign (Electronic)" at bounding box center [694, 568] width 439 height 39
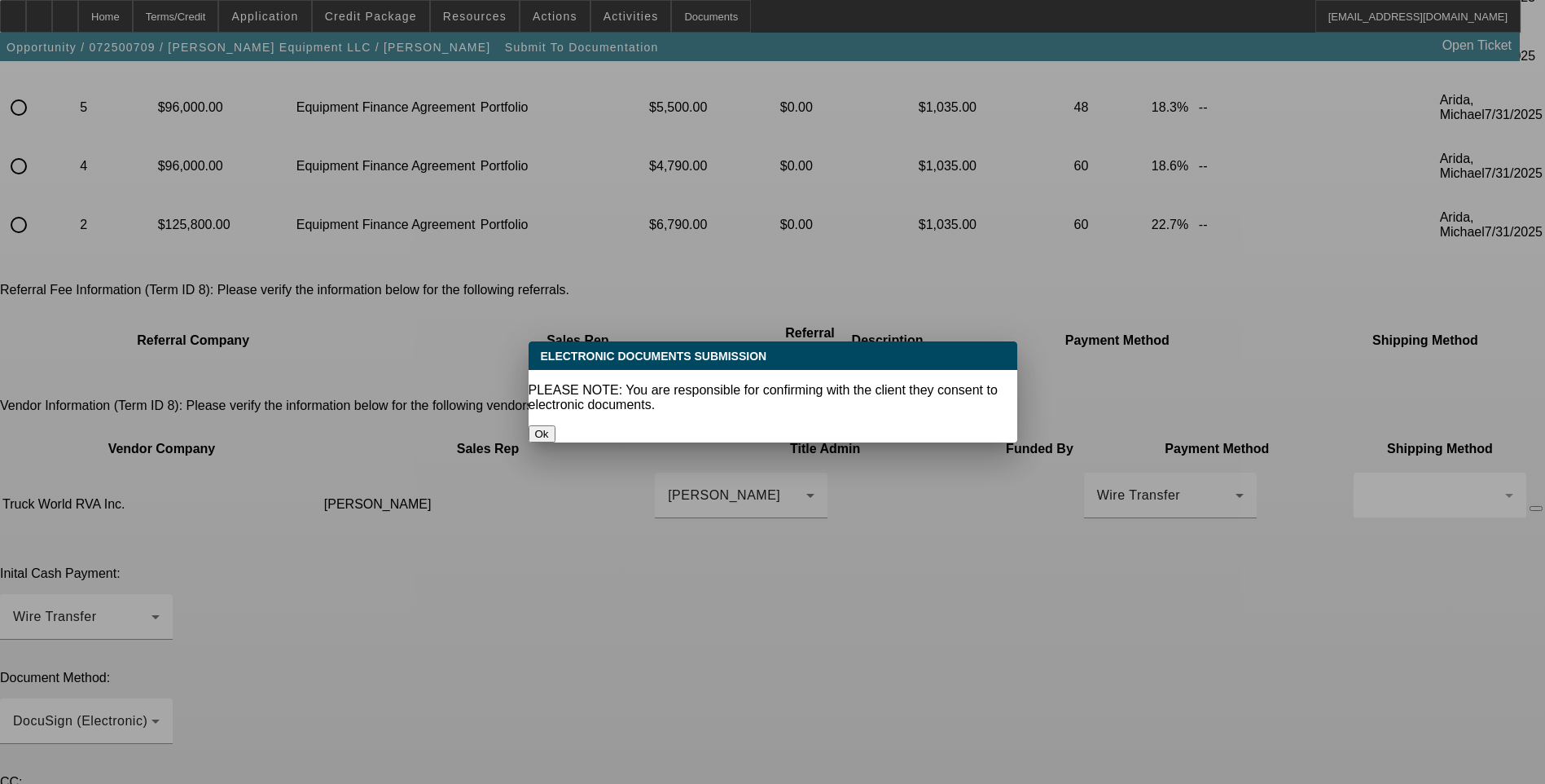
click at [556, 425] on button "Ok" at bounding box center [541, 433] width 27 height 18
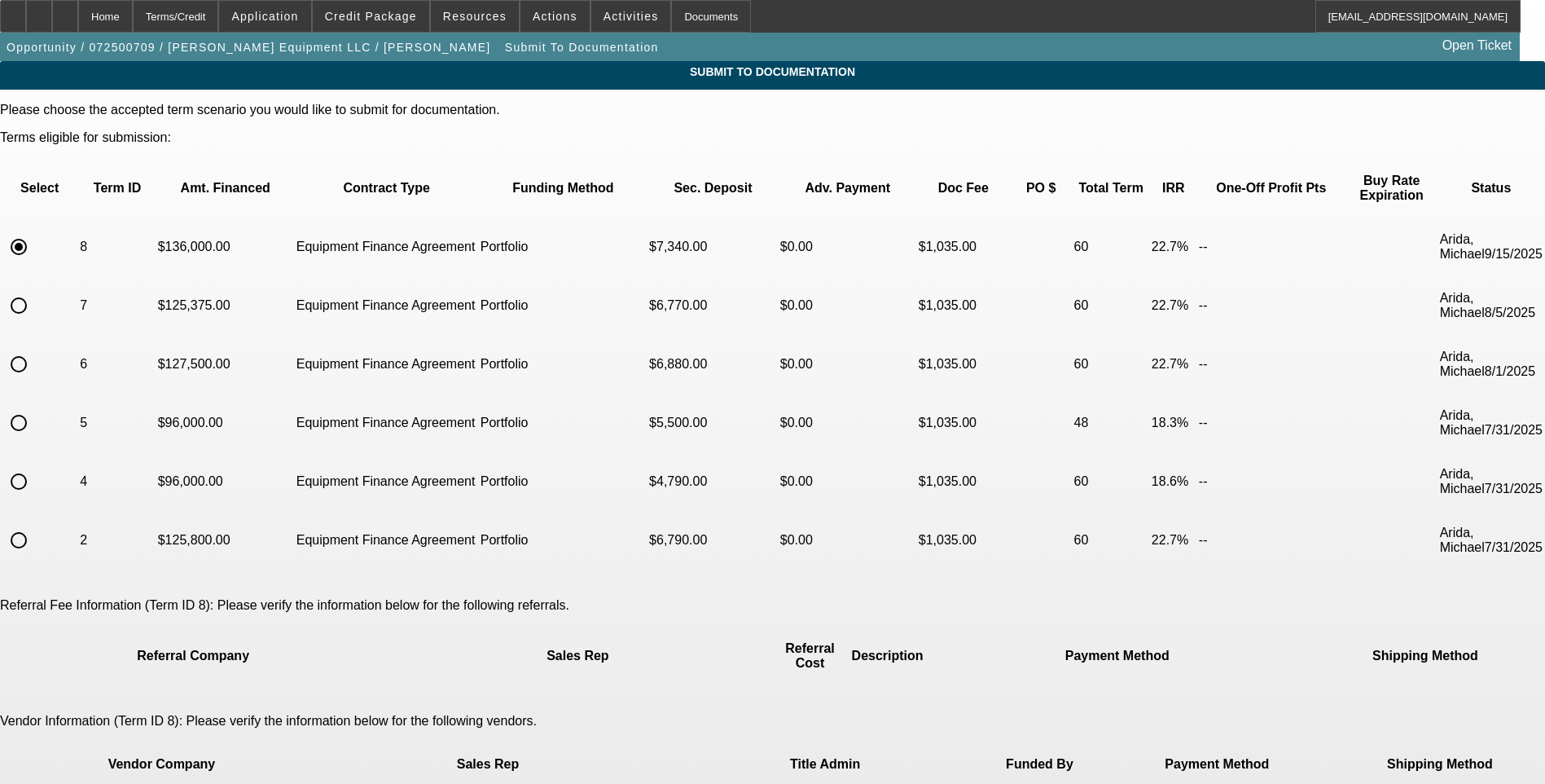
scroll to position [315, 0]
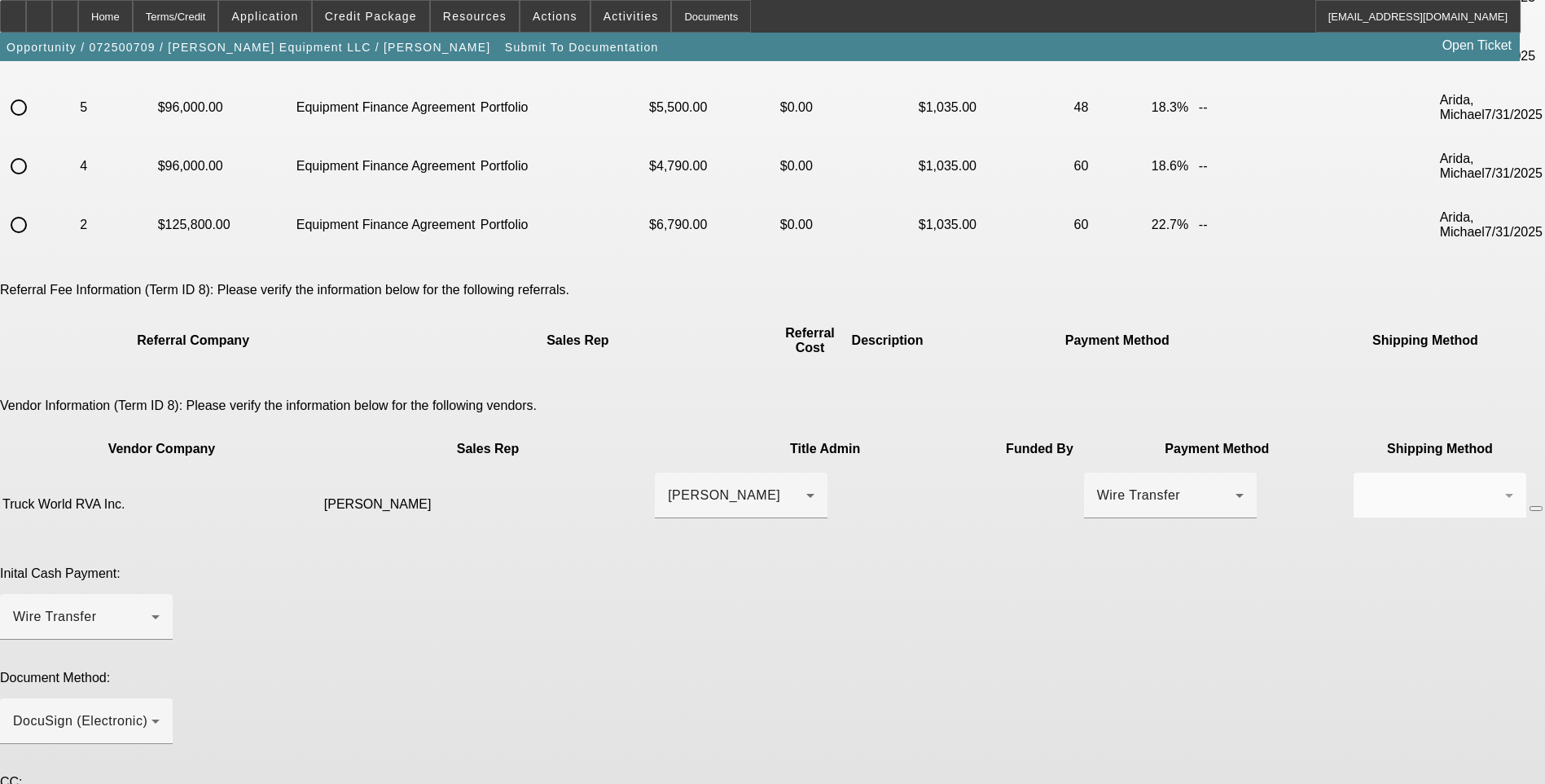
paste textarea "Please schedule GPS for first available appointment. Please send EPOA. Customer…"
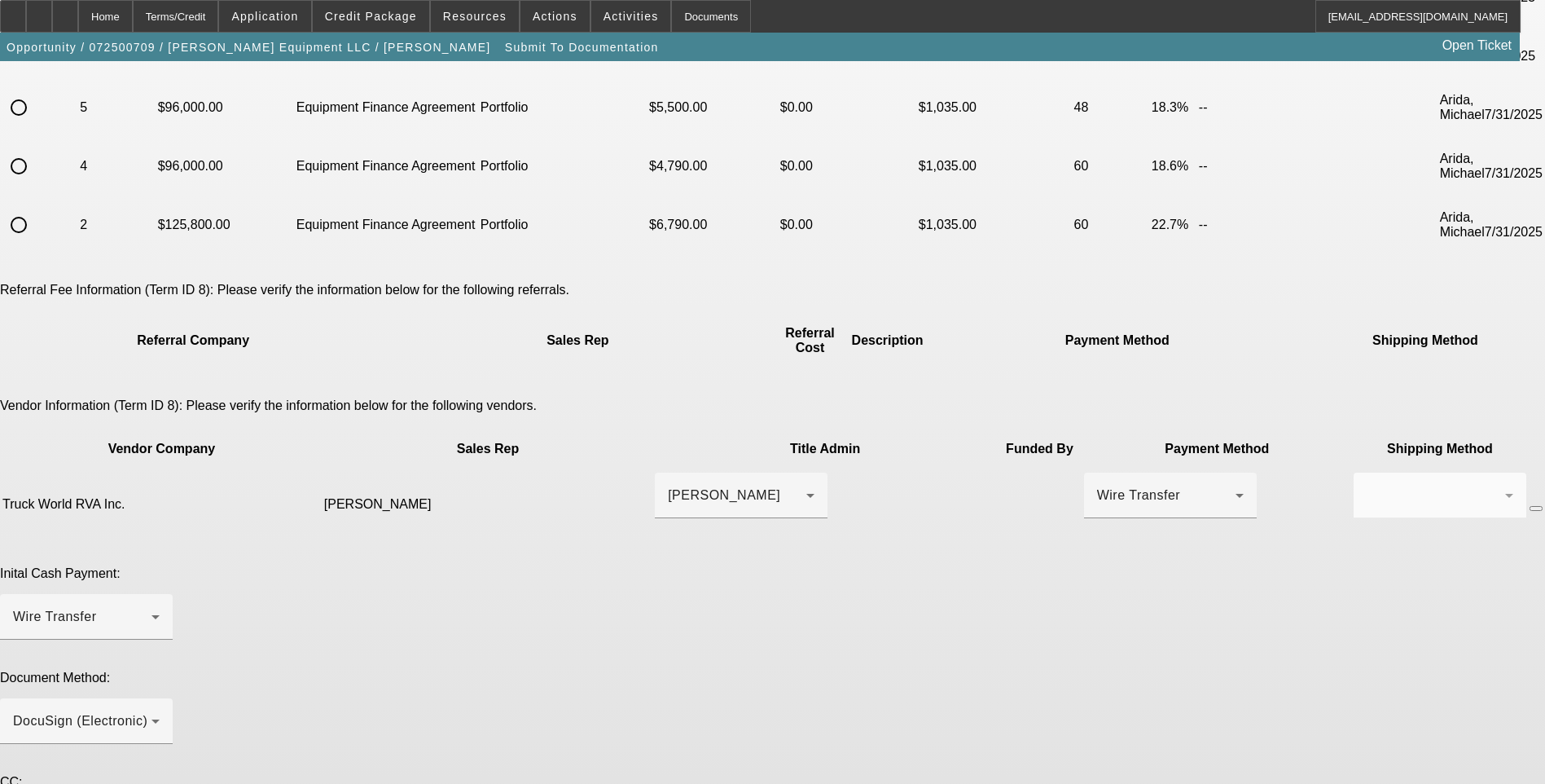
type textarea "Please apply doc fee from previous truck. If second GPS fee has to be paid plea…"
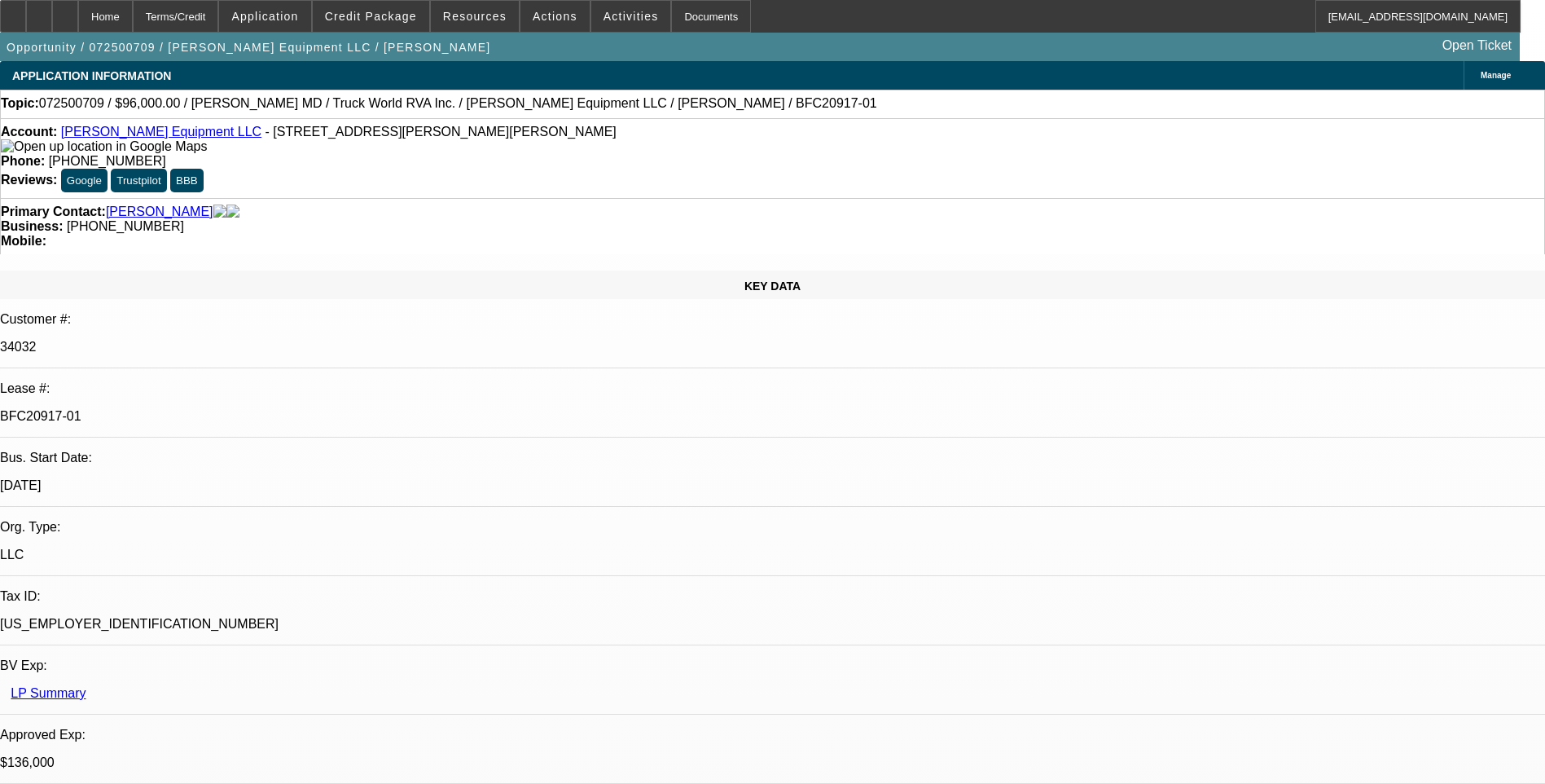
select select "0.15"
select select "2"
select select "0"
select select "6"
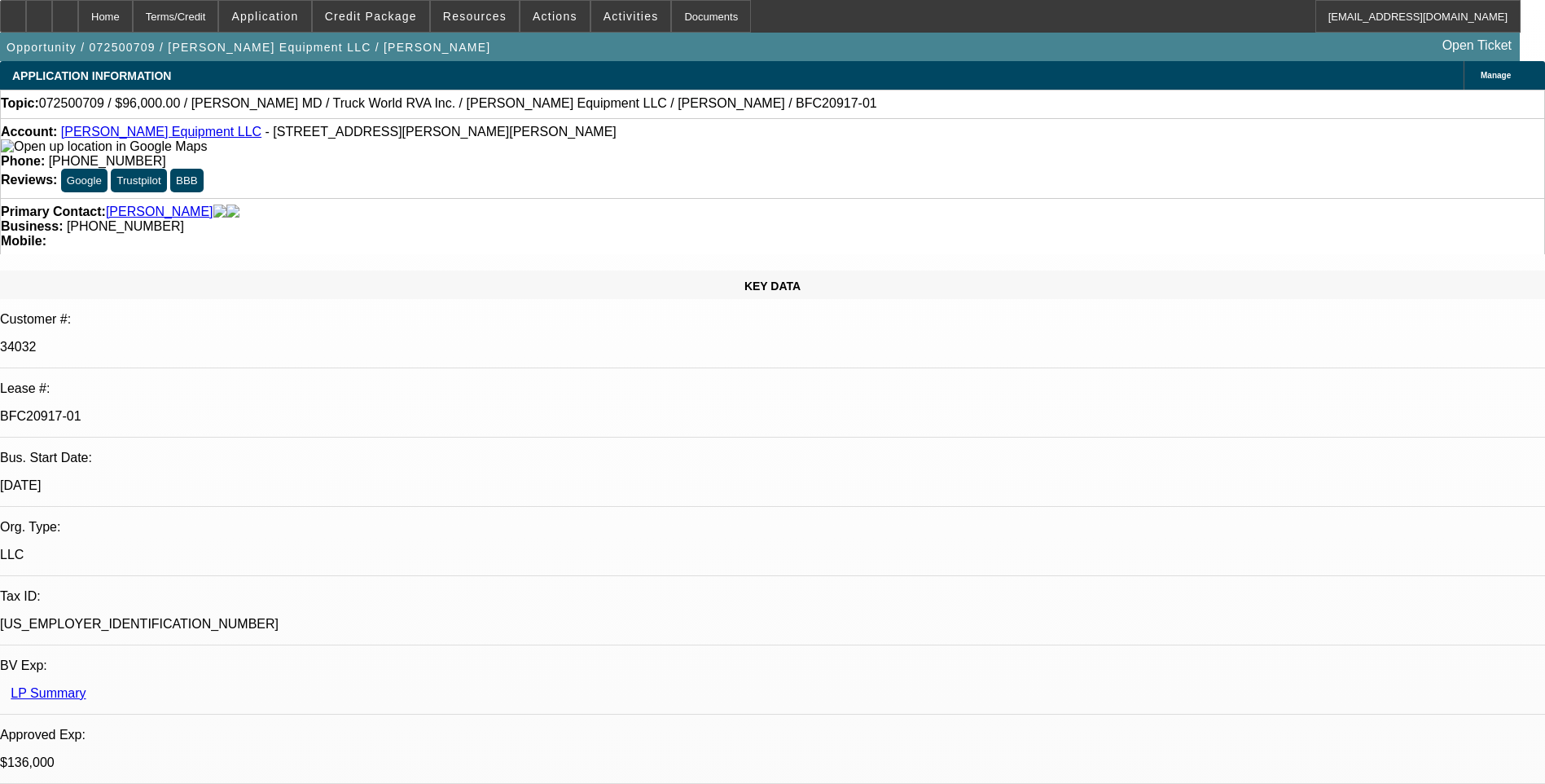
select select "0.15"
select select "2"
select select "0"
select select "6"
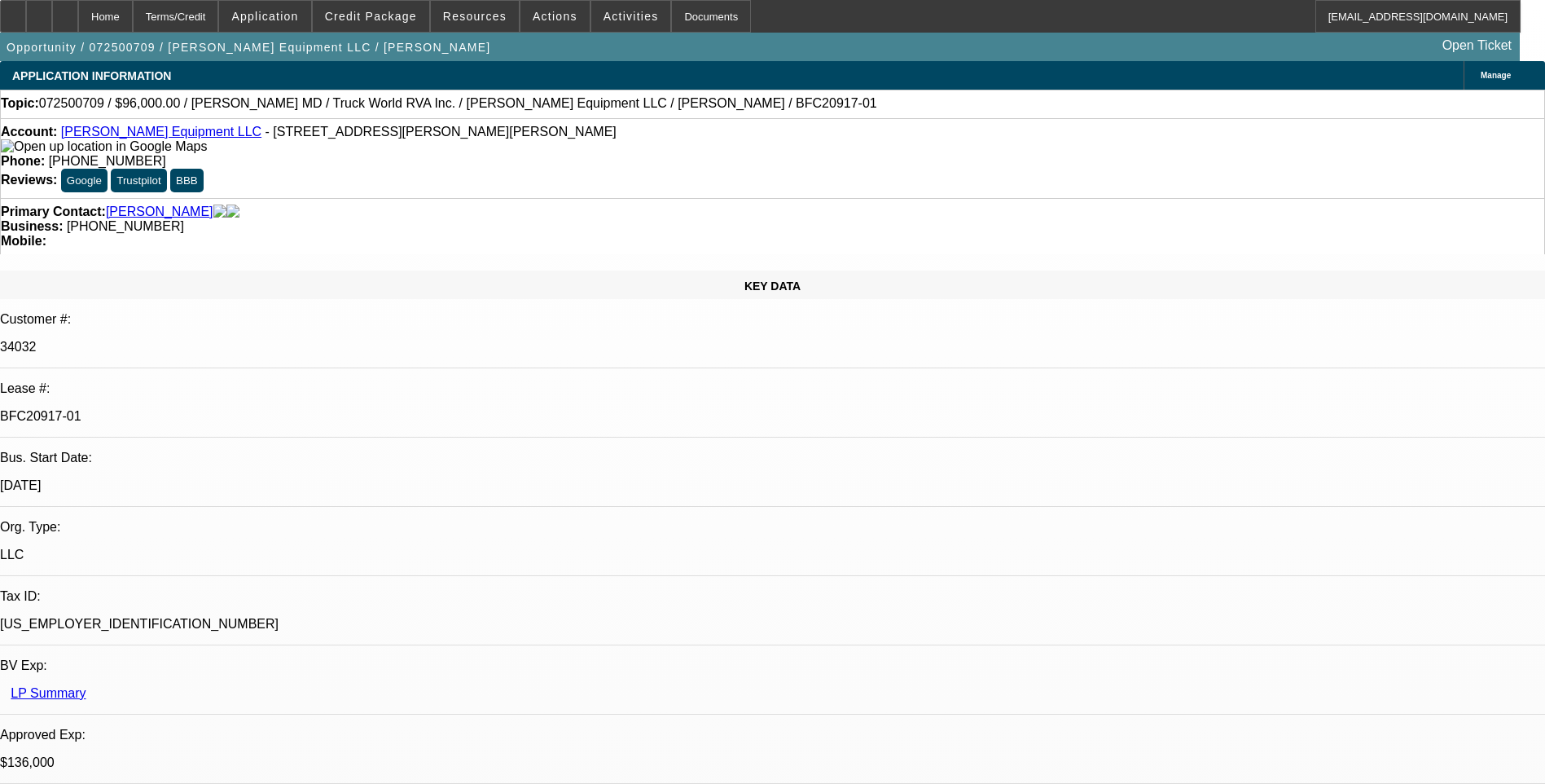
select select "0.15"
select select "2"
select select "0"
select select "6"
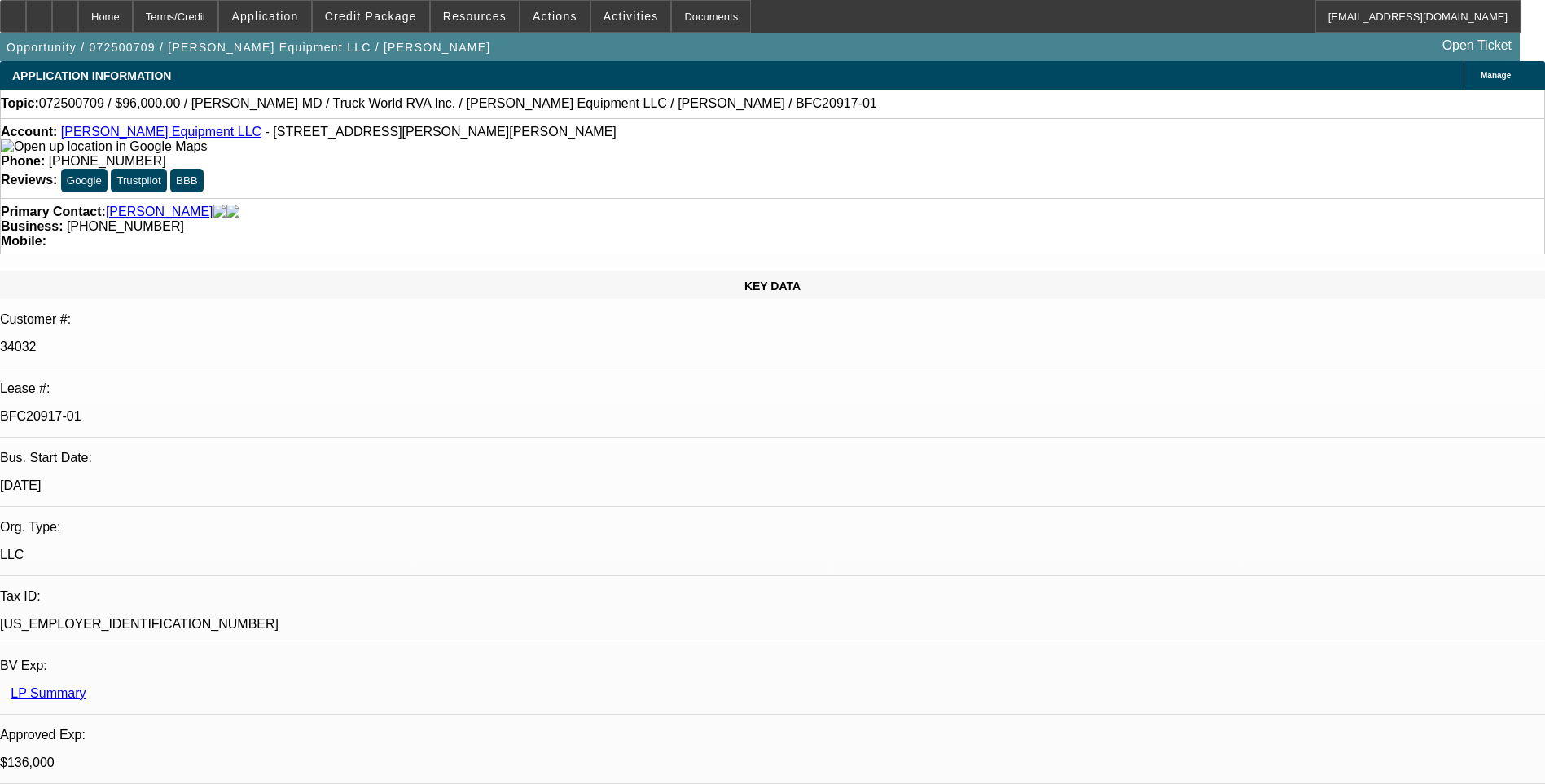
select select "0"
select select "2"
select select "0"
select select "6"
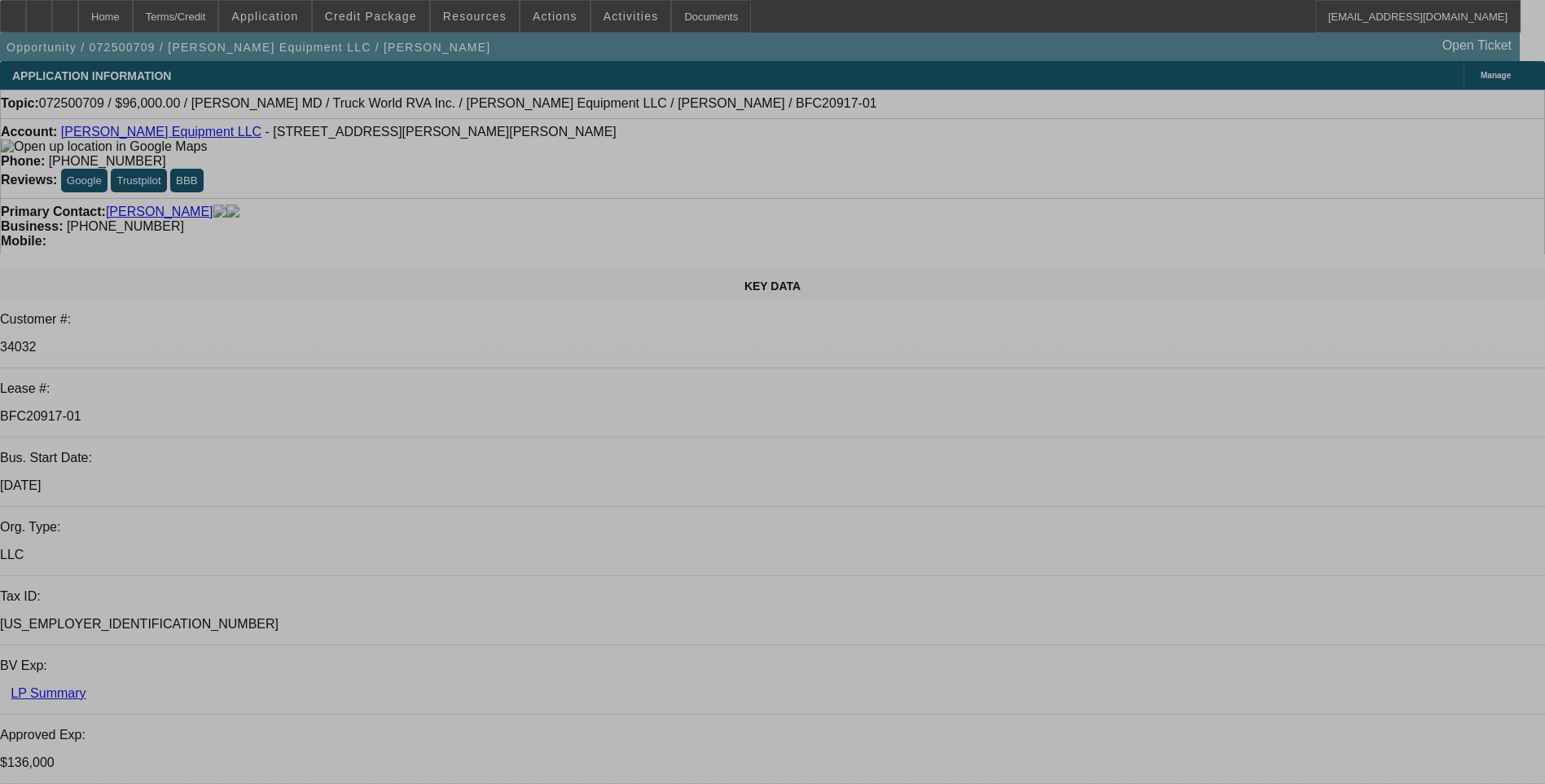
select select "0.15"
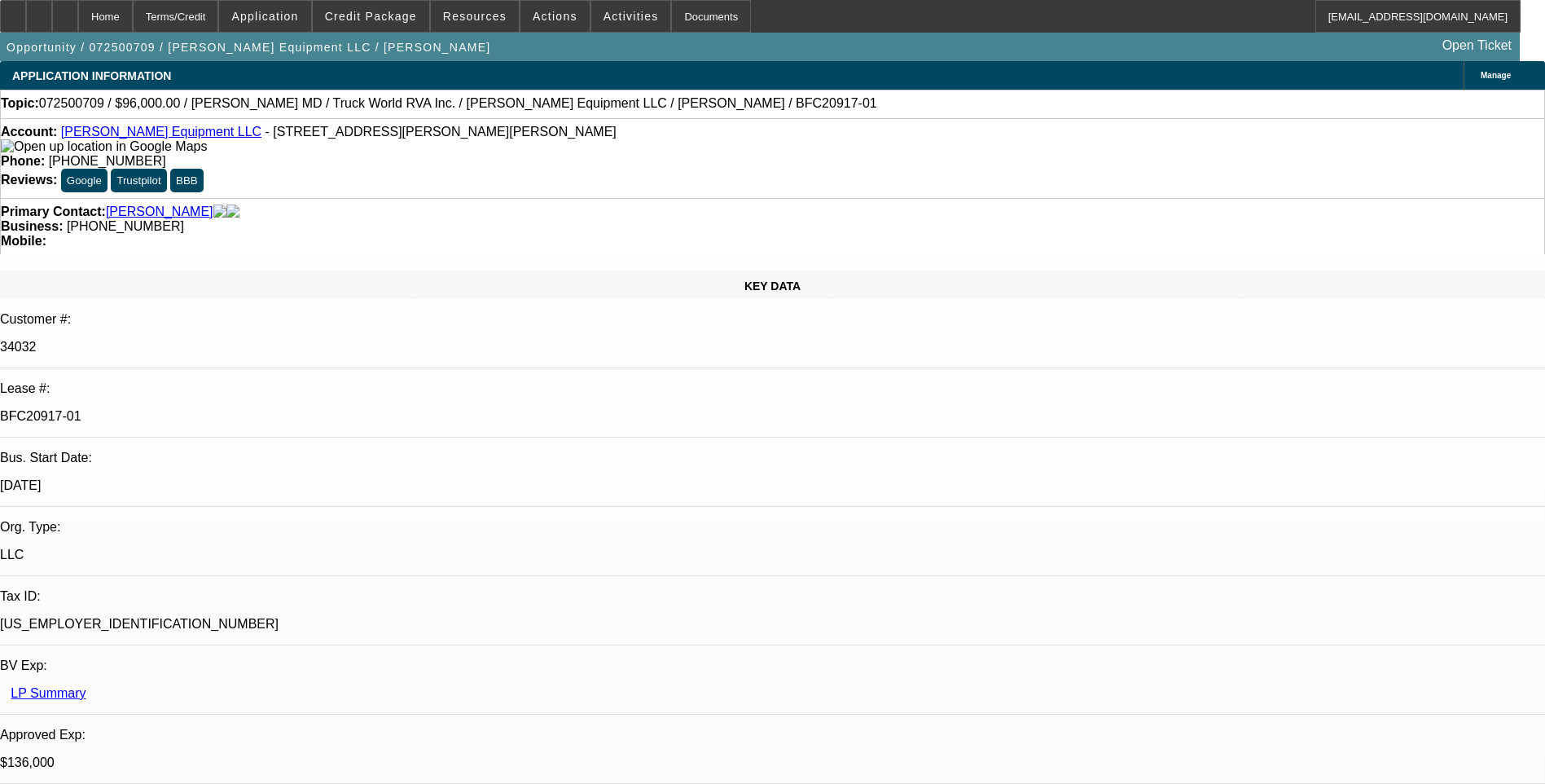
select select "2"
select select "0"
select select "0.15"
select select "2"
select select "0"
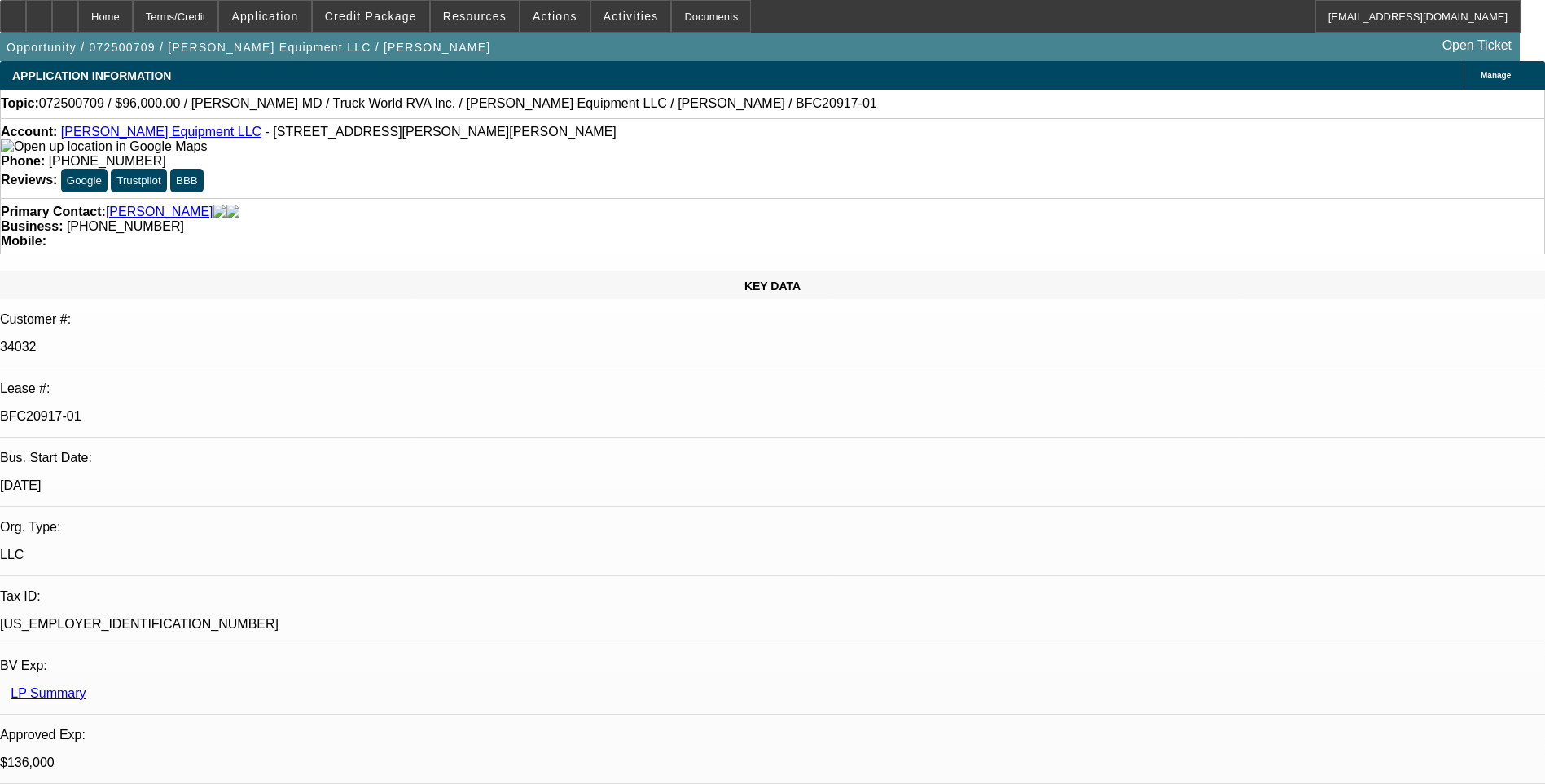
select select "0.15"
select select "2"
select select "0"
select select "2"
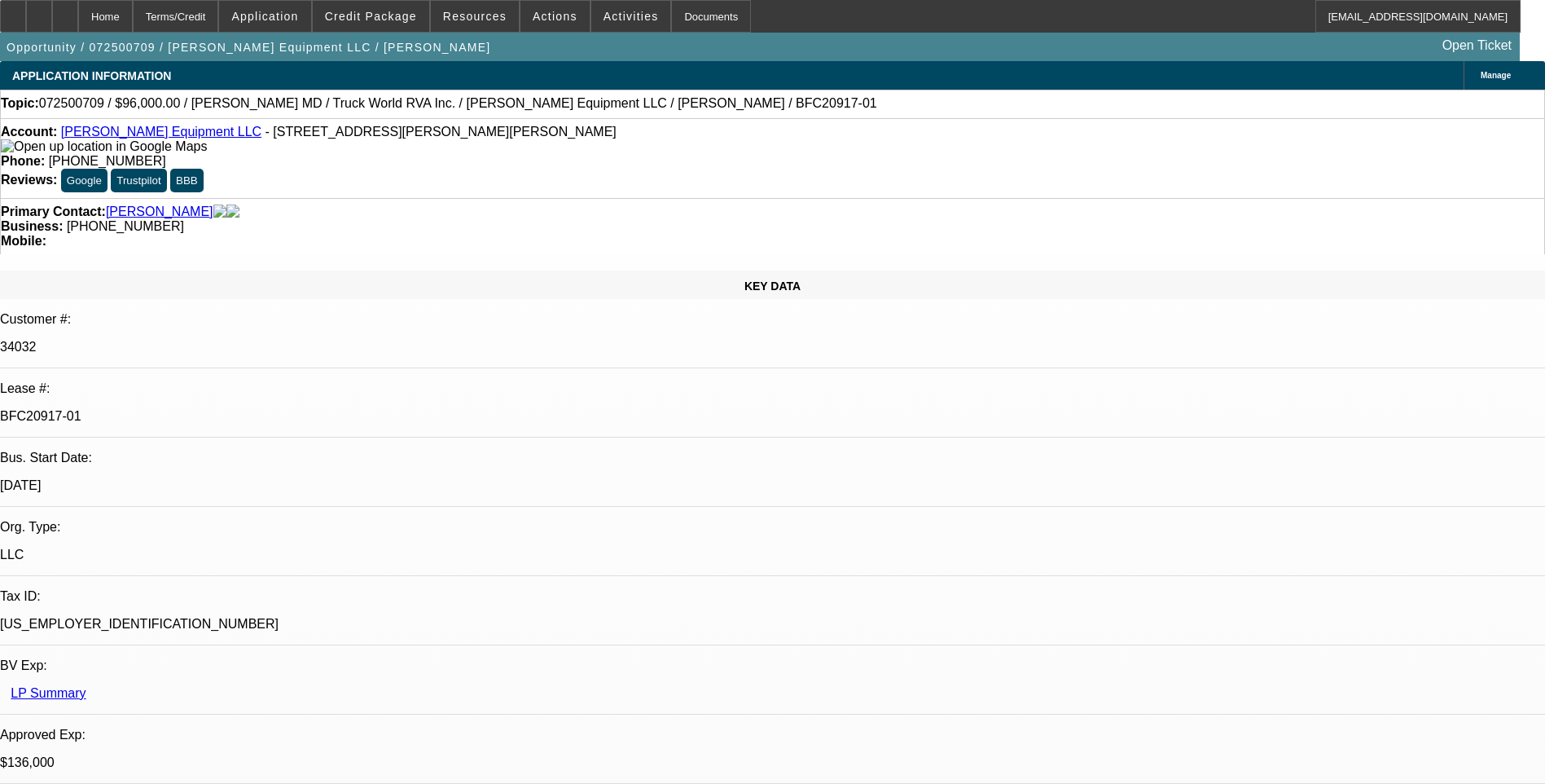
select select "0"
select select "1"
select select "2"
select select "6"
select select "1"
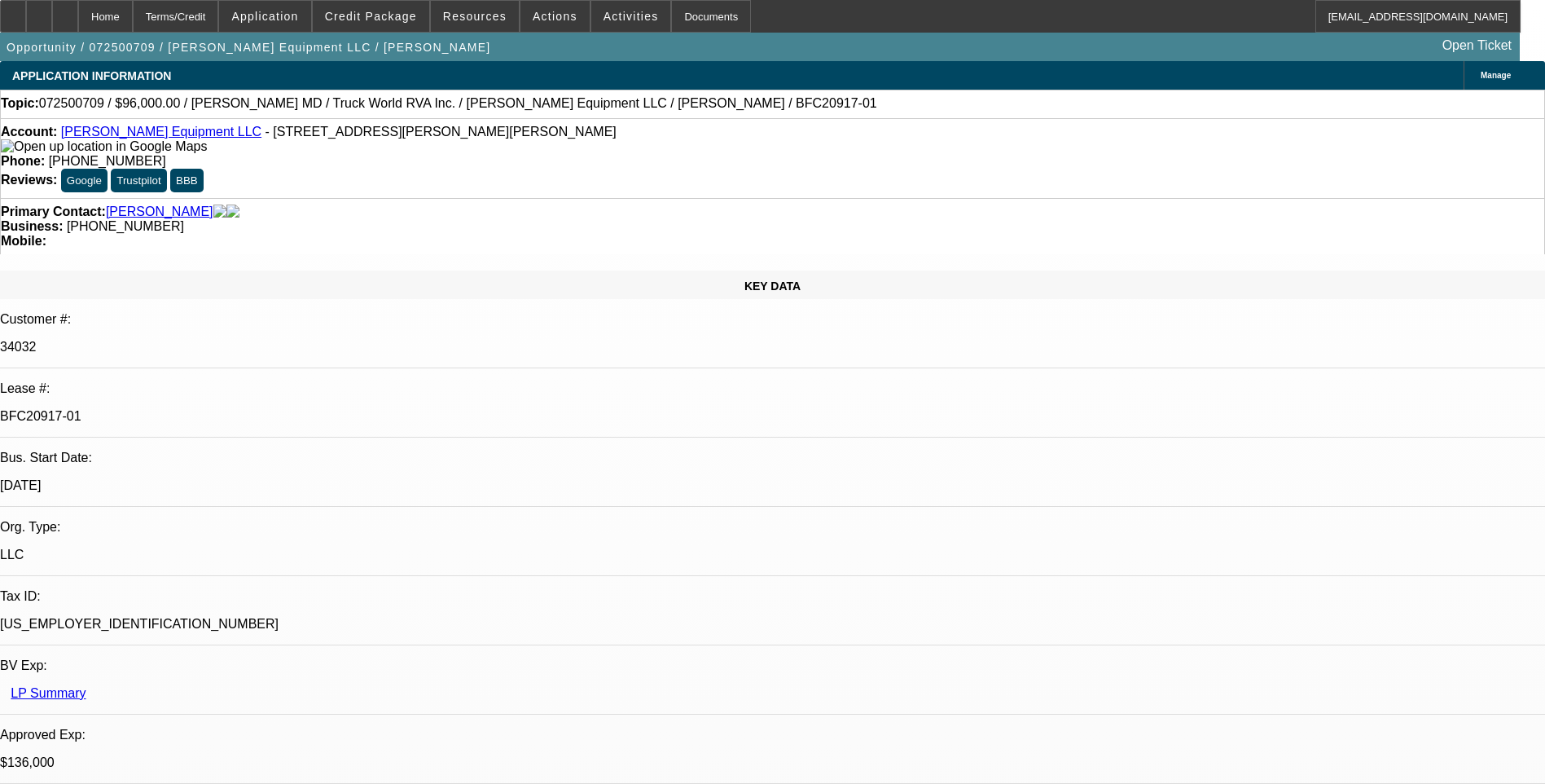
select select "2"
select select "6"
select select "1"
select select "2"
select select "6"
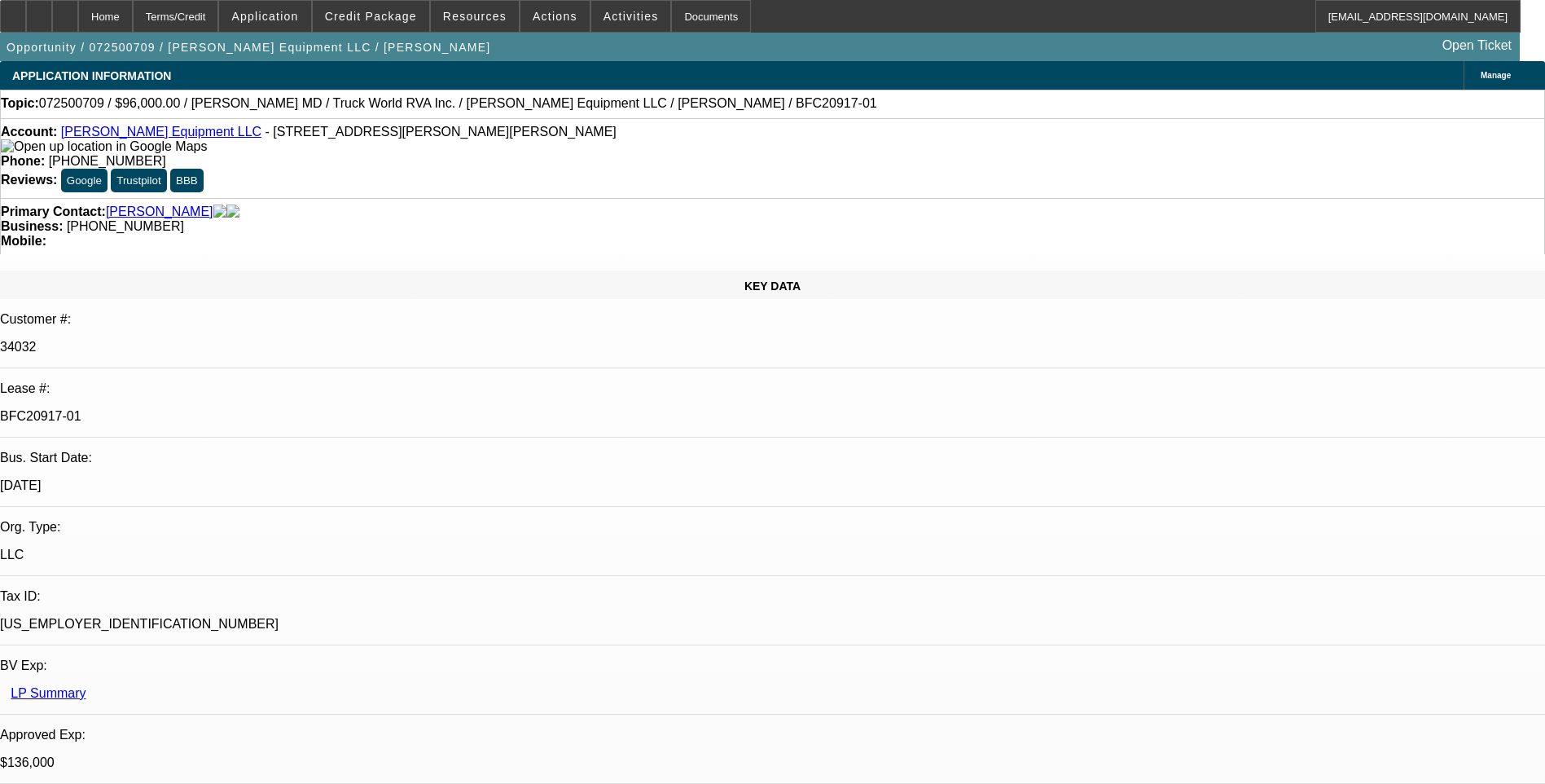
select select "1"
select select "2"
select select "6"
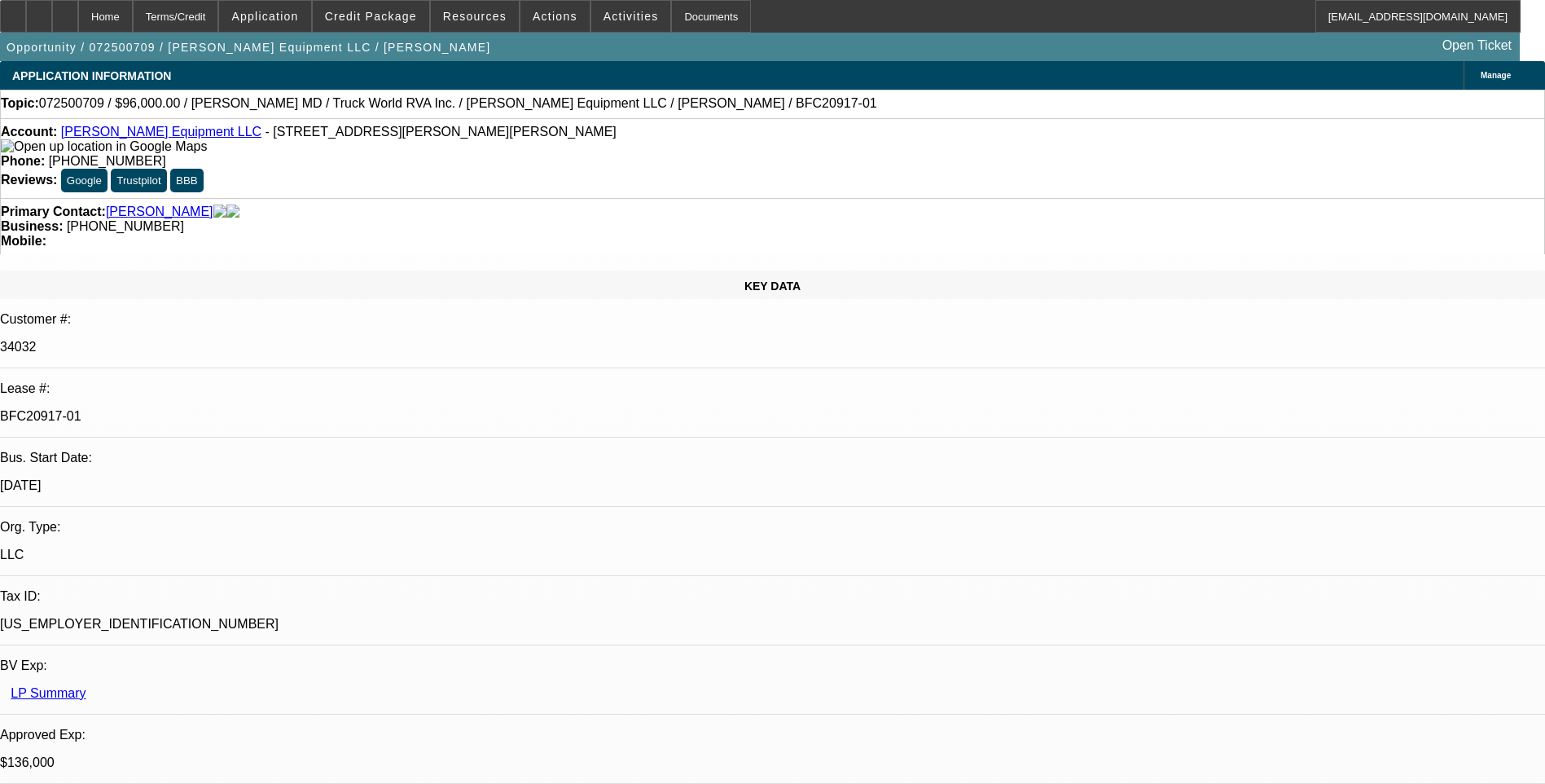
scroll to position [81, 15]
drag, startPoint x: 1265, startPoint y: 618, endPoint x: 1419, endPoint y: 663, distance: 160.4
drag, startPoint x: 1419, startPoint y: 663, endPoint x: 1332, endPoint y: 635, distance: 91.4
copy td "Please schedule GPS for first available appointment. Please send EPOA. Customer…"
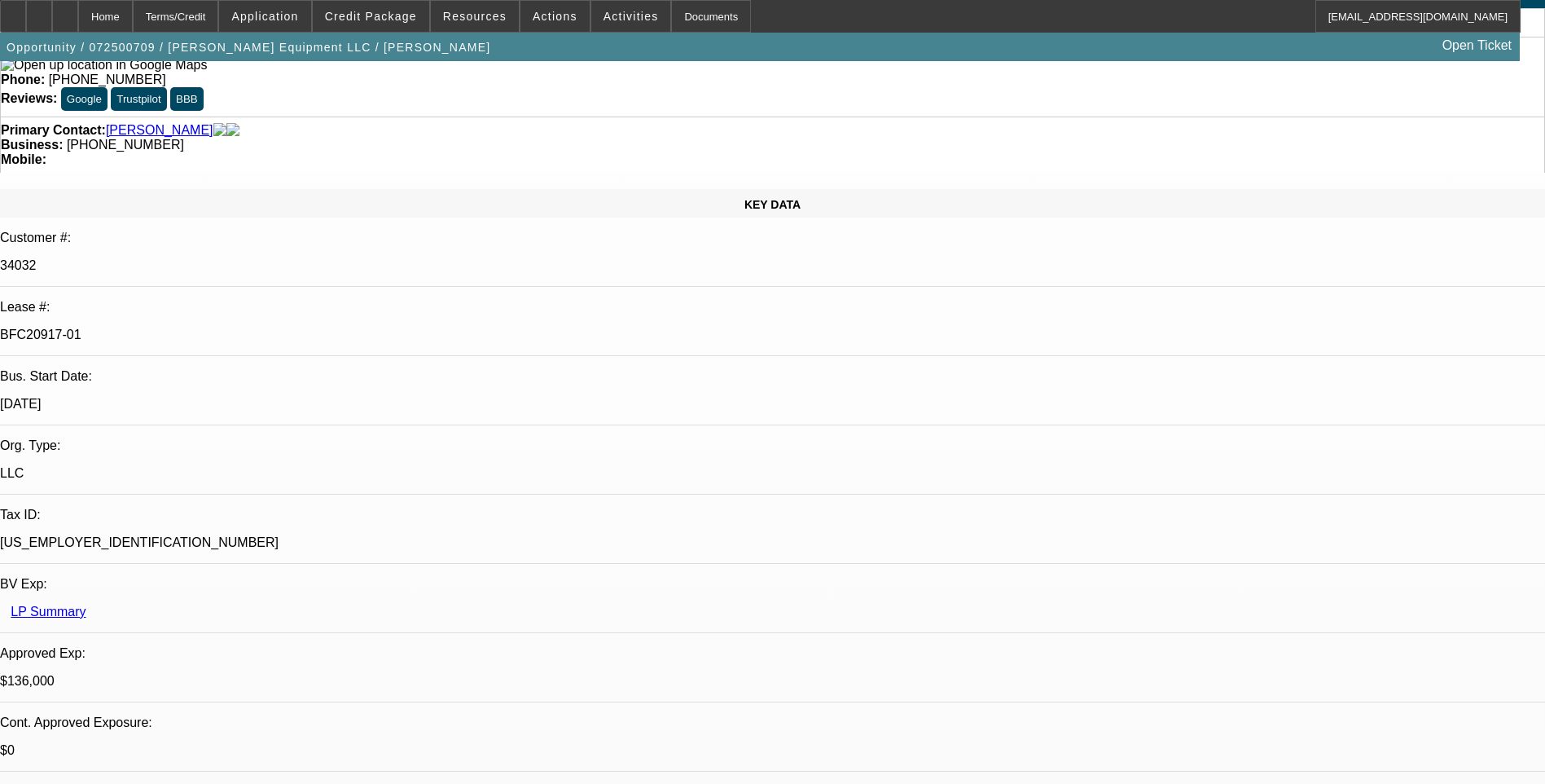
scroll to position [0, 0]
